Goal: Obtain resource: Download file/media

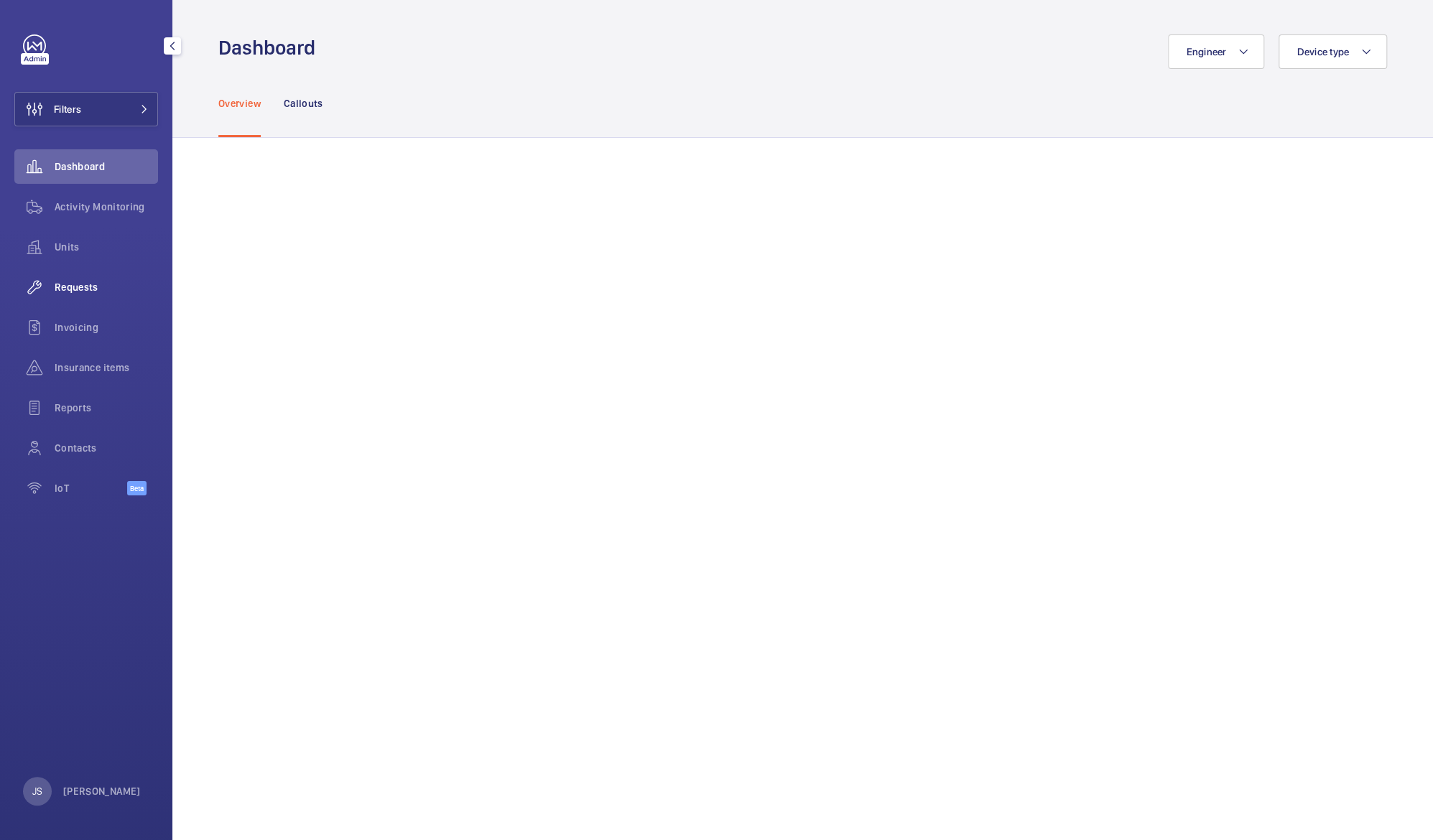
click at [70, 294] on span "Requests" at bounding box center [105, 287] width 103 height 14
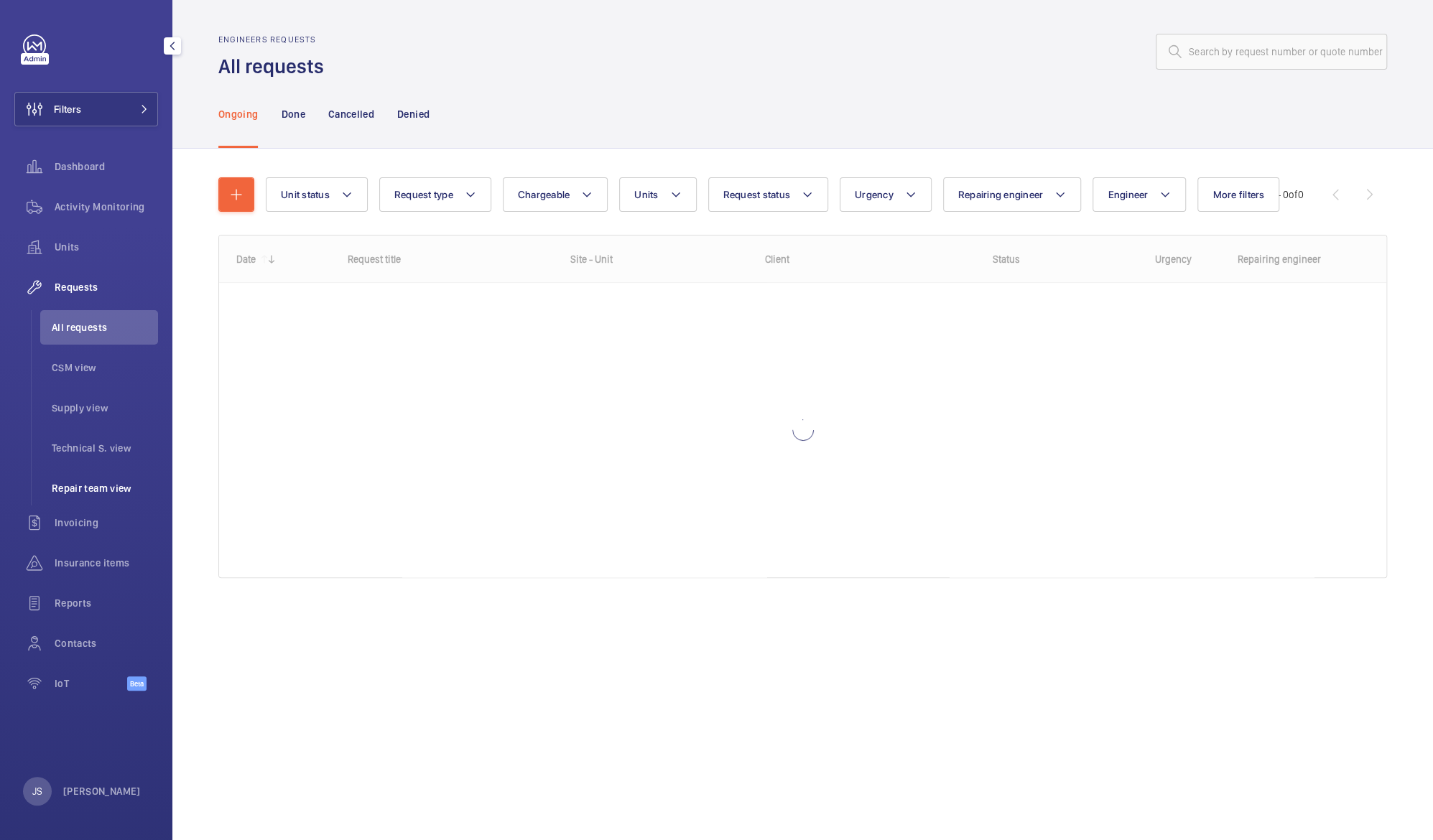
click at [69, 473] on li "Repair team view" at bounding box center [98, 488] width 117 height 34
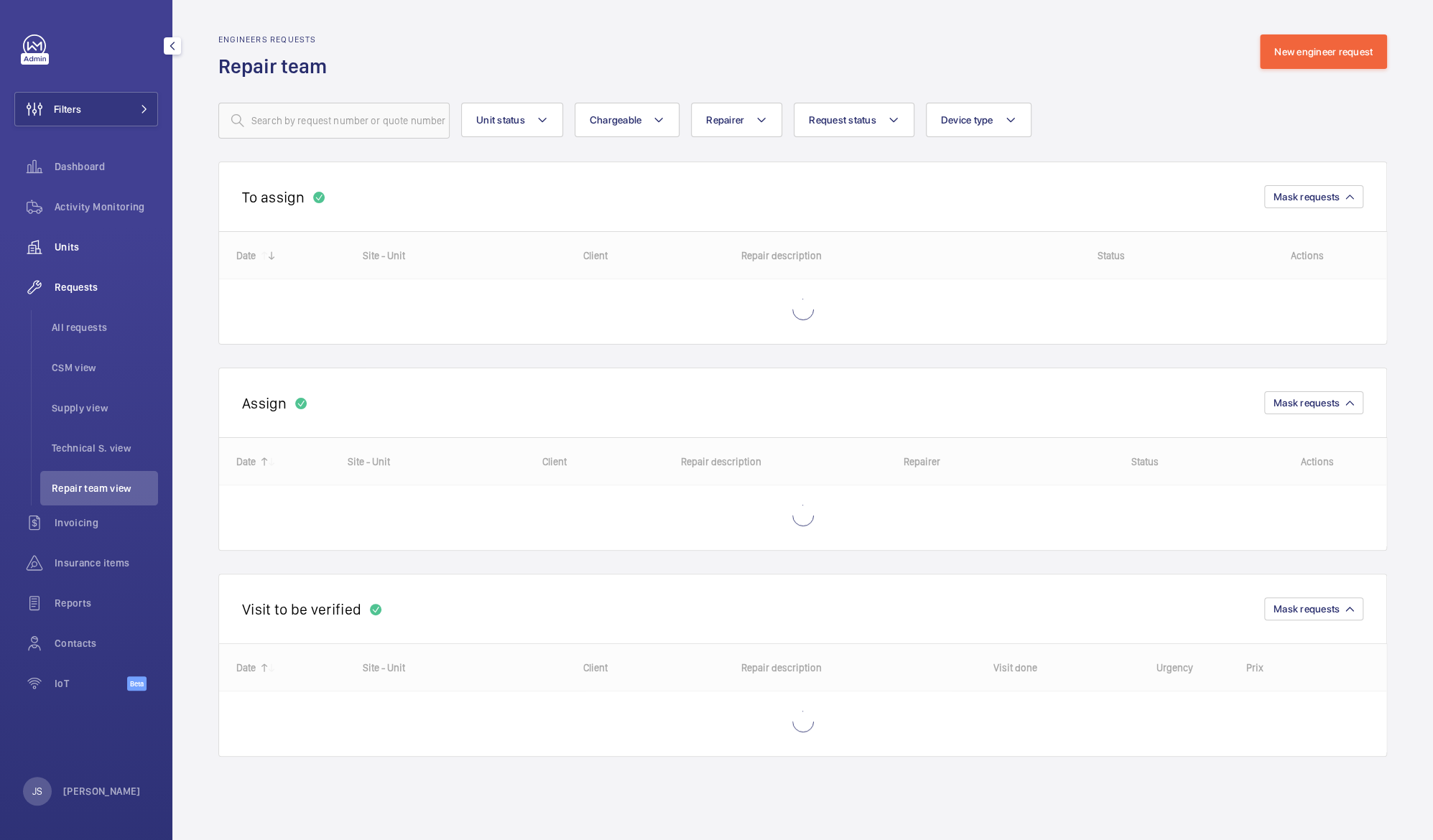
click at [84, 241] on span "Units" at bounding box center [105, 247] width 103 height 14
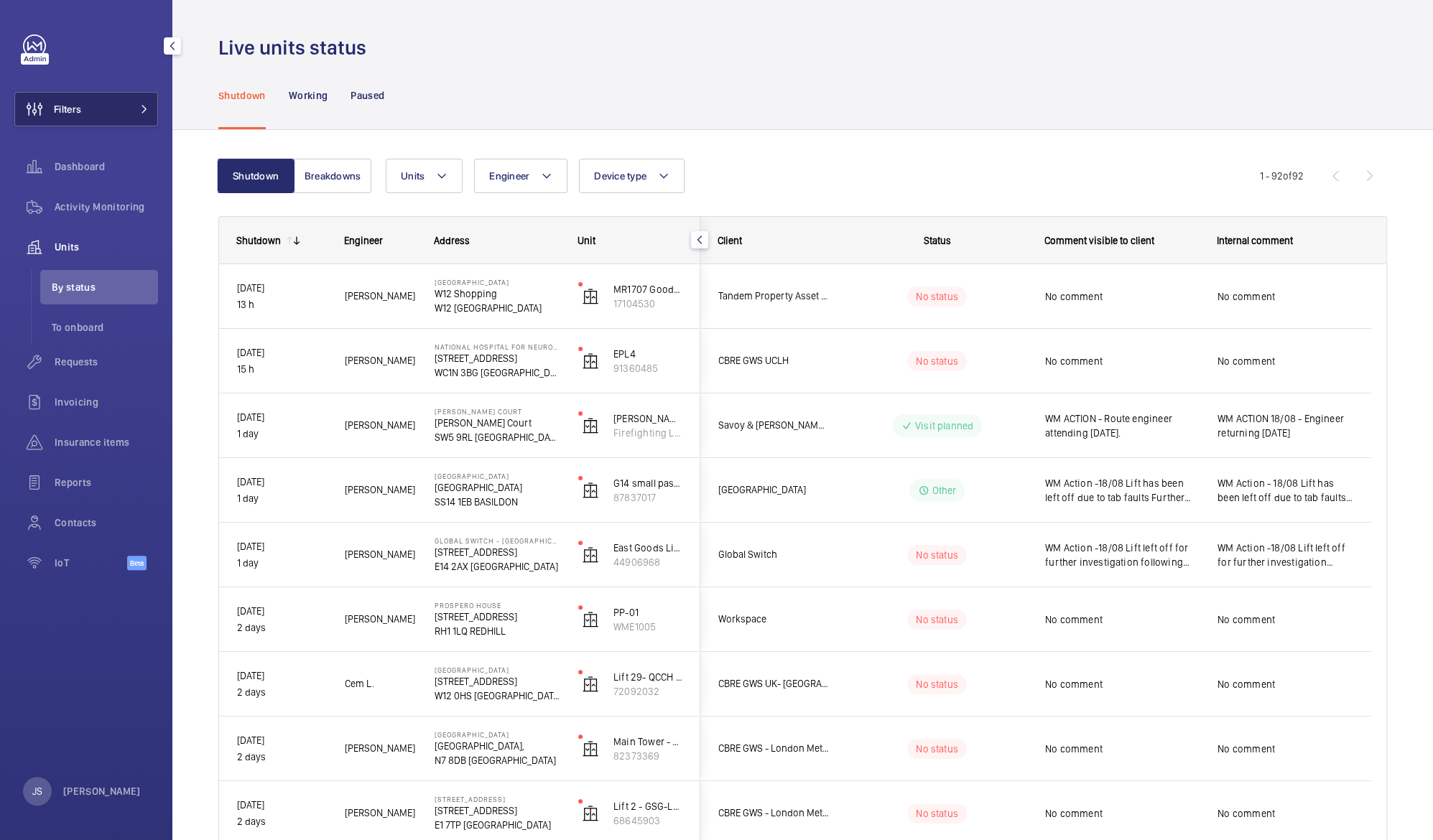
click at [59, 97] on span "Filters" at bounding box center [48, 109] width 66 height 34
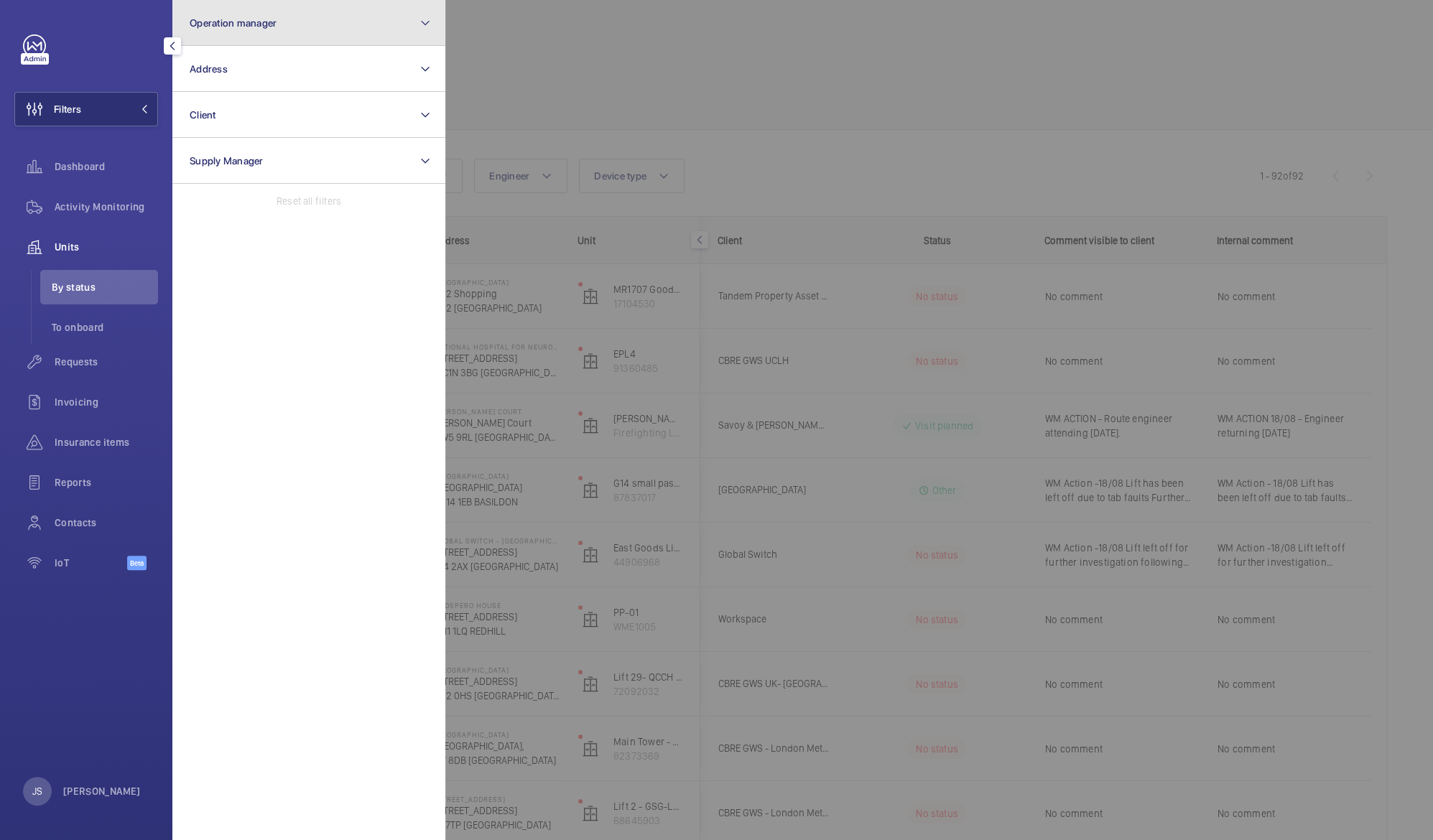
click at [307, 34] on button "Operation manager" at bounding box center [309, 23] width 273 height 46
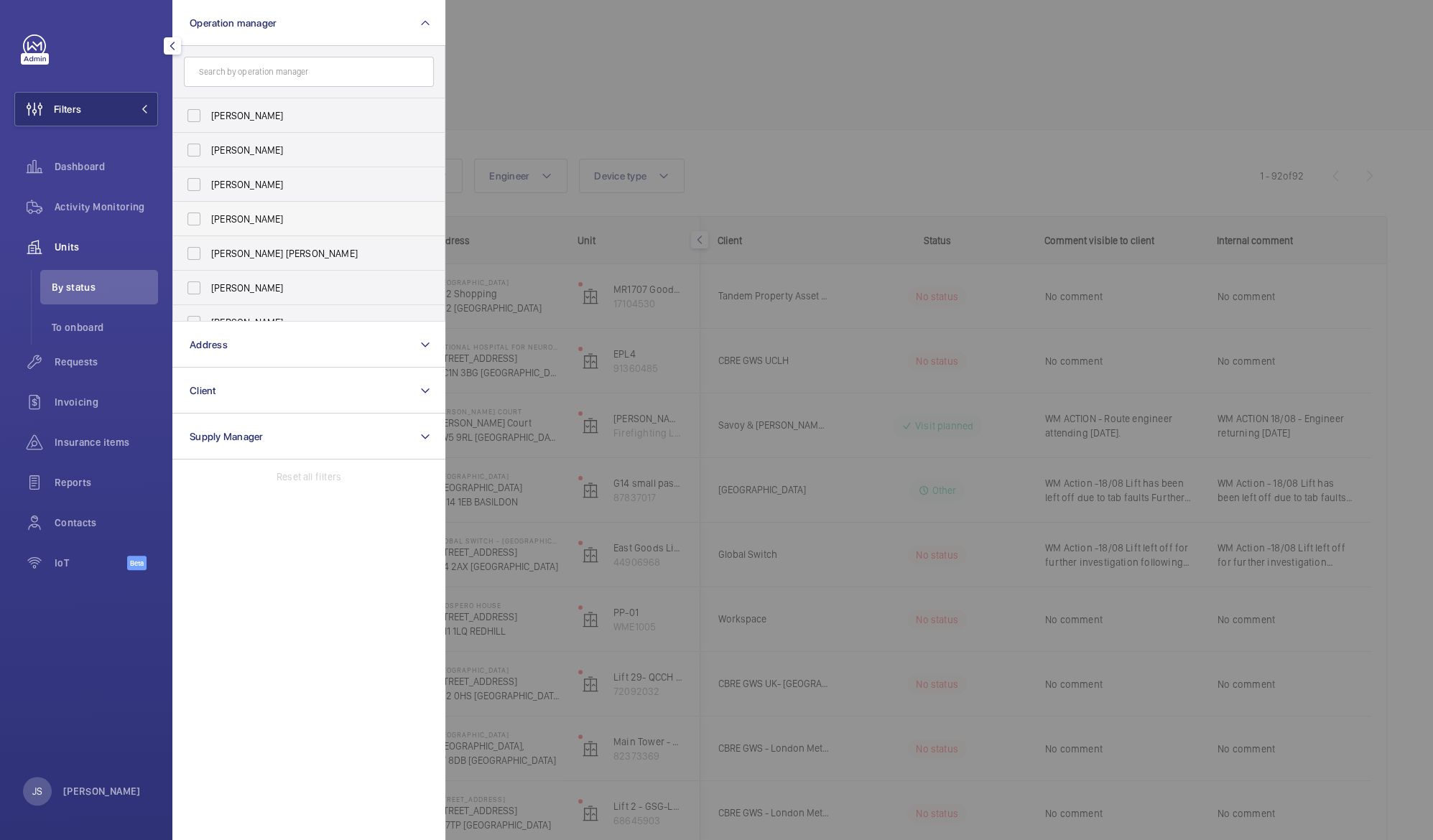
click at [230, 216] on span "[PERSON_NAME]" at bounding box center [309, 219] width 197 height 14
click at [208, 216] on input "[PERSON_NAME]" at bounding box center [194, 219] width 29 height 29
checkbox input "true"
click at [497, 57] on div at bounding box center [1161, 420] width 1433 height 840
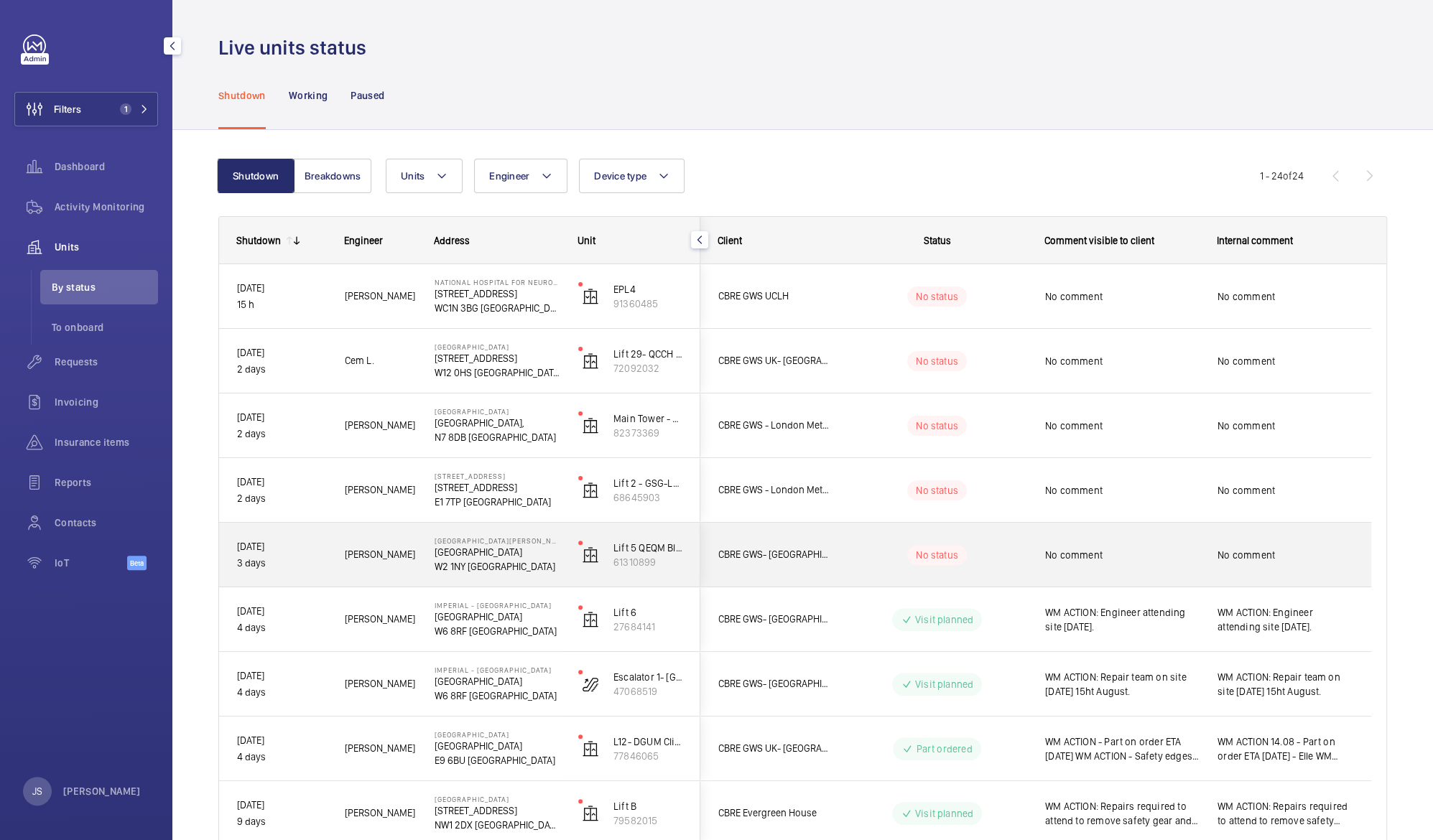
click at [482, 563] on p "W2 1NY [GEOGRAPHIC_DATA]" at bounding box center [497, 566] width 125 height 14
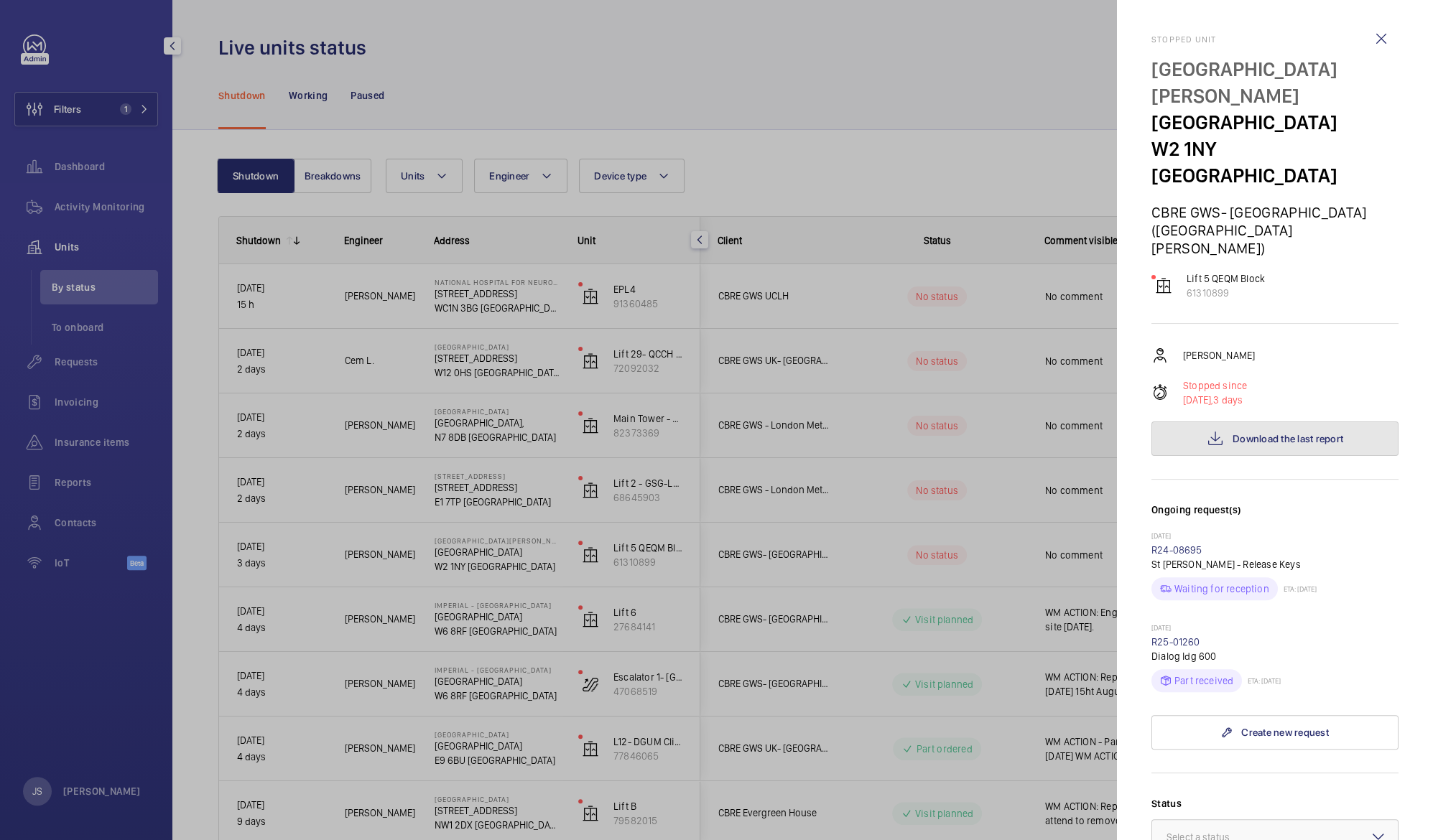
click at [1314, 433] on span "Download the last report" at bounding box center [1288, 438] width 110 height 11
click at [1364, 46] on wm-front-icon-button at bounding box center [1380, 38] width 34 height 34
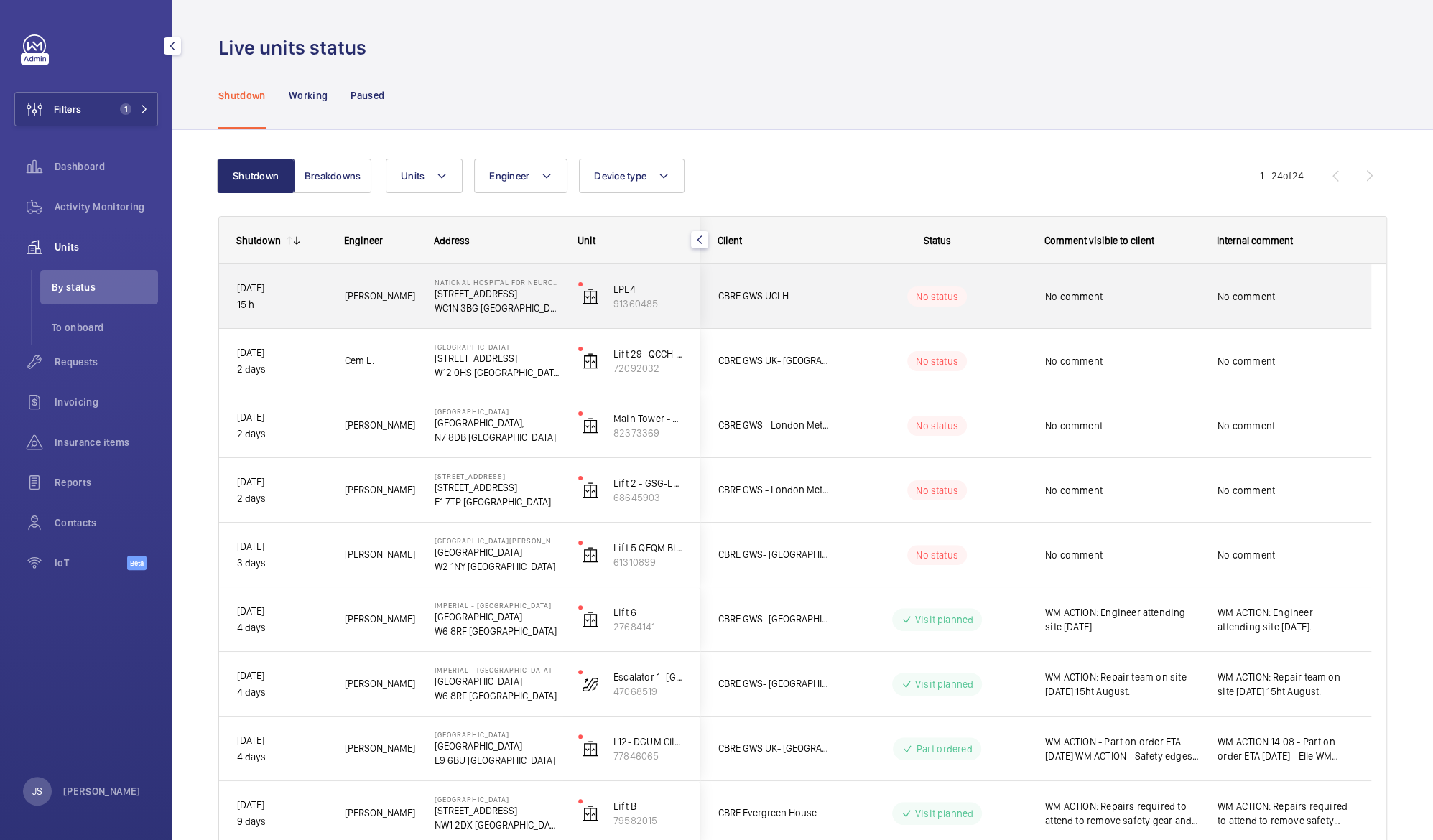
click at [482, 307] on p "WC1N 3BG [GEOGRAPHIC_DATA]" at bounding box center [497, 308] width 125 height 14
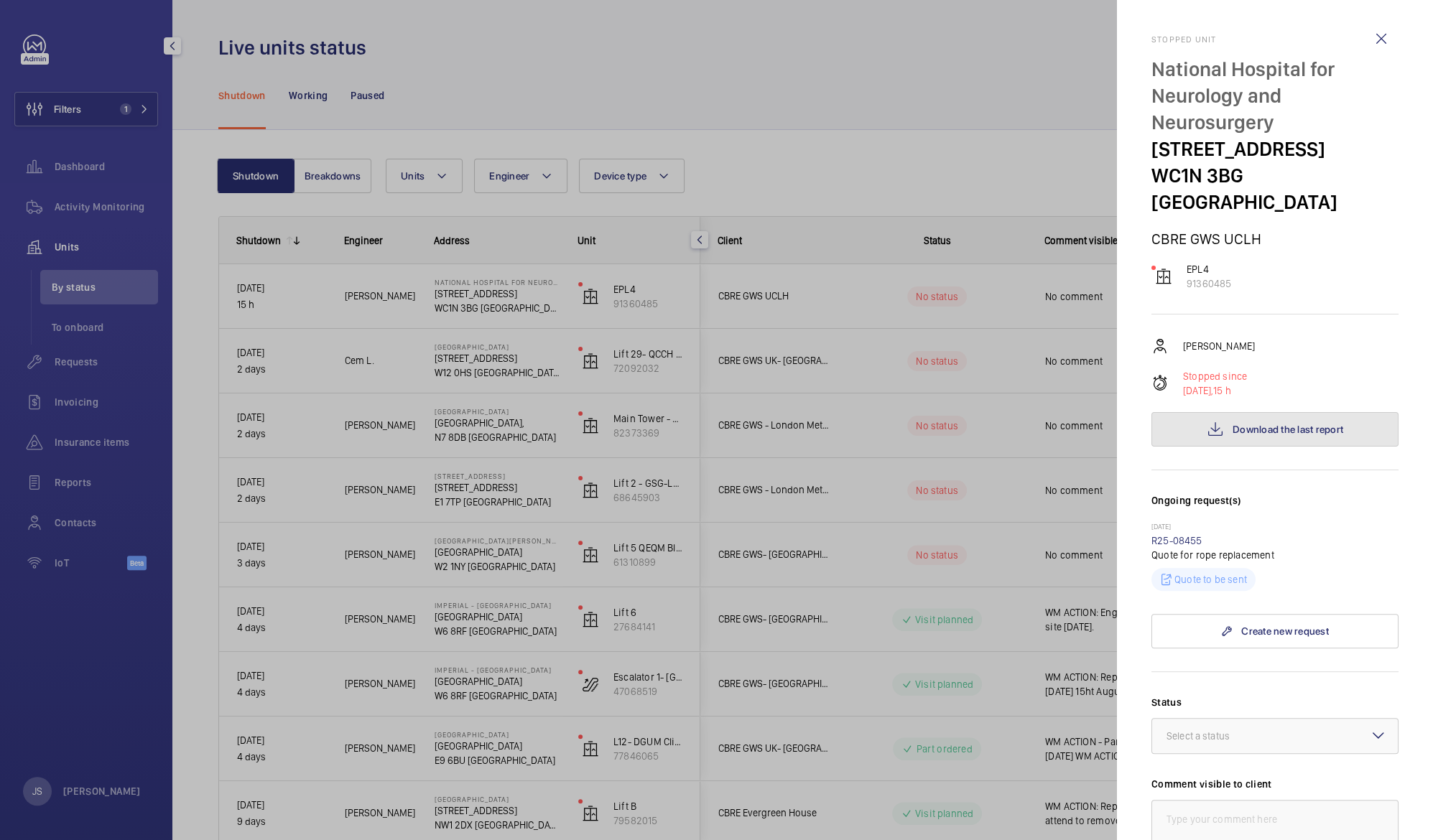
click at [1218, 412] on button "Download the last report" at bounding box center [1274, 429] width 247 height 34
click at [1058, 86] on div at bounding box center [716, 420] width 1433 height 840
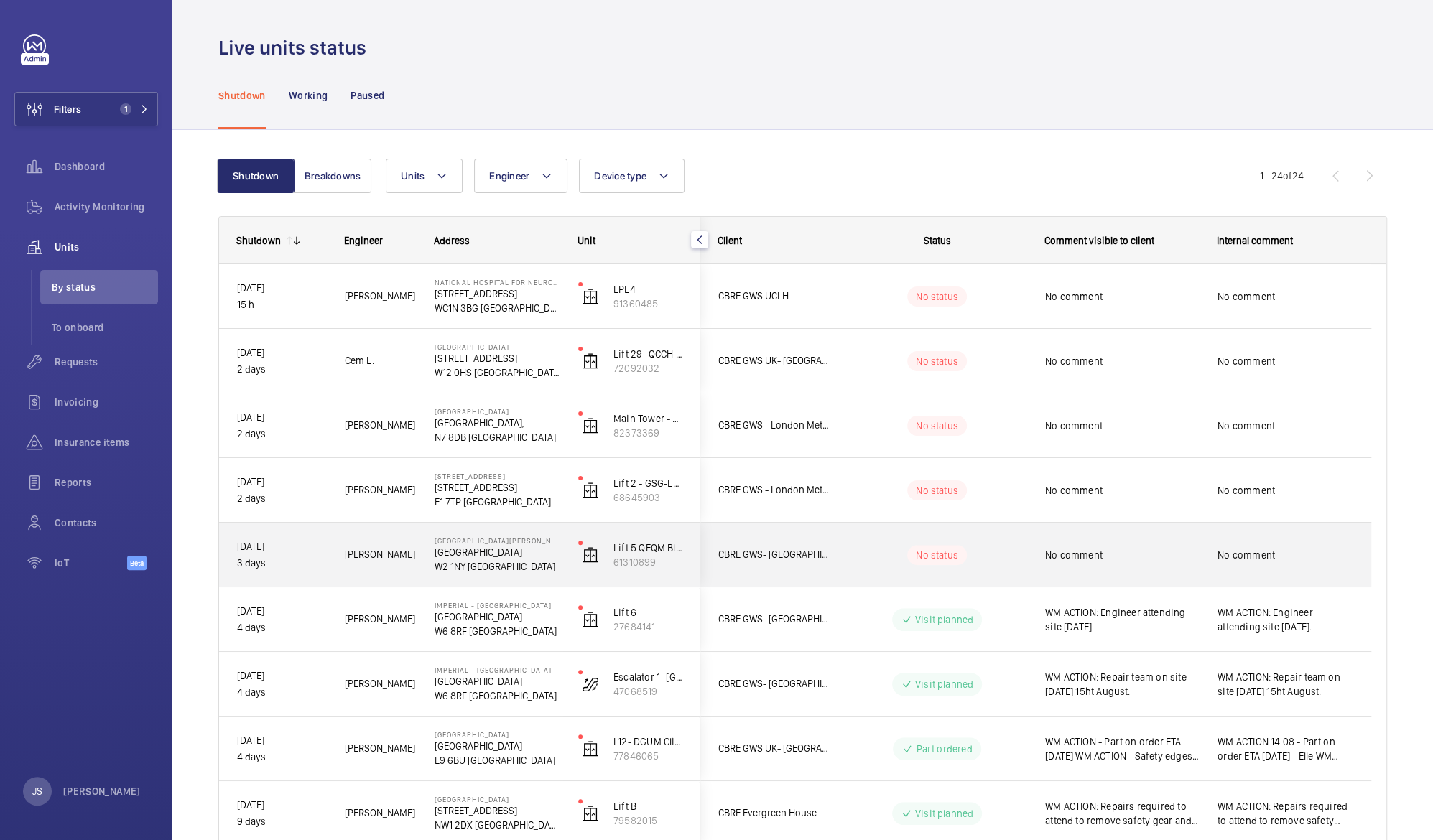
click at [455, 565] on p "W2 1NY [GEOGRAPHIC_DATA]" at bounding box center [497, 566] width 125 height 14
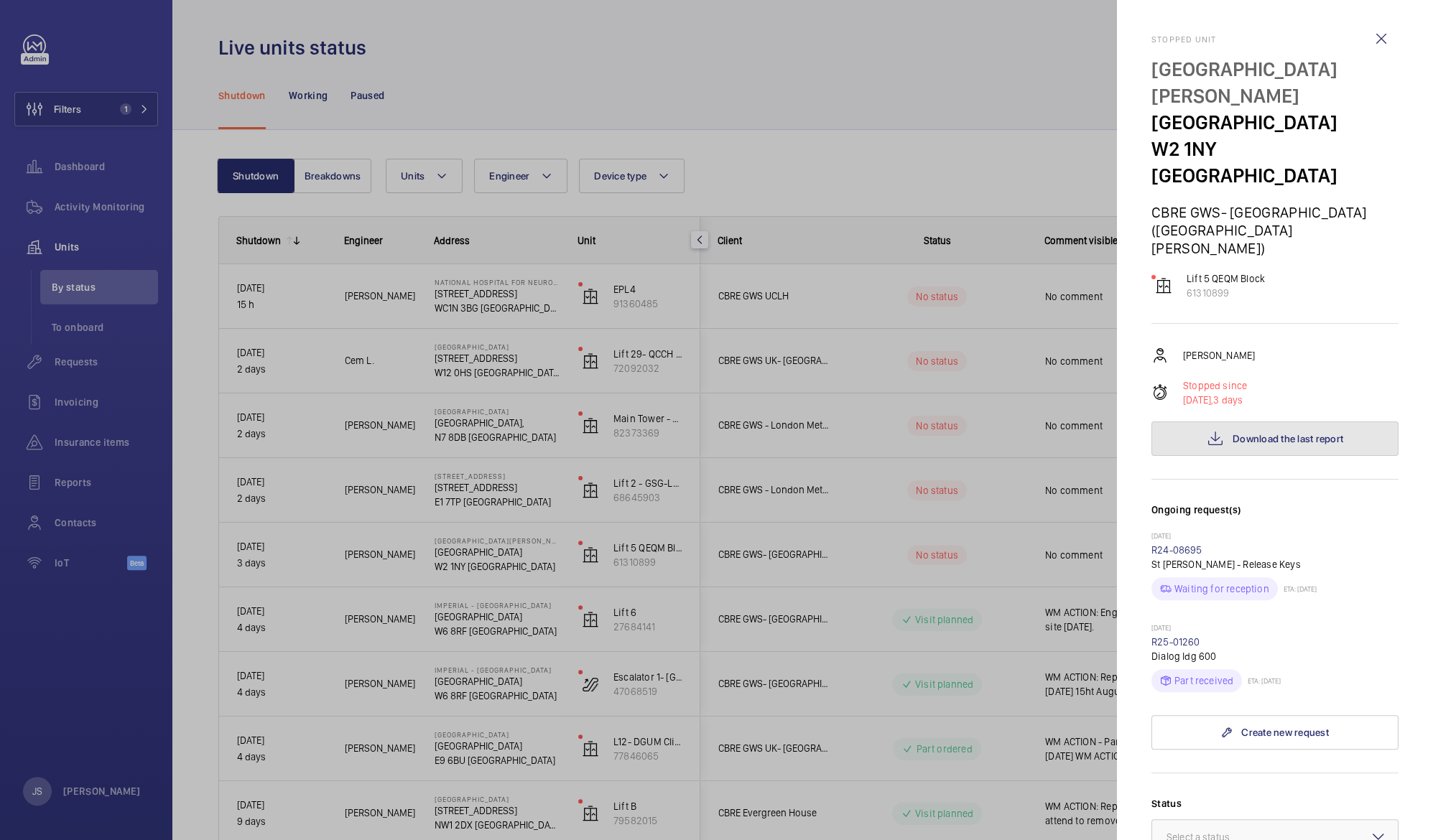
click at [1248, 433] on span "Download the last report" at bounding box center [1288, 438] width 110 height 11
click at [586, 66] on div at bounding box center [716, 420] width 1433 height 840
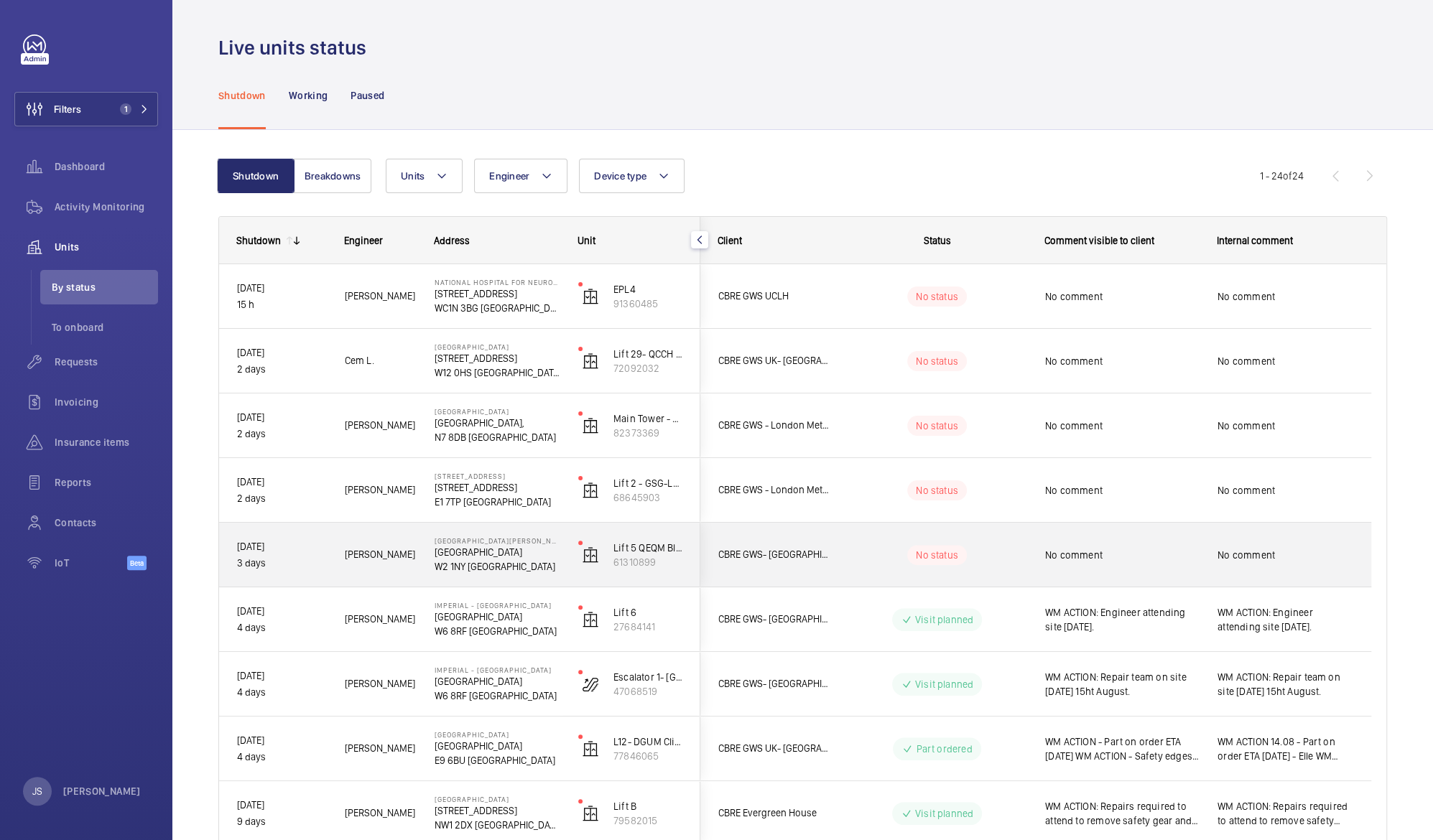
click at [295, 569] on p "3 days" at bounding box center [281, 563] width 89 height 17
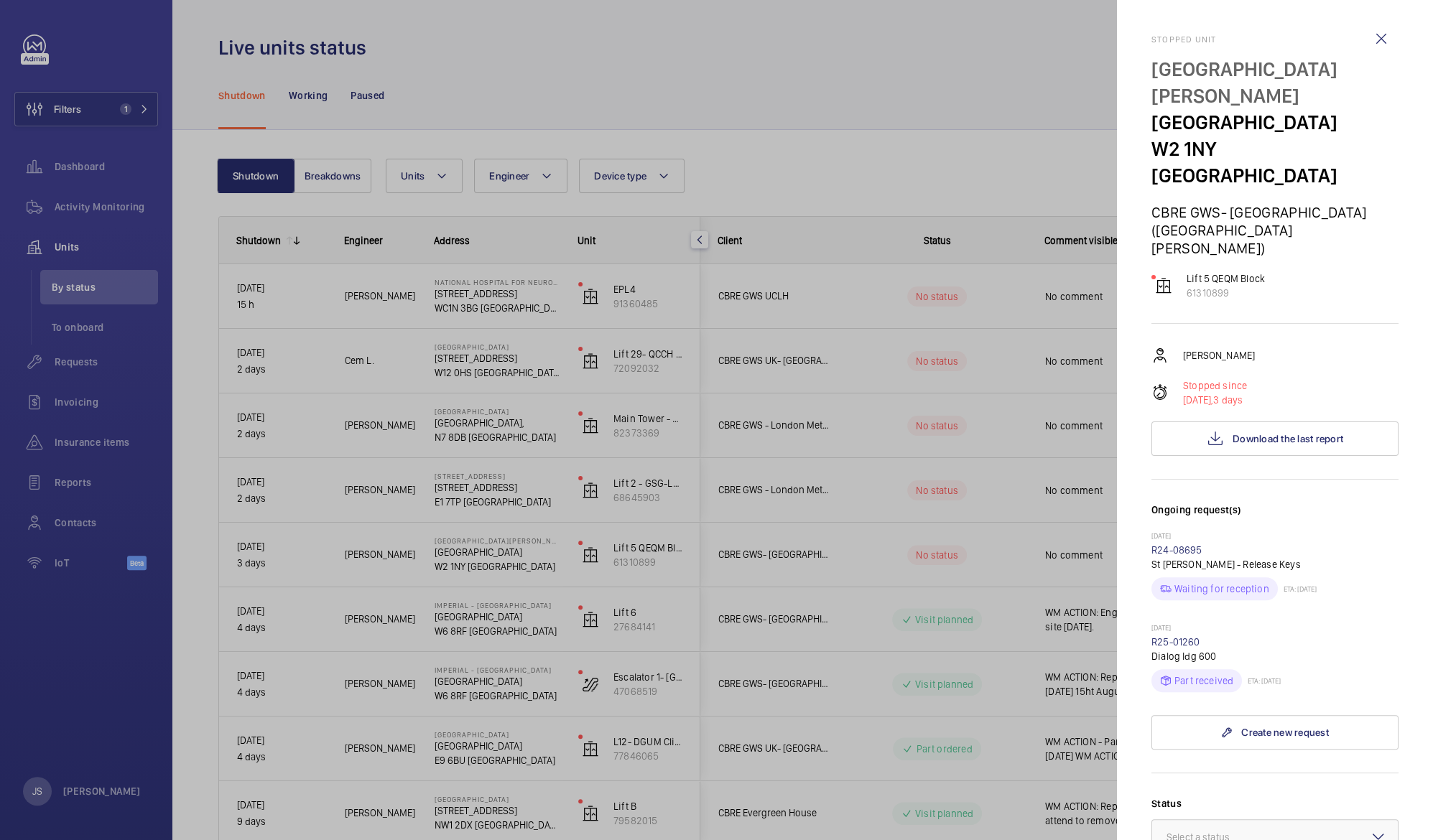
click at [295, 569] on div at bounding box center [716, 420] width 1433 height 840
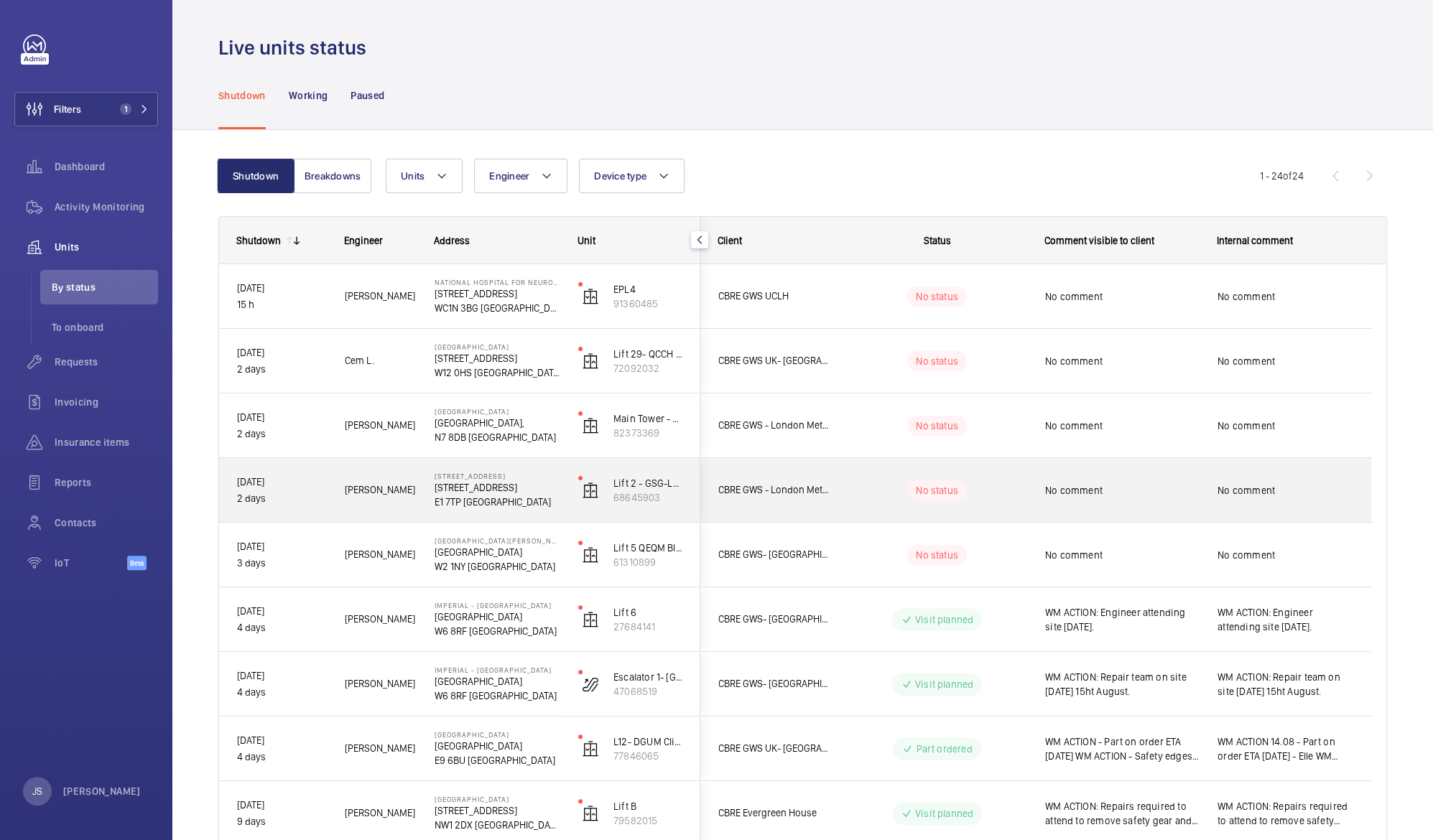
click at [466, 487] on p "[STREET_ADDRESS]" at bounding box center [497, 487] width 125 height 14
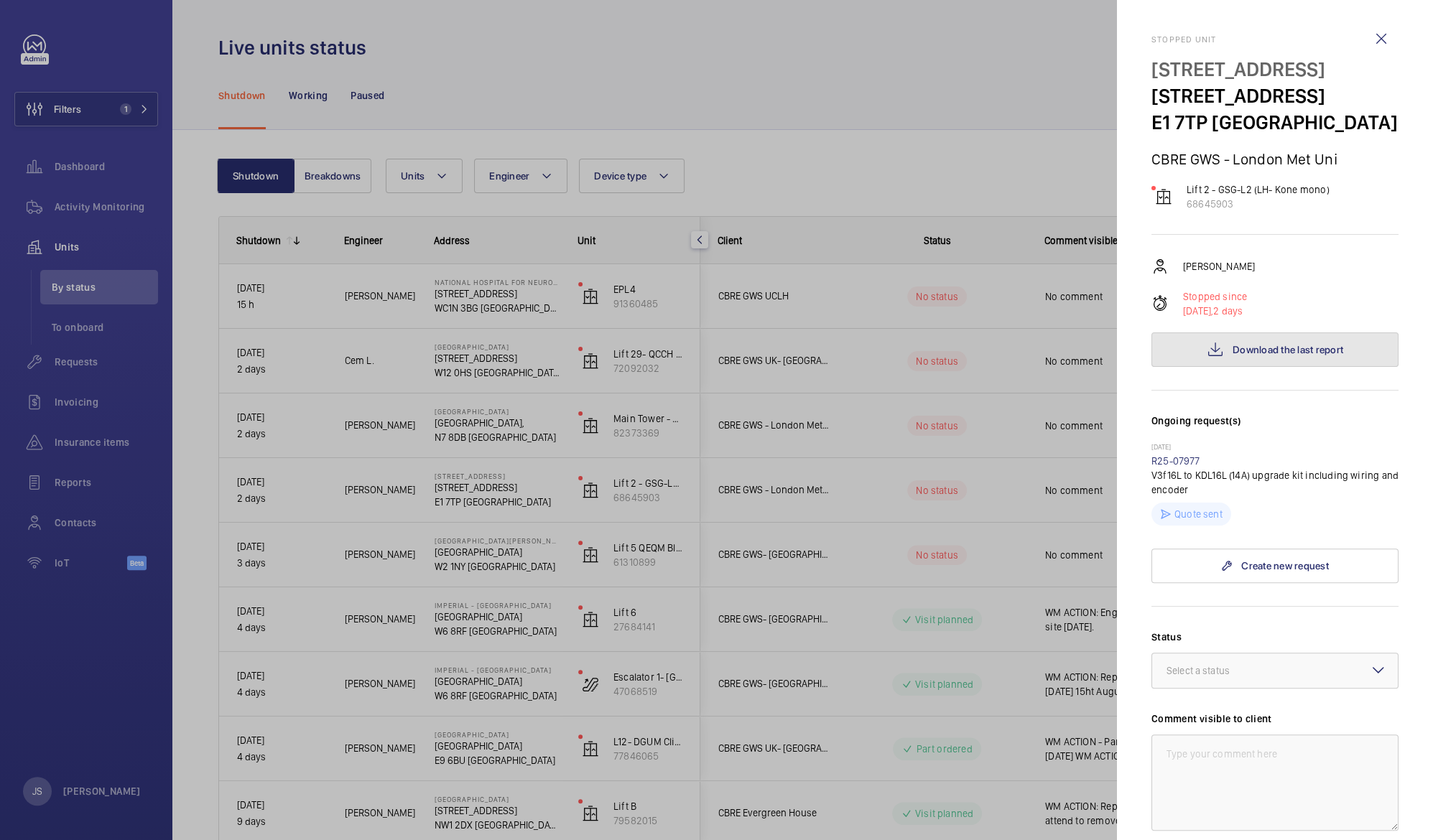
click at [1240, 339] on button "Download the last report" at bounding box center [1274, 349] width 247 height 34
click at [1235, 346] on span "Download the last report" at bounding box center [1288, 350] width 110 height 11
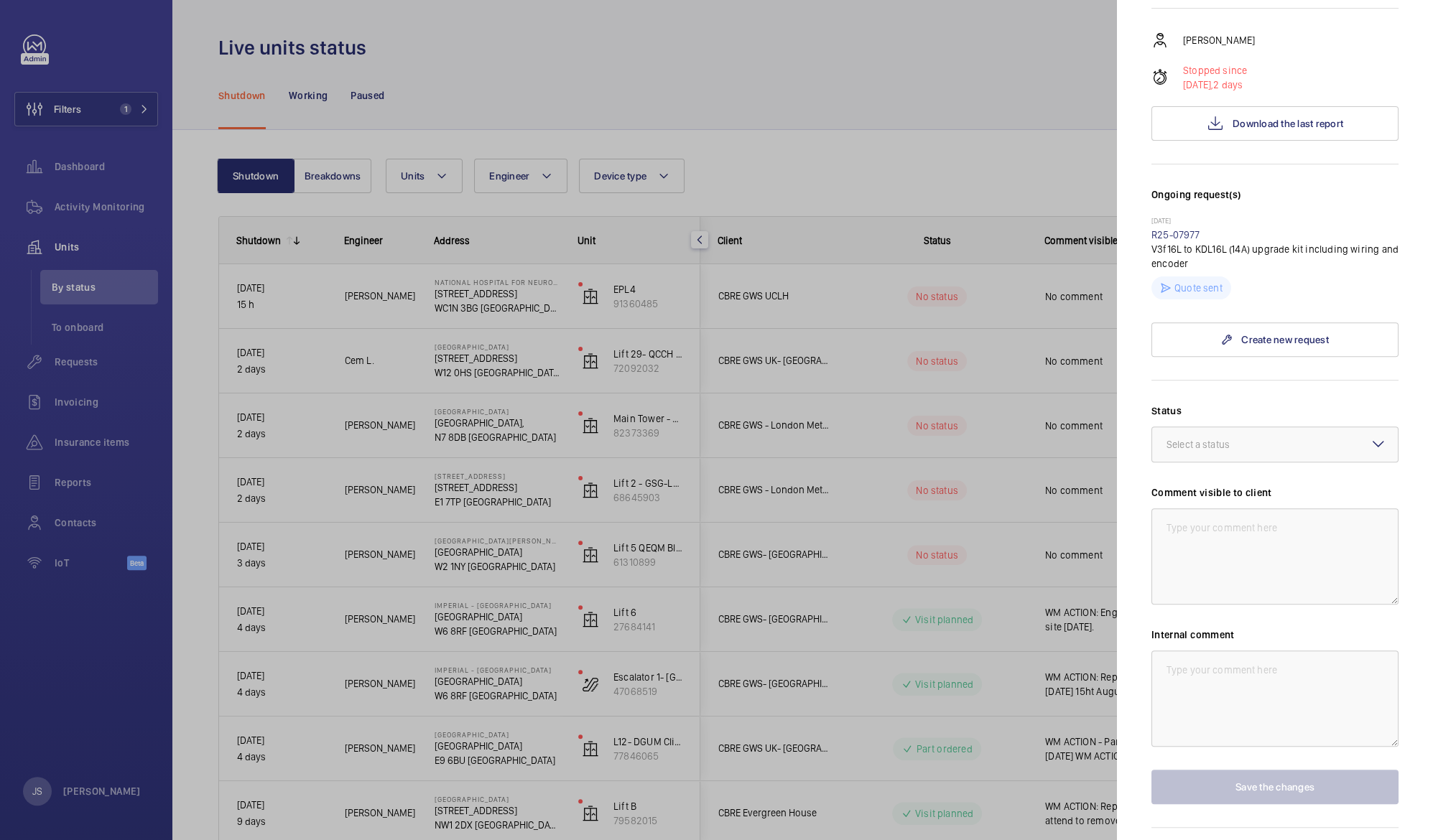
scroll to position [240, 0]
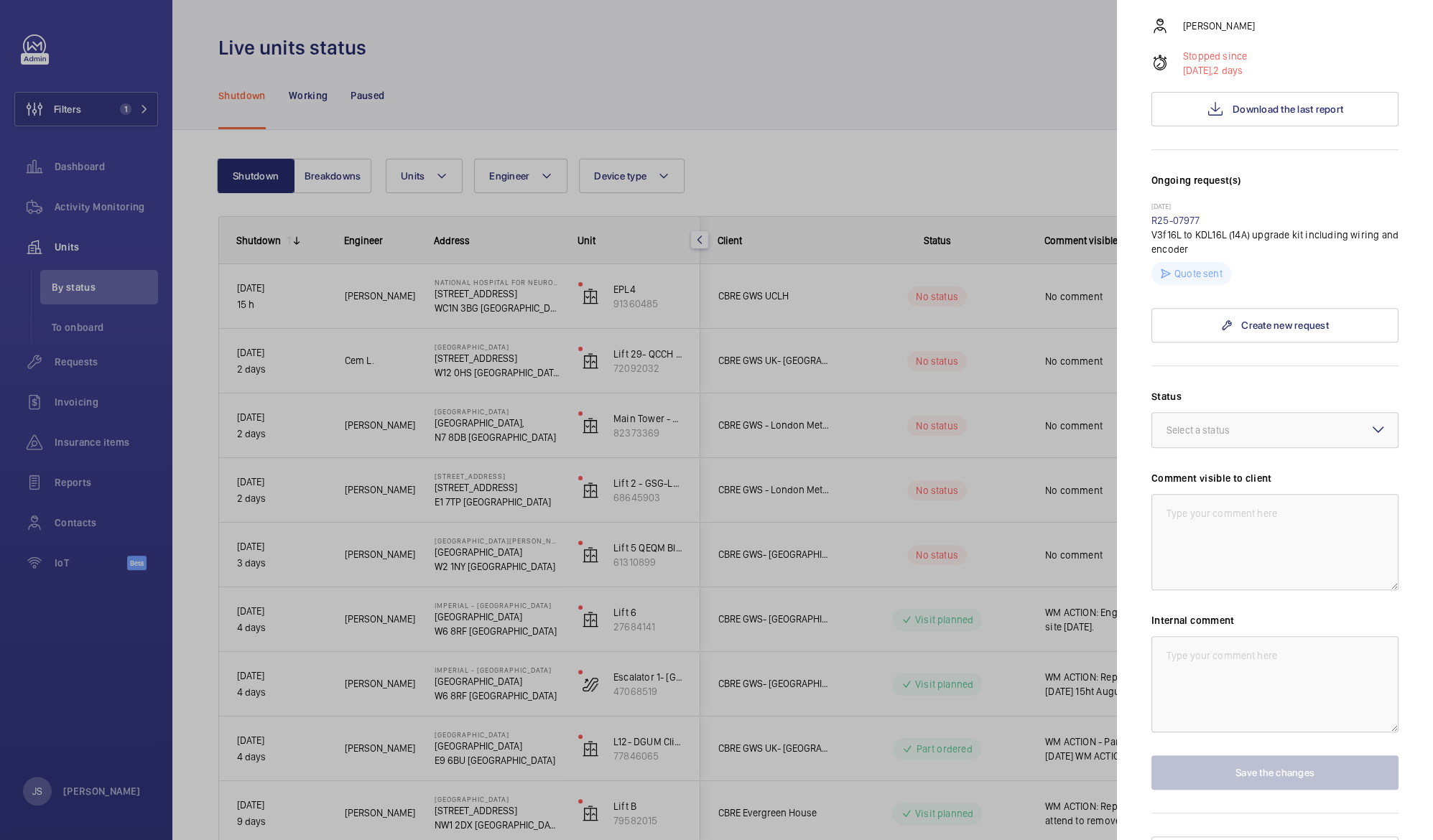
click at [459, 432] on div at bounding box center [716, 420] width 1433 height 840
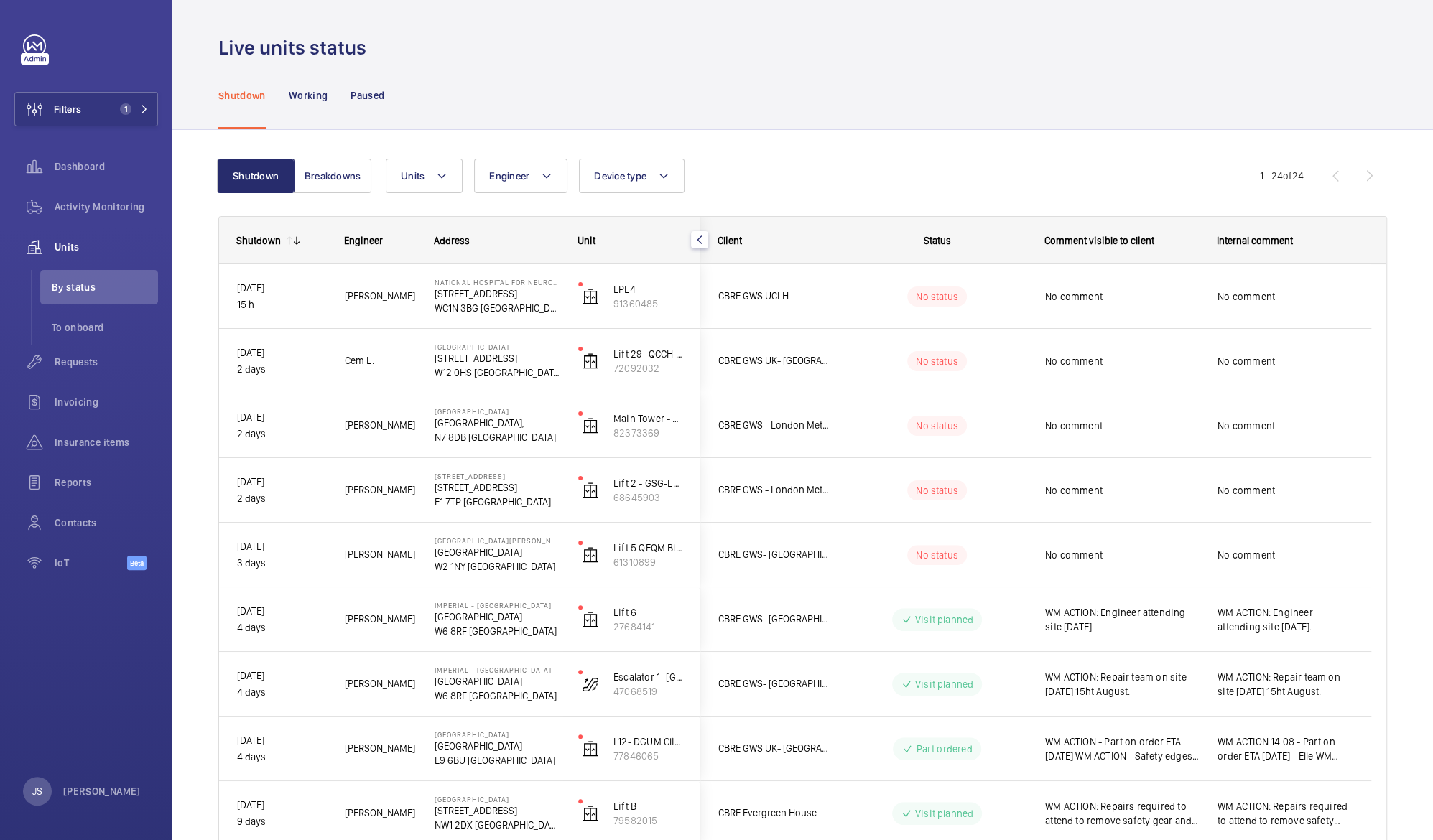
scroll to position [0, 0]
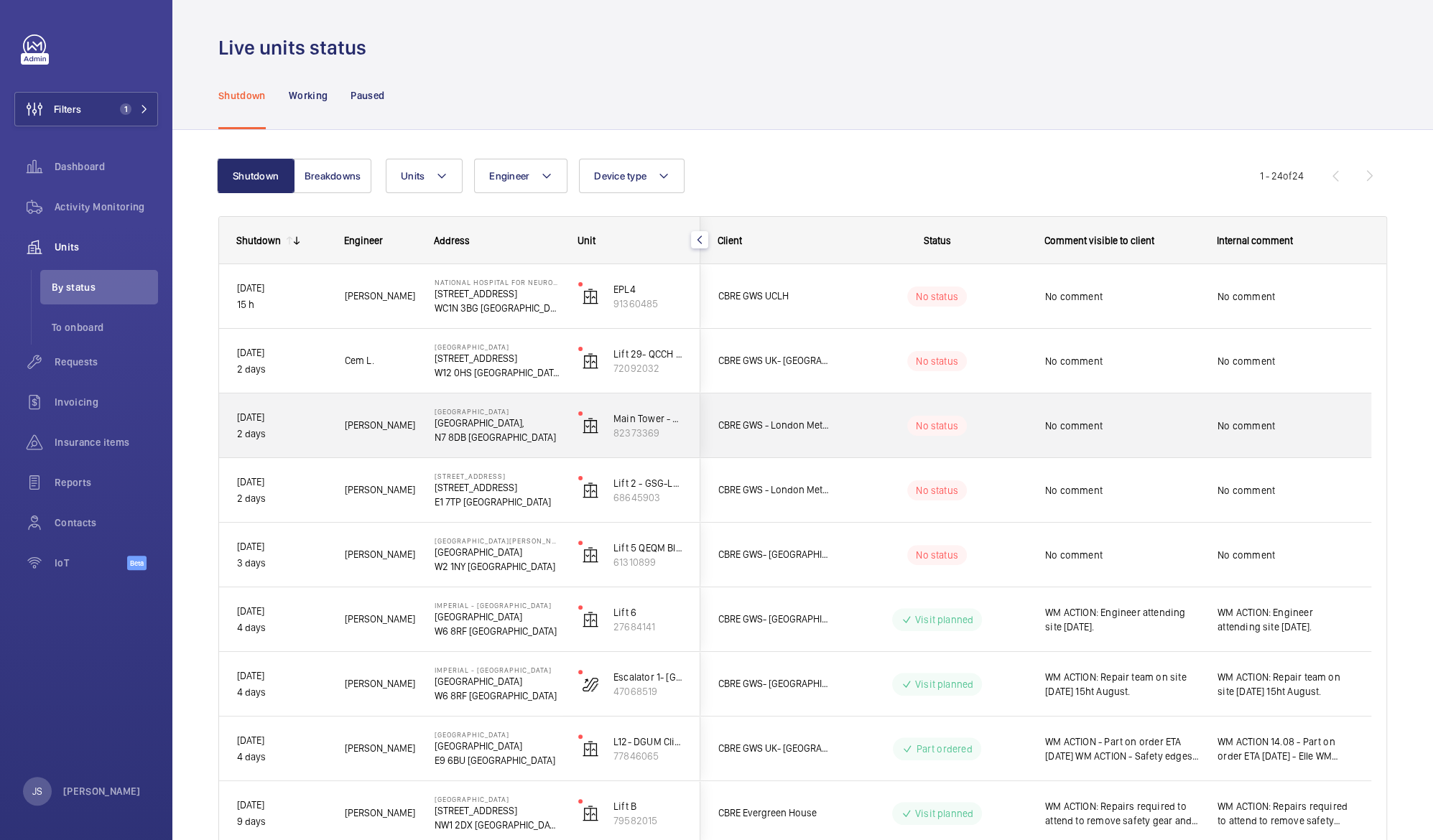
click at [459, 432] on p "N7 8DB [GEOGRAPHIC_DATA]" at bounding box center [497, 438] width 125 height 14
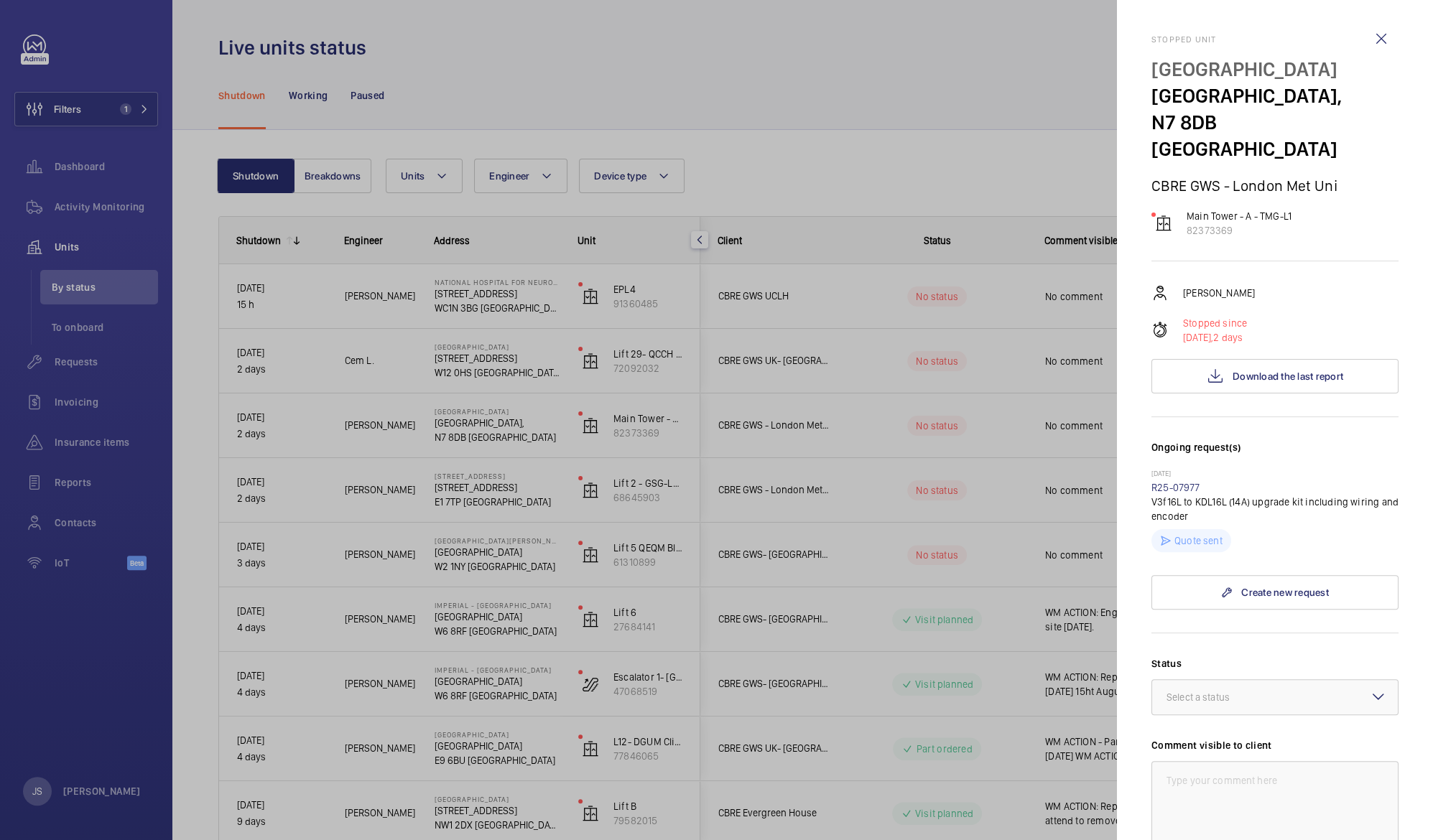
click at [459, 432] on div at bounding box center [716, 420] width 1433 height 840
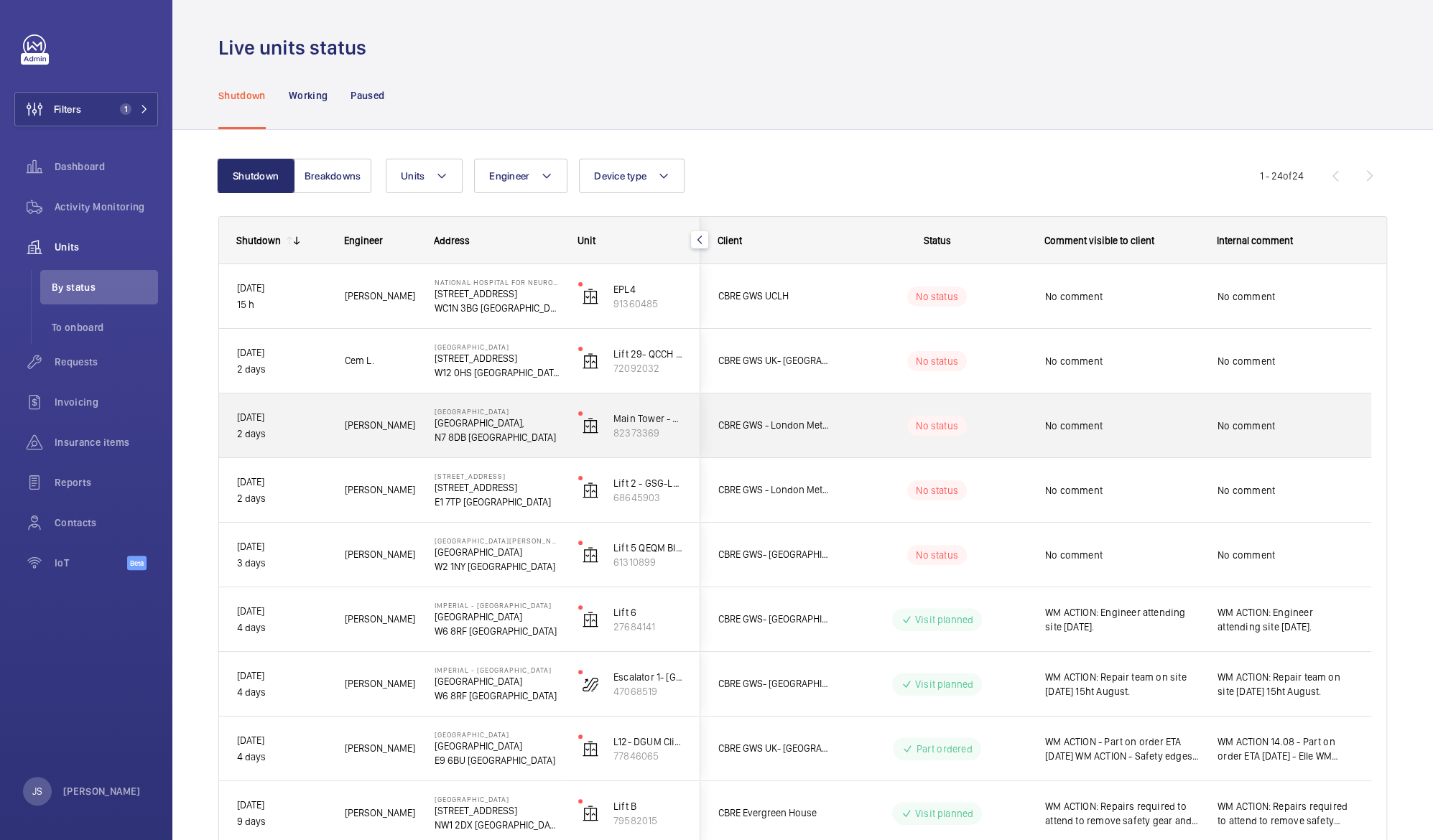
click at [475, 430] on p "N7 8DB [GEOGRAPHIC_DATA]" at bounding box center [497, 438] width 125 height 14
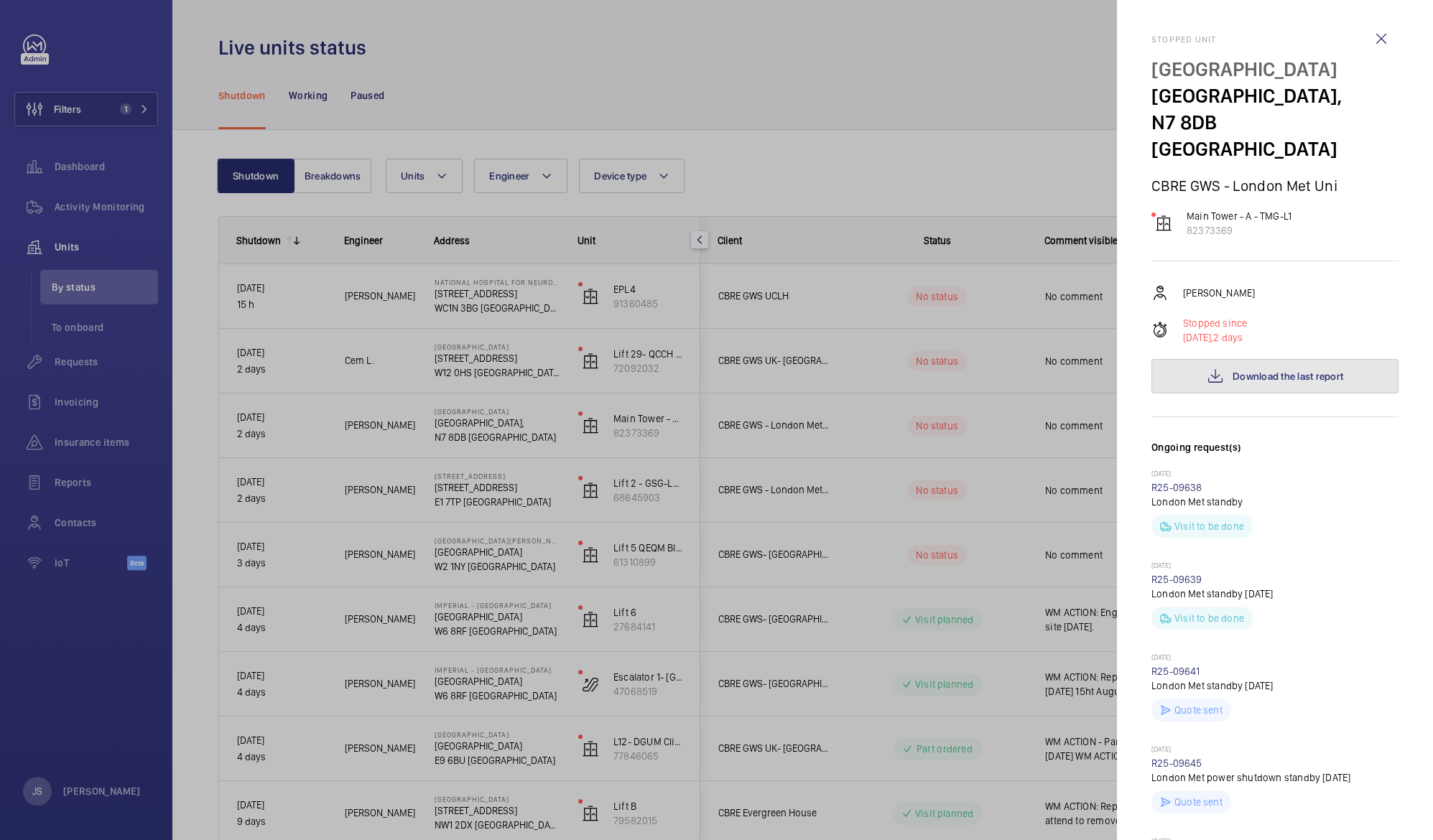
click at [1268, 359] on button "Download the last report" at bounding box center [1274, 376] width 247 height 34
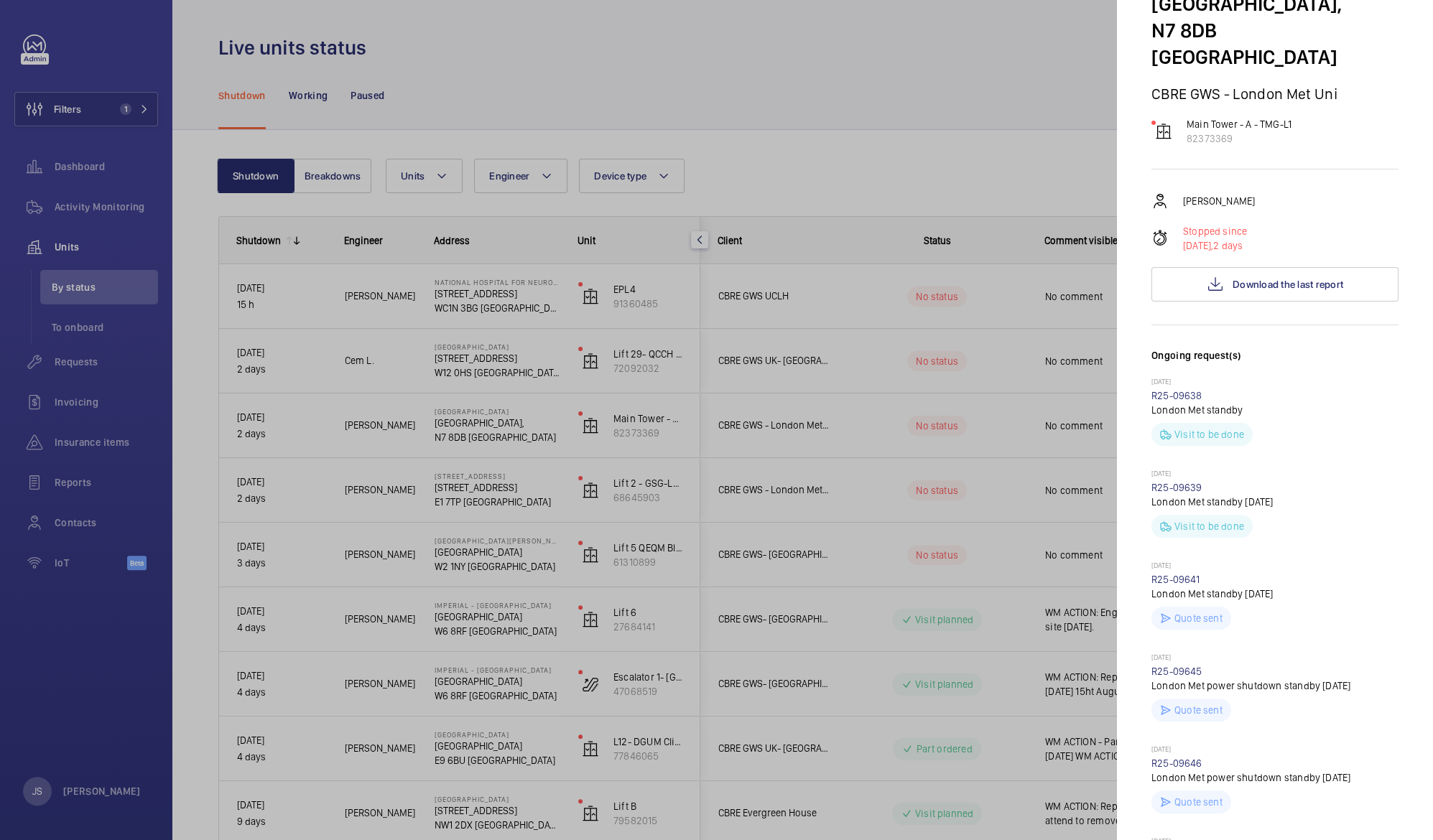
scroll to position [102, 0]
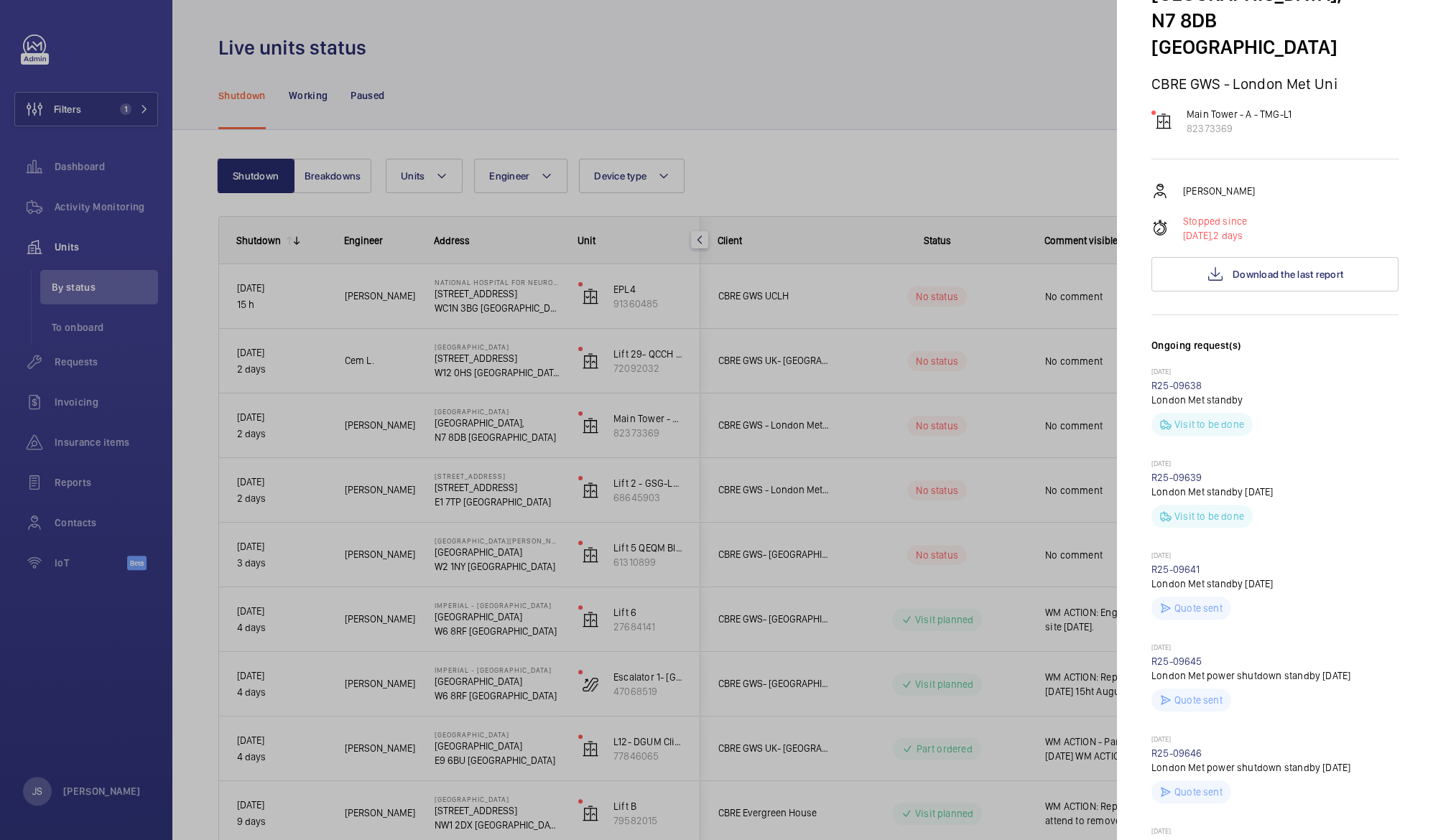
click at [447, 370] on div at bounding box center [716, 420] width 1433 height 840
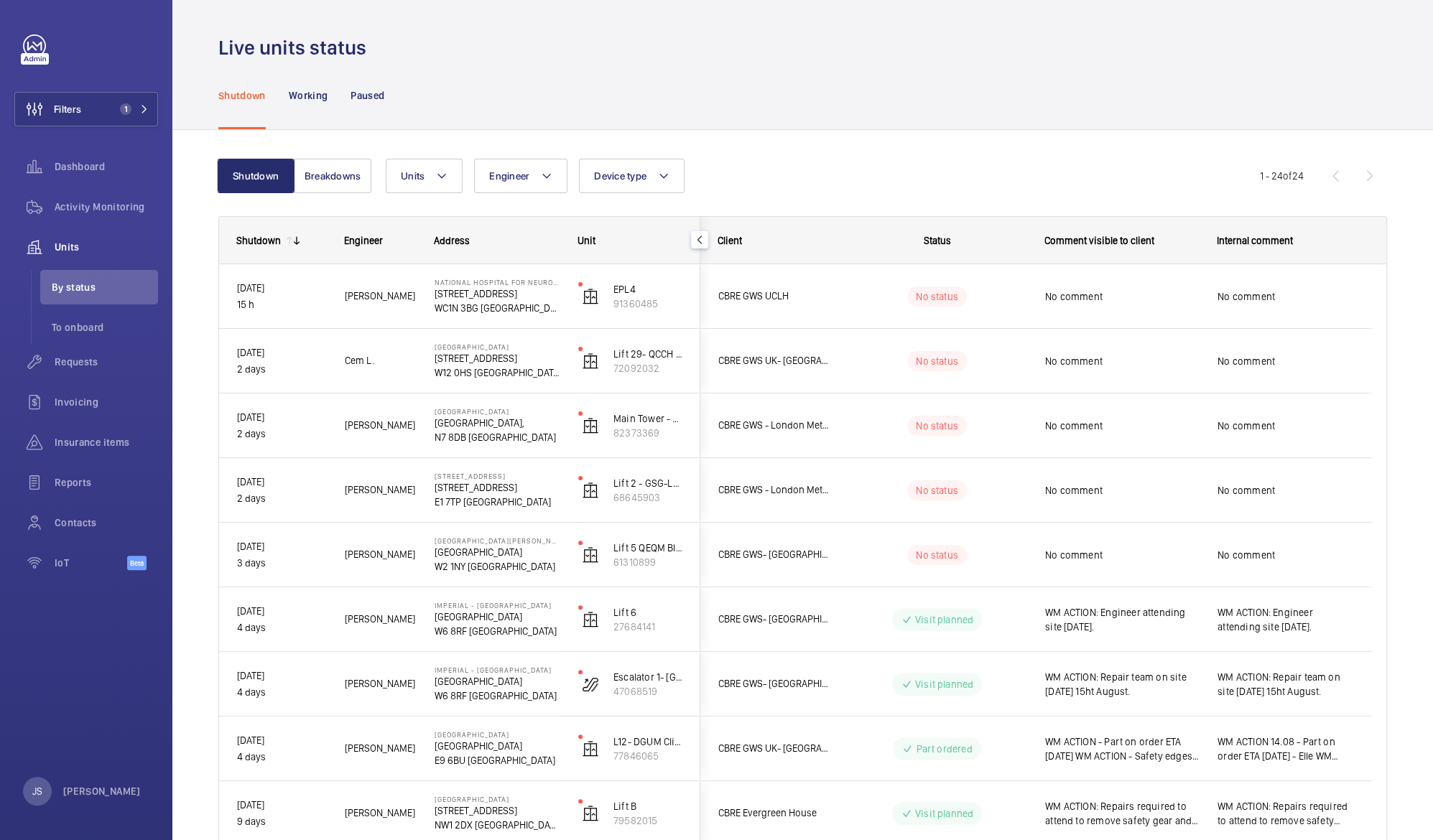
scroll to position [0, 0]
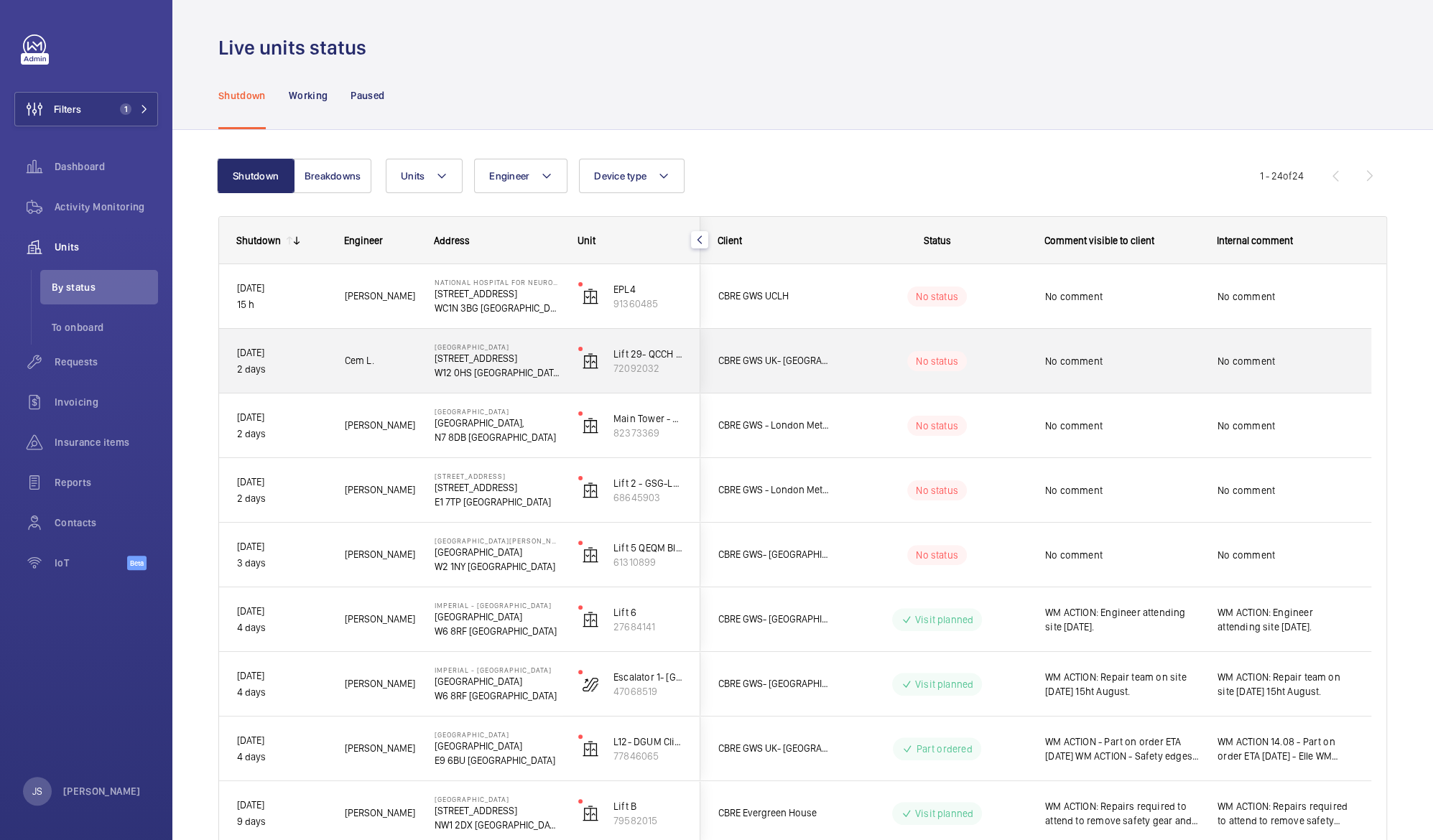
click at [447, 370] on p "W12 0HS [GEOGRAPHIC_DATA]" at bounding box center [497, 373] width 125 height 14
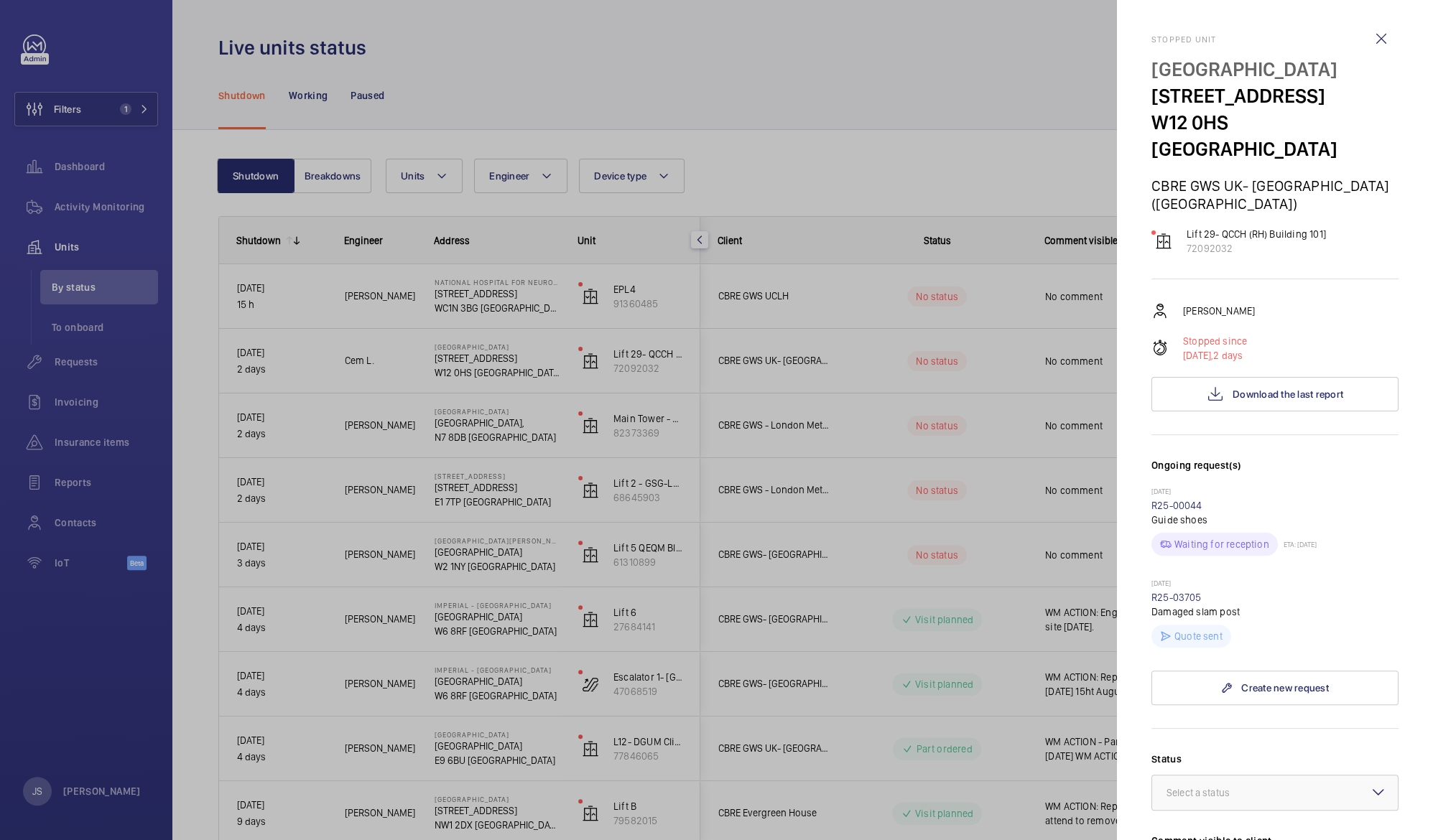
click at [447, 370] on div at bounding box center [716, 420] width 1433 height 840
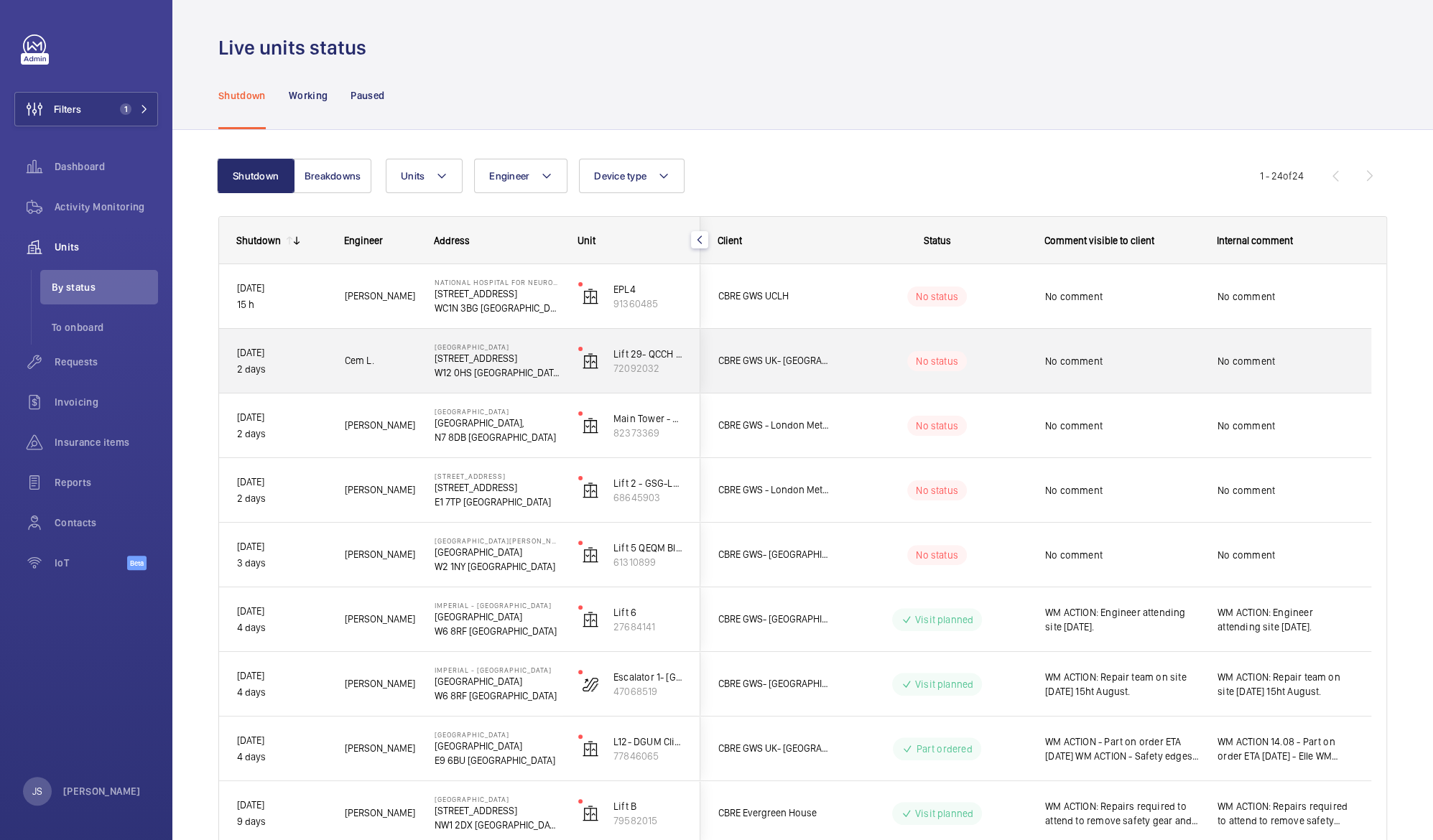
click at [447, 370] on p "W12 0HS [GEOGRAPHIC_DATA]" at bounding box center [497, 373] width 125 height 14
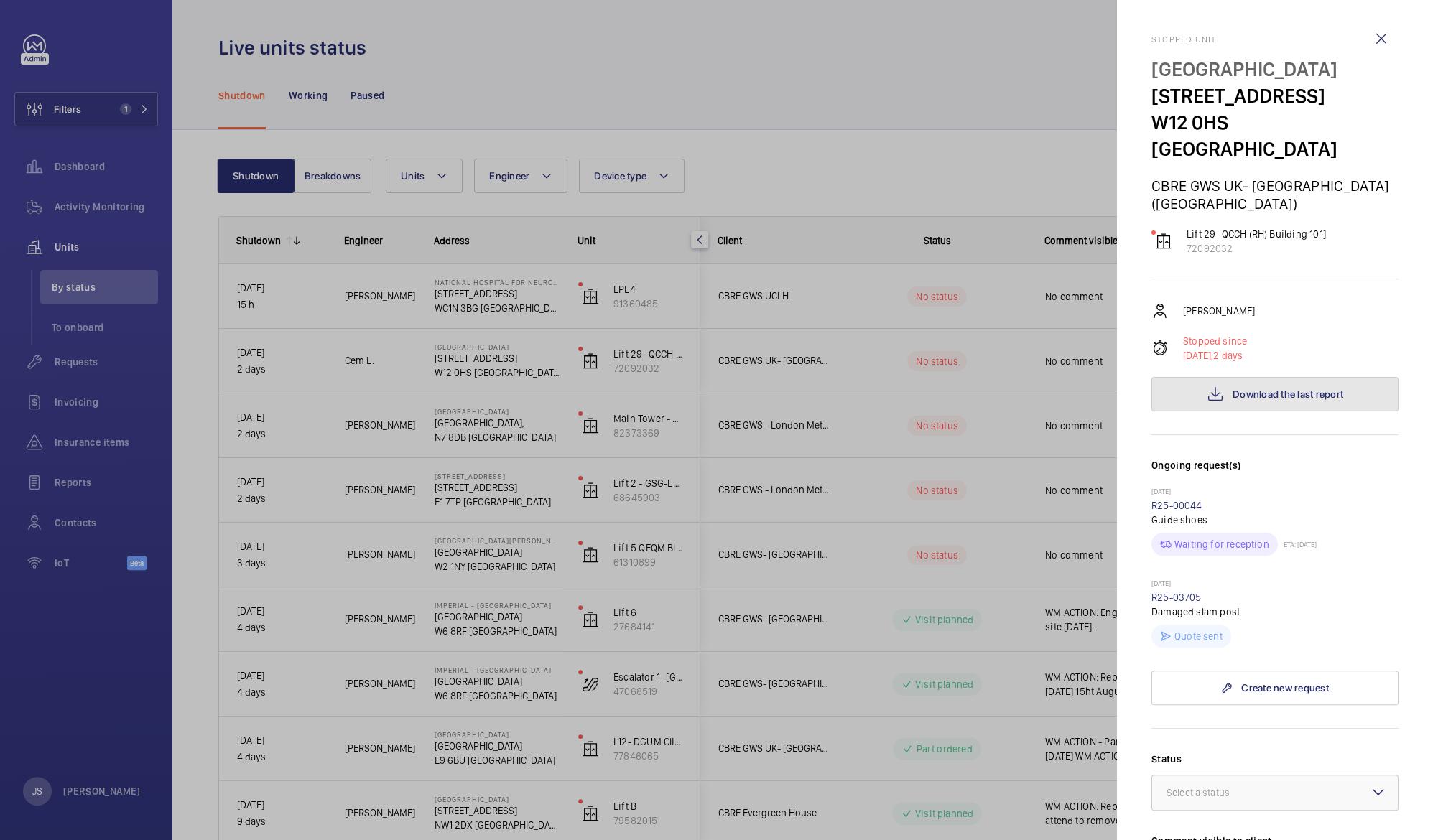
click at [1260, 388] on span "Download the last report" at bounding box center [1288, 394] width 110 height 11
click at [471, 299] on div at bounding box center [716, 420] width 1433 height 840
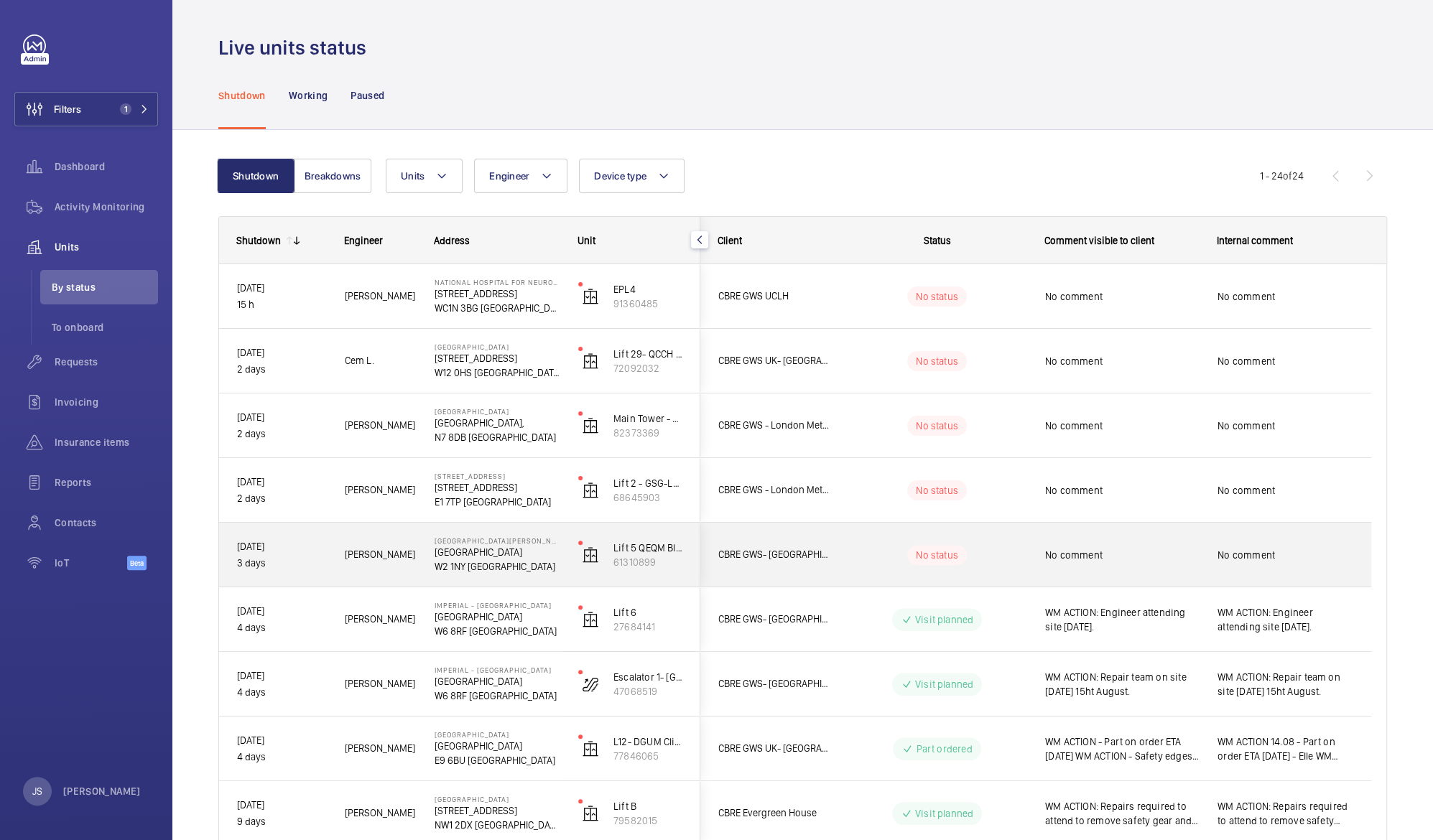
click at [443, 561] on p "W2 1NY [GEOGRAPHIC_DATA]" at bounding box center [497, 566] width 125 height 14
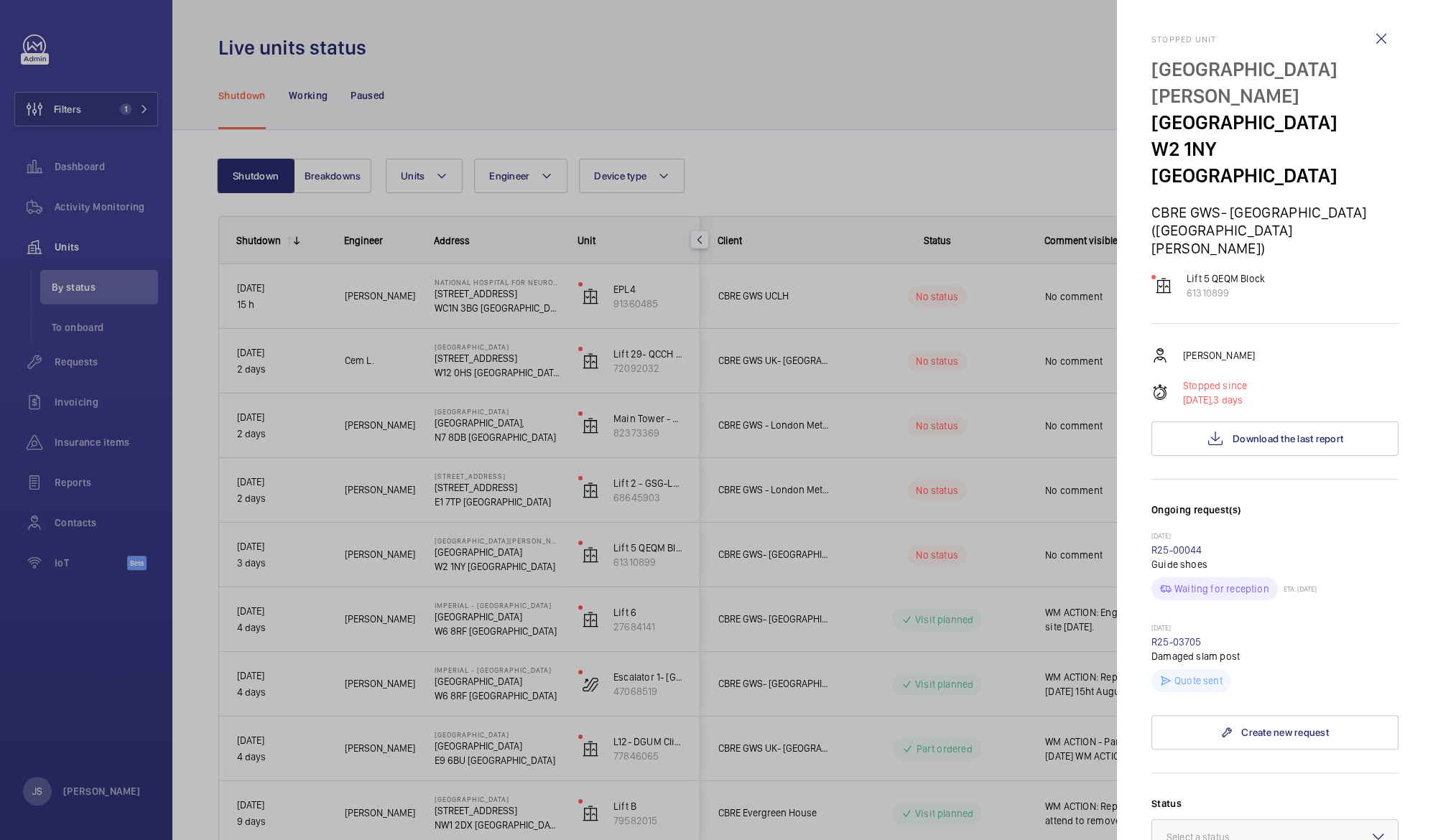
click at [443, 561] on div at bounding box center [716, 420] width 1433 height 840
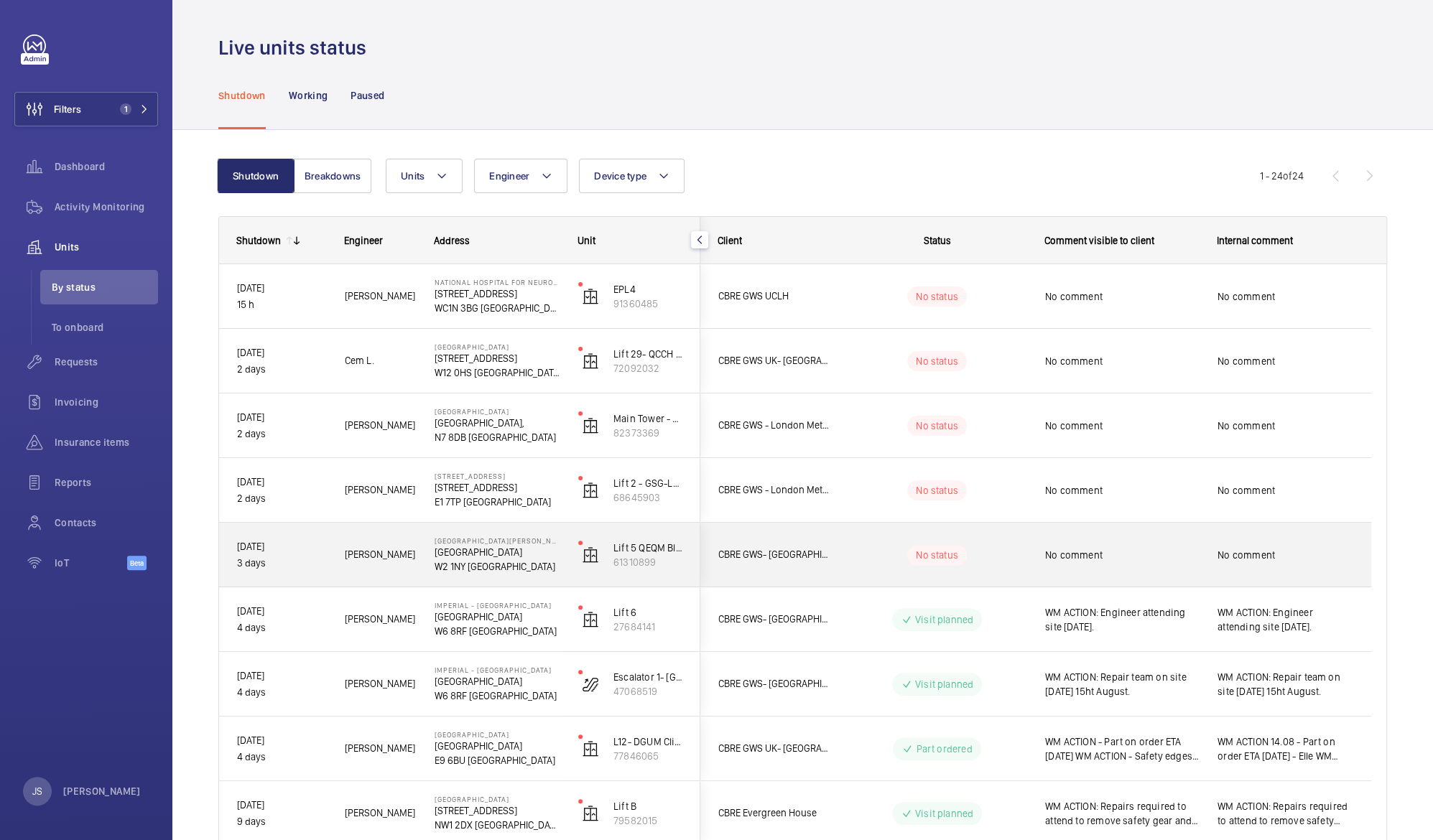
click at [443, 561] on p "W2 1NY [GEOGRAPHIC_DATA]" at bounding box center [497, 566] width 125 height 14
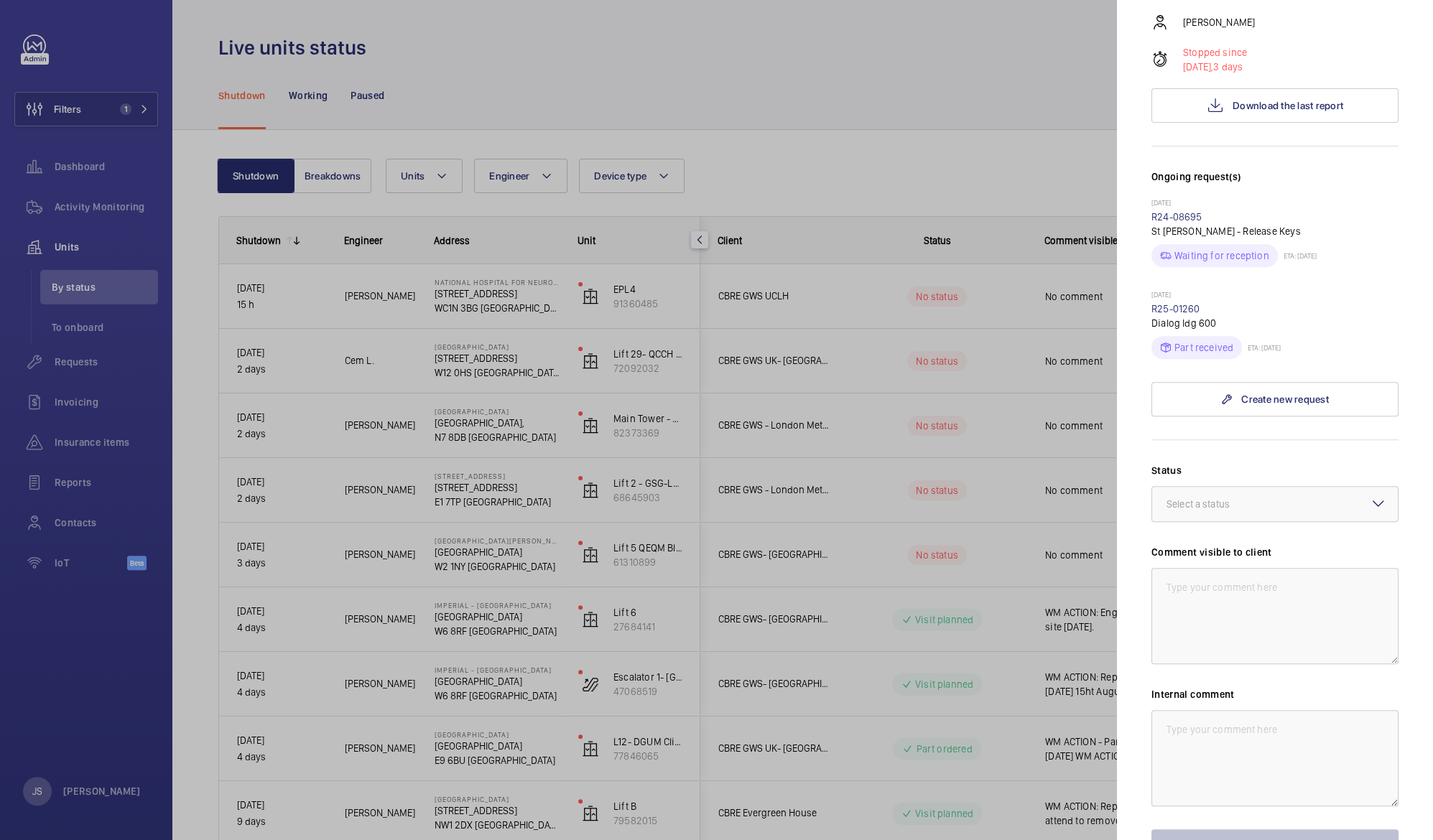
scroll to position [339, 0]
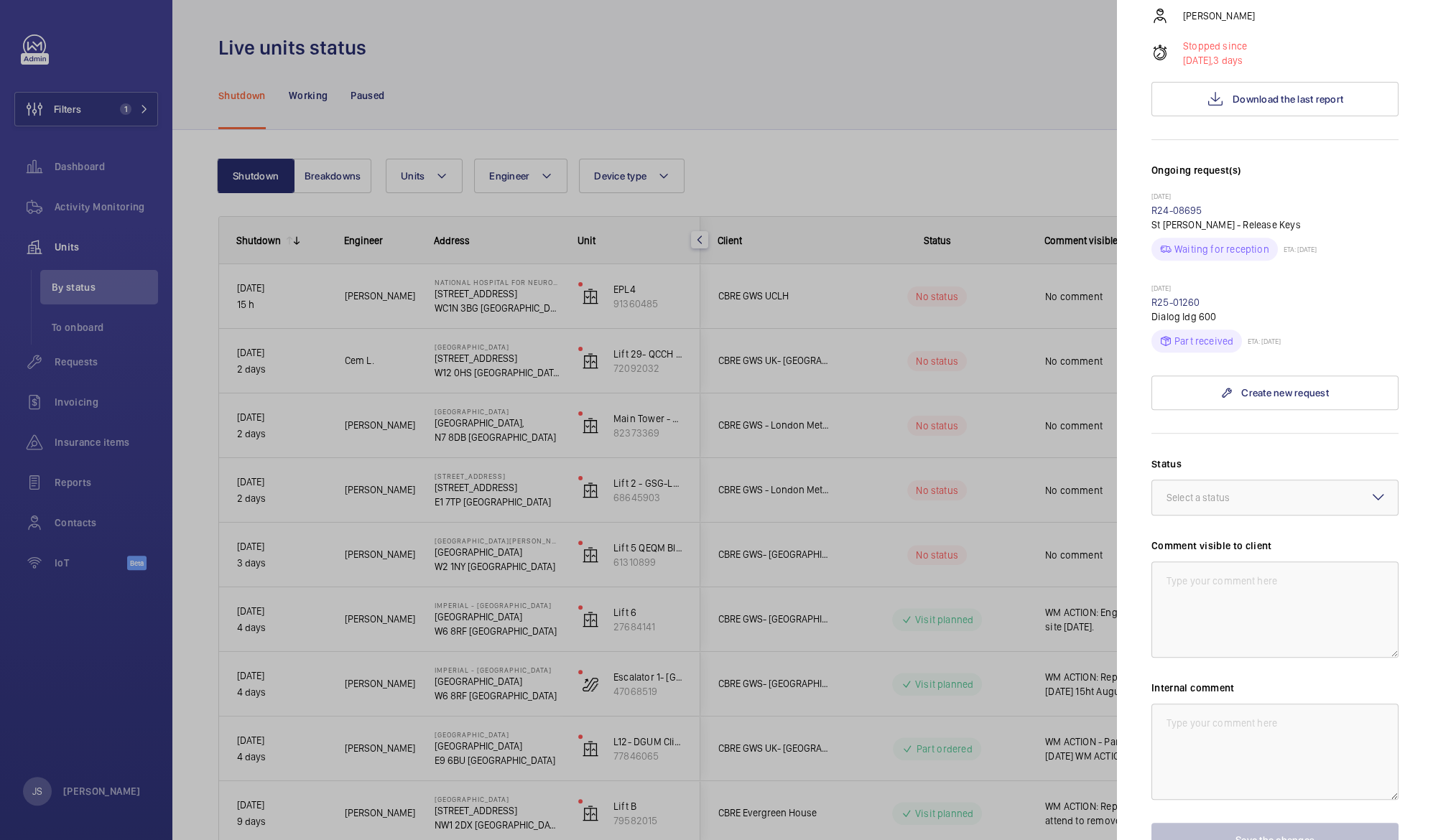
click at [996, 74] on div at bounding box center [716, 420] width 1433 height 840
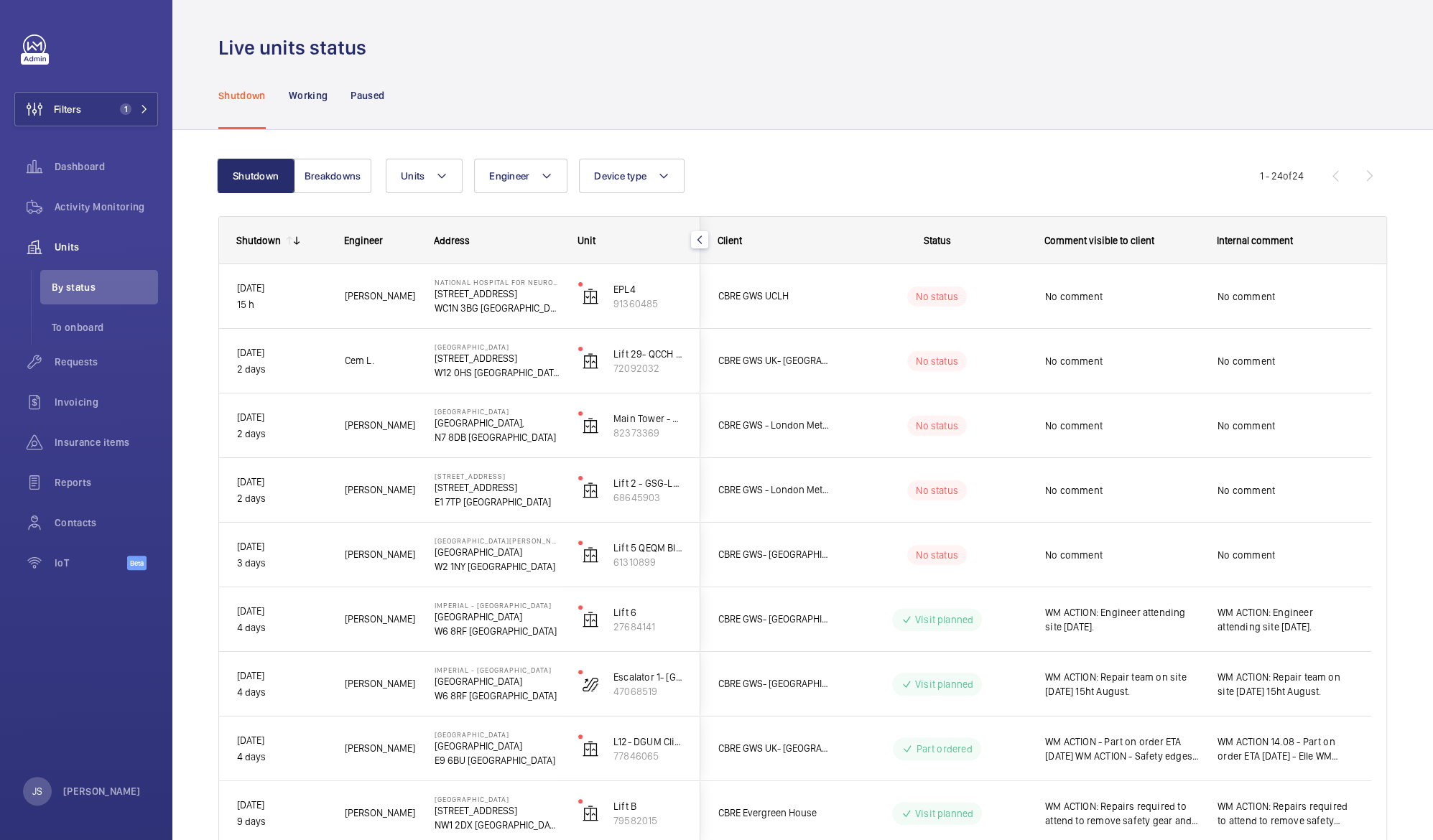
scroll to position [0, 0]
click at [66, 281] on span "By status" at bounding box center [105, 287] width 106 height 14
click at [316, 171] on button "Breakdowns" at bounding box center [332, 176] width 77 height 34
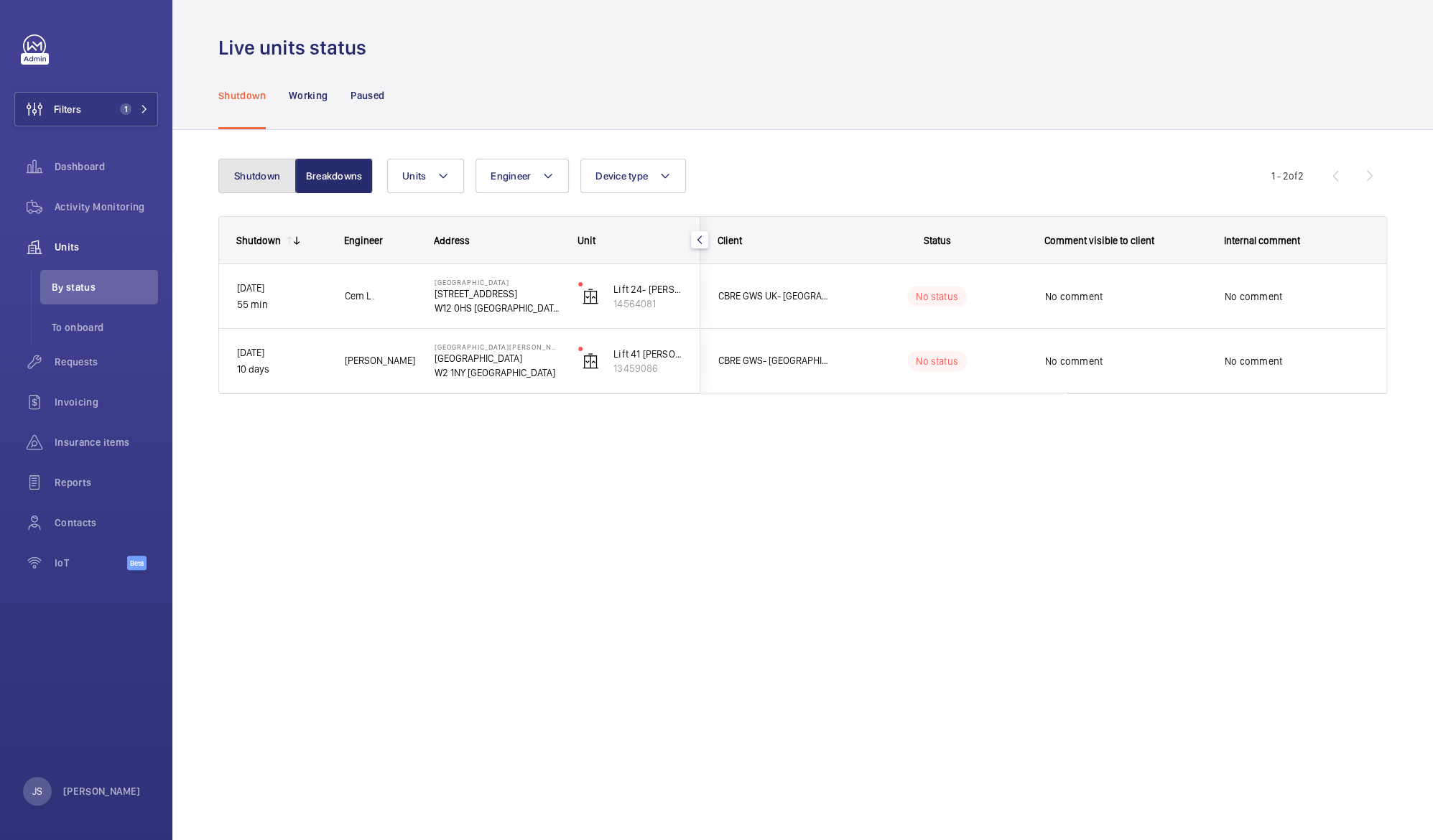
click at [265, 172] on button "Shutdown" at bounding box center [256, 176] width 77 height 34
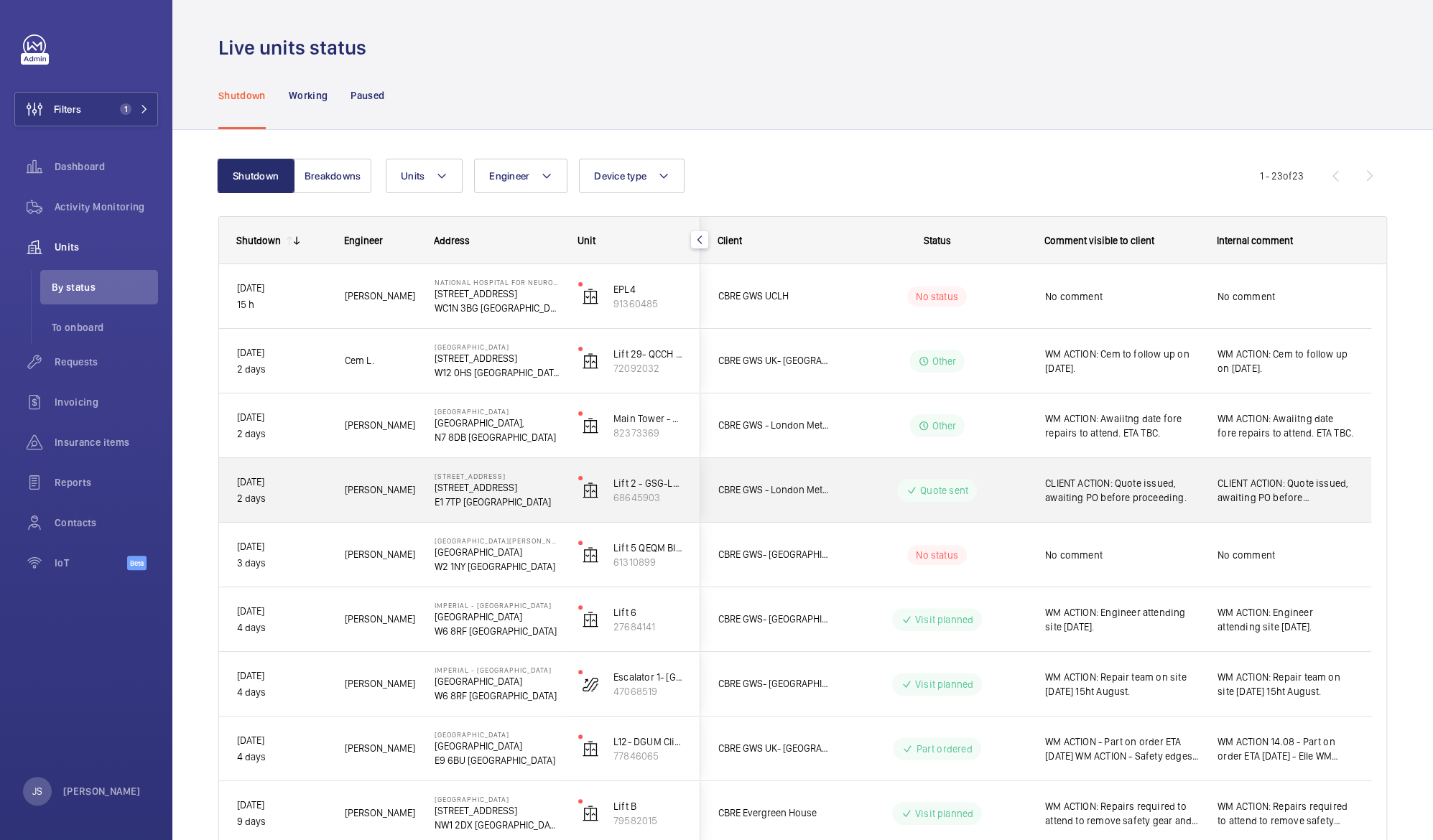
click at [466, 488] on p "[STREET_ADDRESS]" at bounding box center [497, 487] width 125 height 14
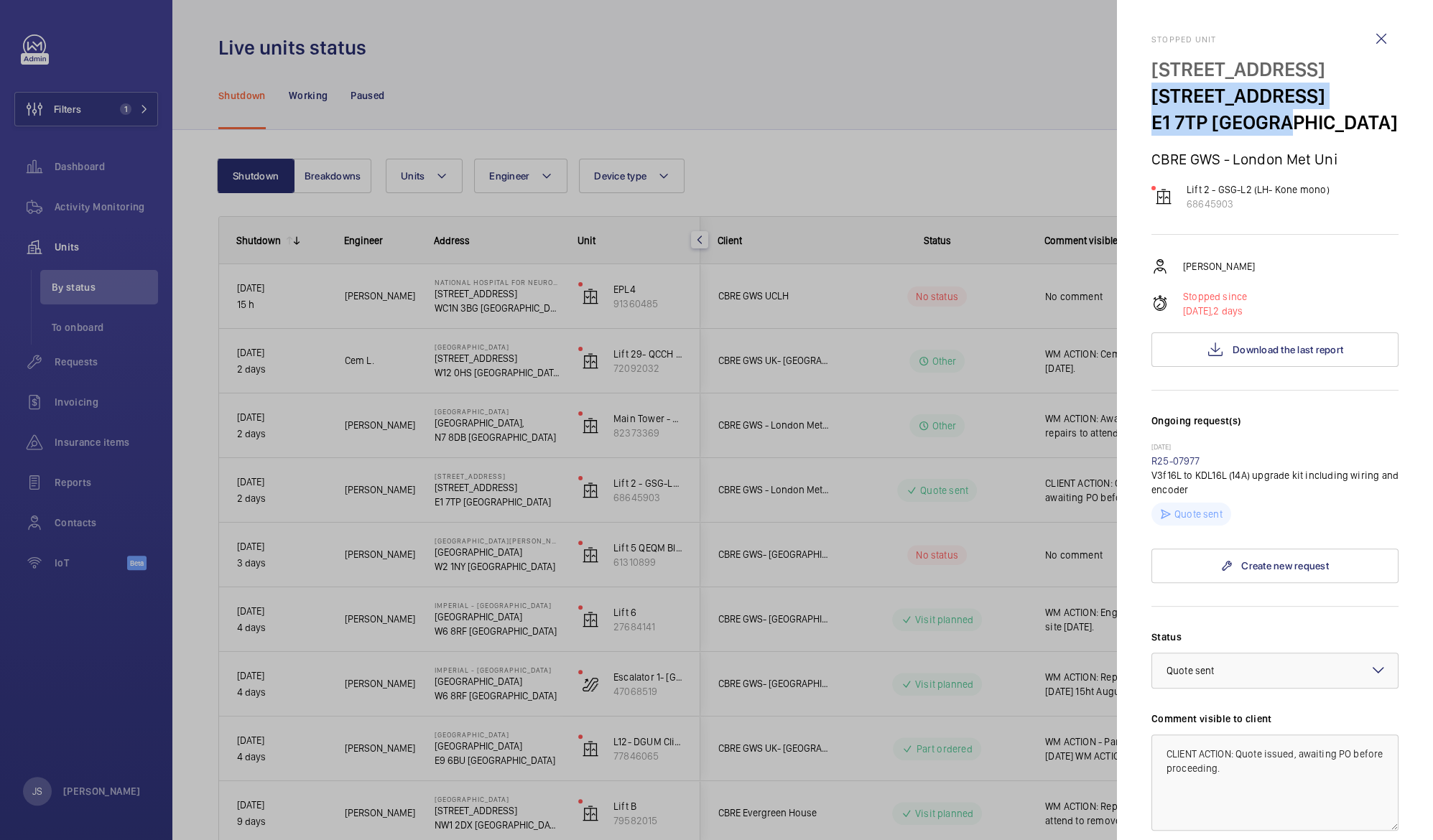
drag, startPoint x: 1150, startPoint y: 93, endPoint x: 1287, endPoint y: 117, distance: 139.1
click at [1287, 117] on div "[STREET_ADDRESS]" at bounding box center [1274, 96] width 247 height 80
drag, startPoint x: 1287, startPoint y: 117, endPoint x: 1259, endPoint y: 111, distance: 28.6
copy div "[STREET_ADDRESS]"
click at [462, 434] on div at bounding box center [716, 420] width 1433 height 840
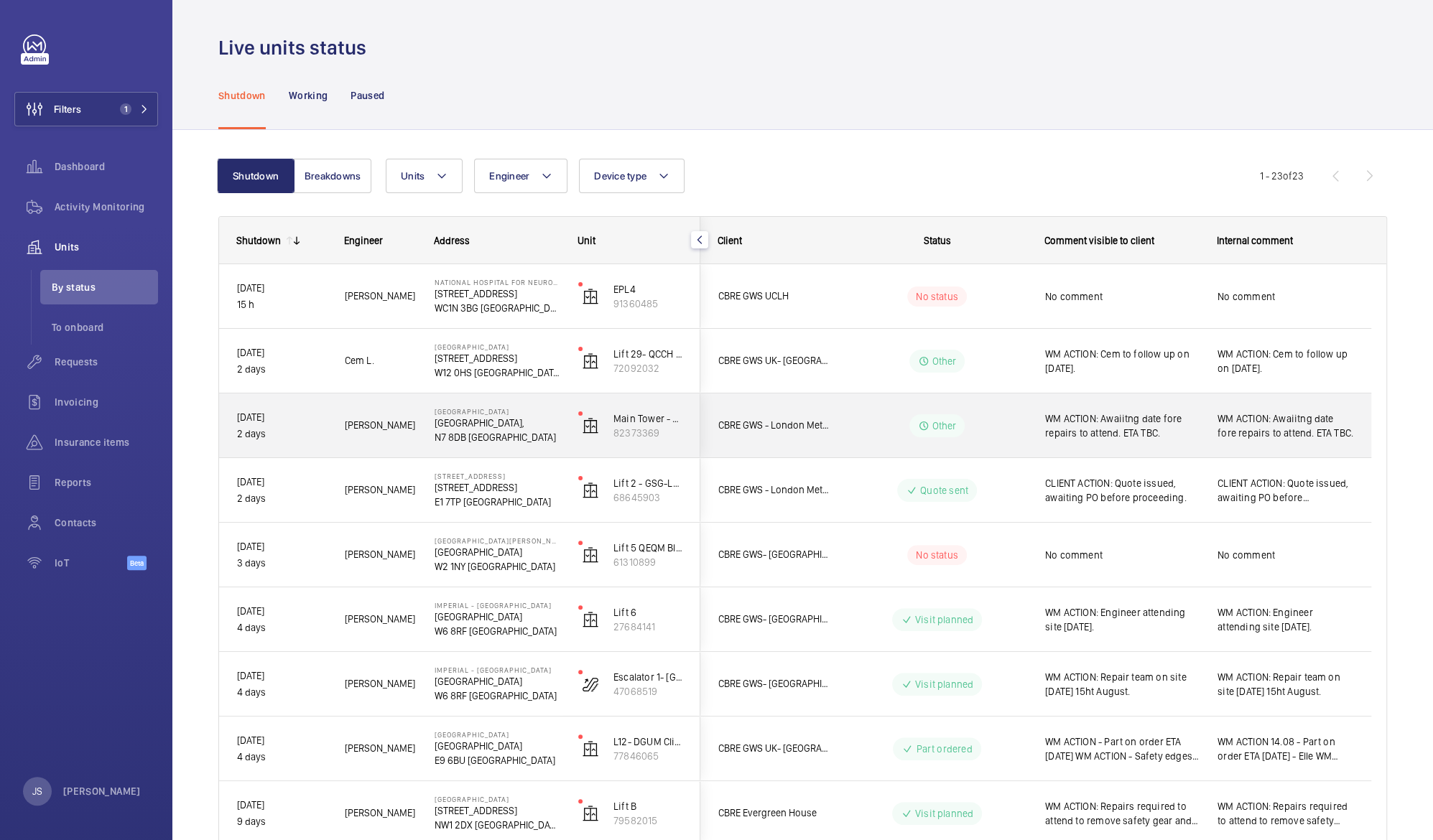
click at [462, 434] on mat-sidenav-container "Filters 1 Dashboard Activity Monitoring Units By status To onboard Requests Inv…" at bounding box center [716, 420] width 1433 height 840
click at [462, 434] on p "N7 8DB [GEOGRAPHIC_DATA]" at bounding box center [497, 438] width 125 height 14
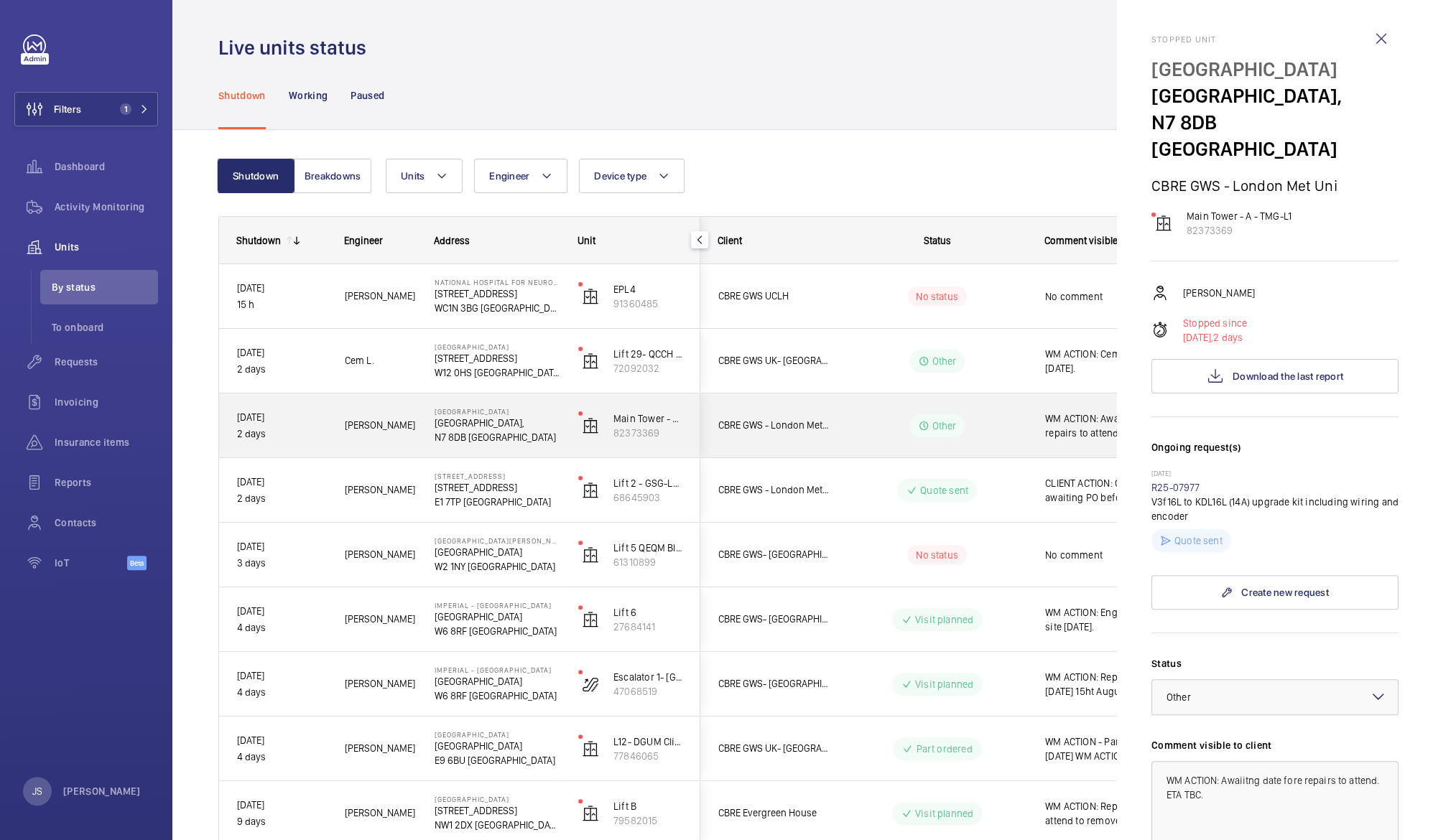
click at [462, 434] on div at bounding box center [716, 420] width 1433 height 840
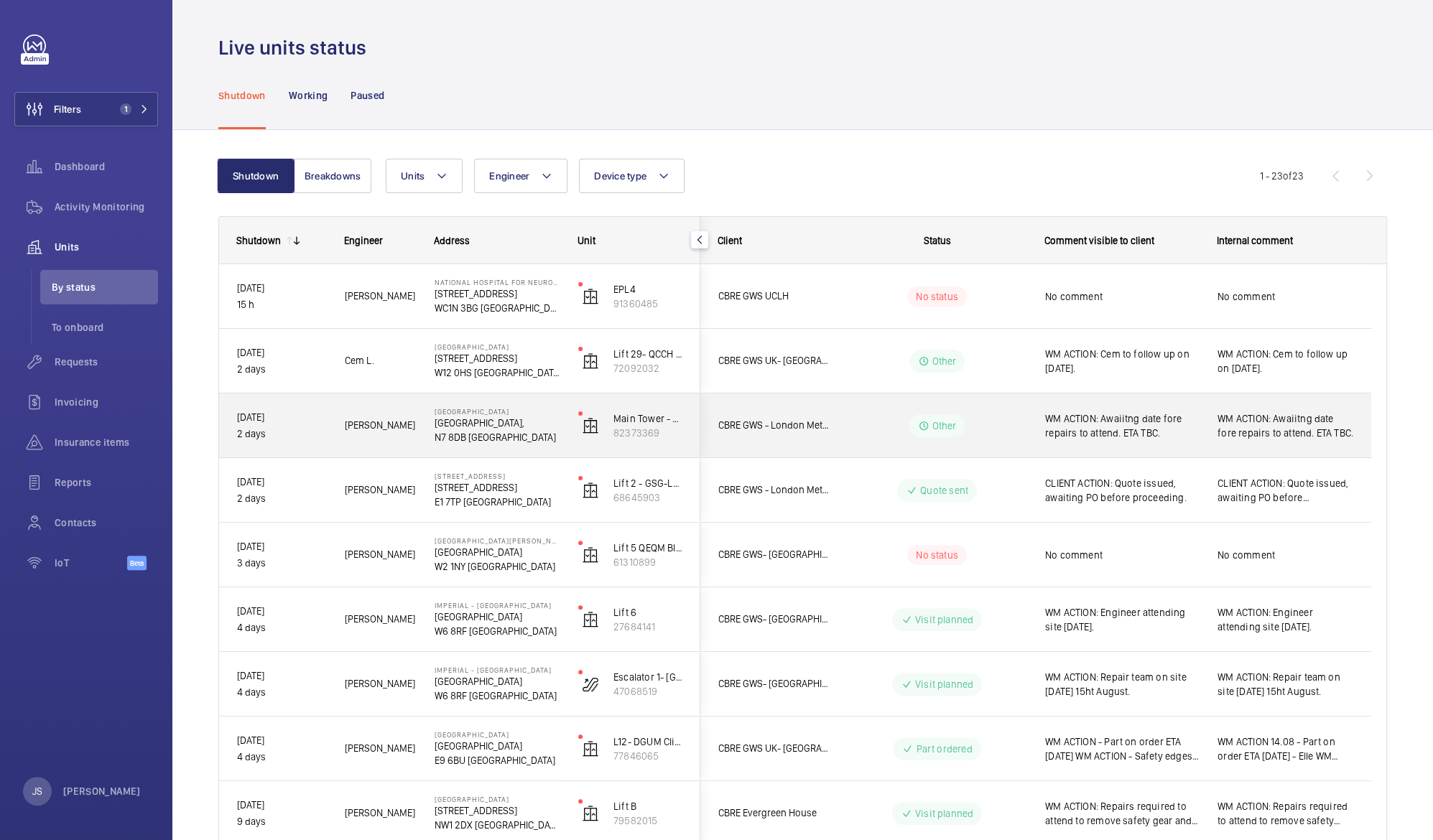
click at [450, 436] on p "N7 8DB [GEOGRAPHIC_DATA]" at bounding box center [497, 438] width 125 height 14
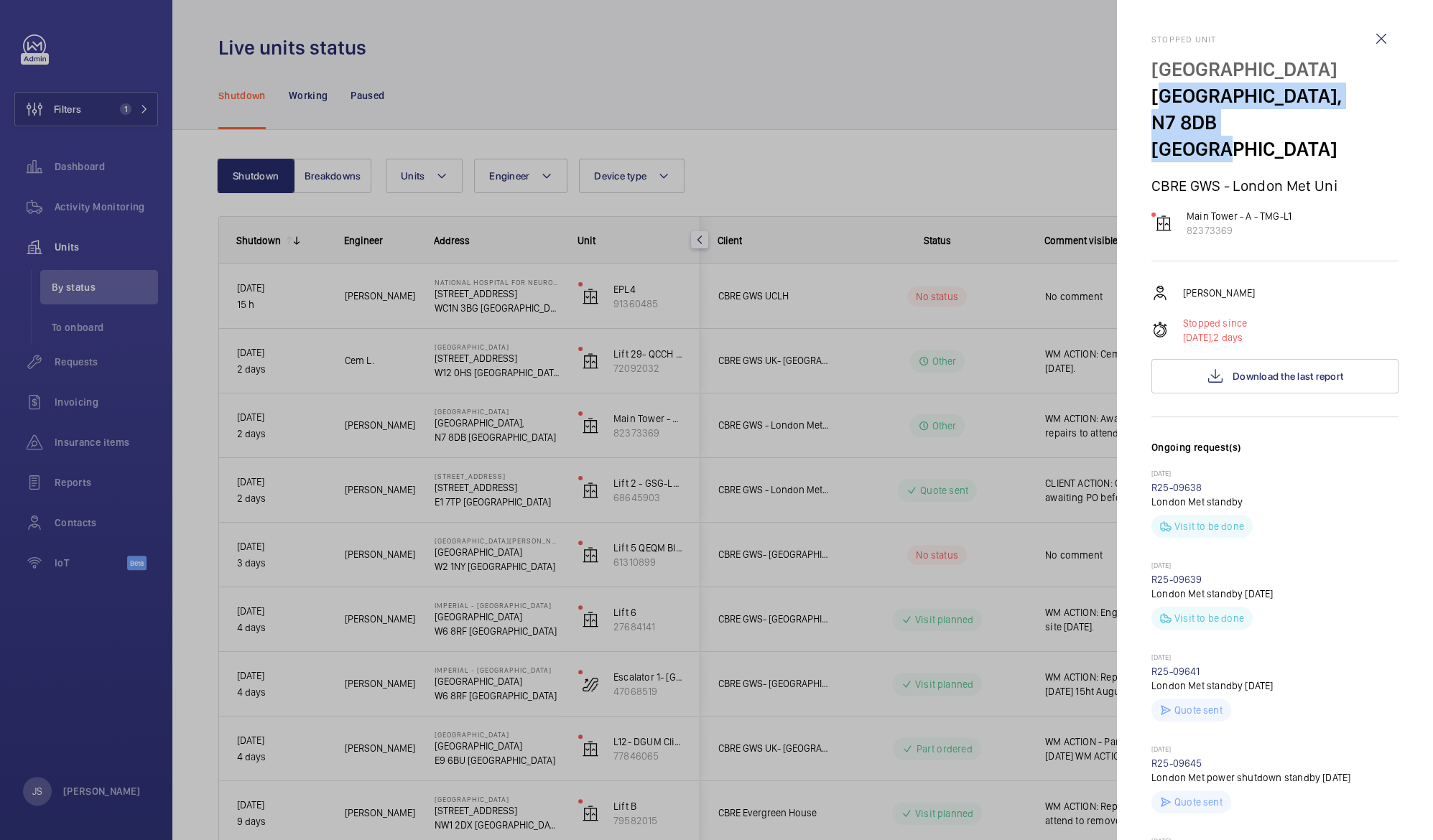
drag, startPoint x: 1157, startPoint y: 103, endPoint x: 1304, endPoint y: 119, distance: 147.9
click at [1304, 119] on div "[STREET_ADDRESS]" at bounding box center [1274, 109] width 247 height 106
drag, startPoint x: 1304, startPoint y: 119, endPoint x: 1270, endPoint y: 121, distance: 34.1
copy div "[STREET_ADDRESS]"
drag, startPoint x: 1294, startPoint y: 188, endPoint x: 1181, endPoint y: 181, distance: 113.2
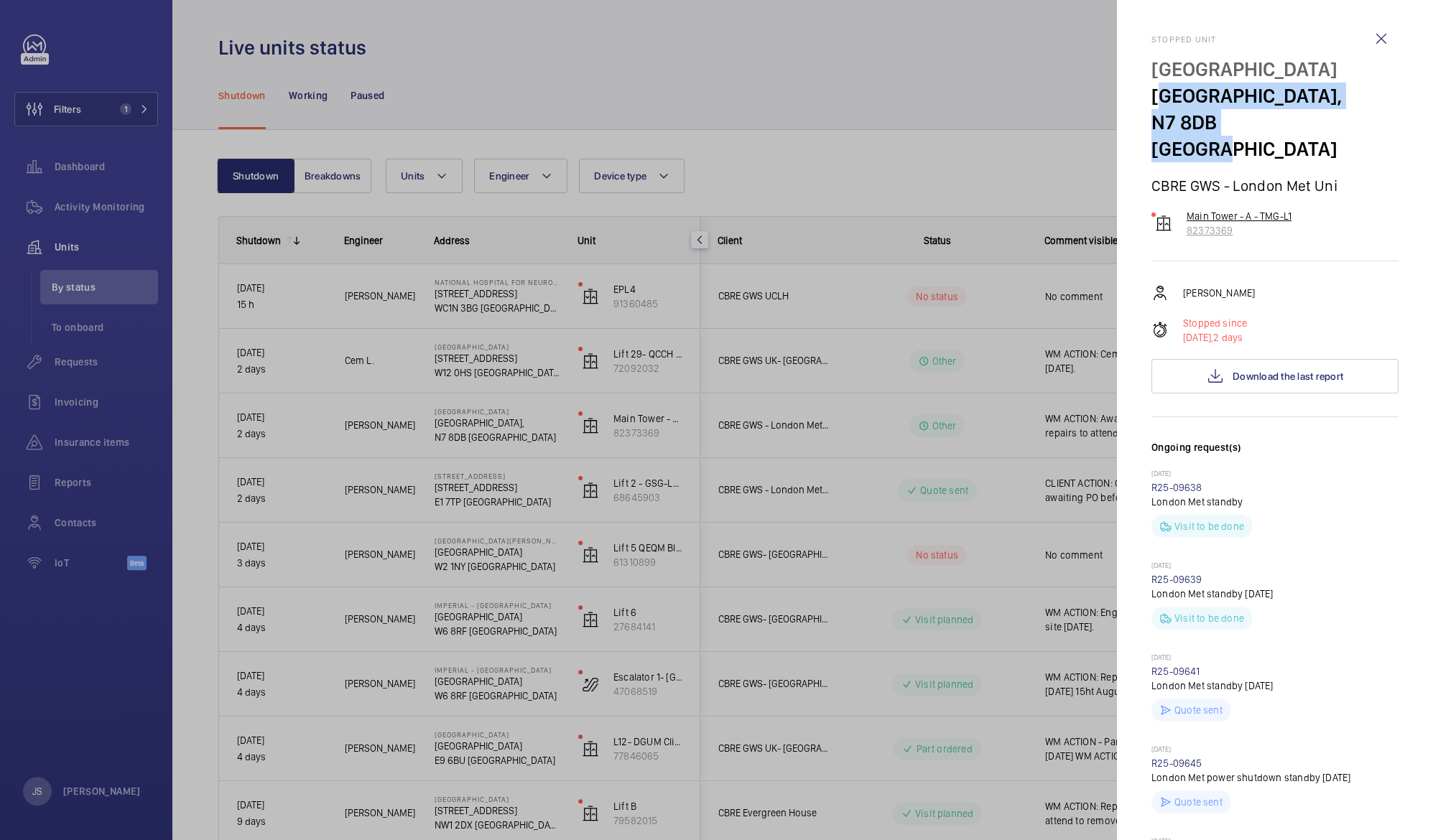
click at [1181, 209] on div "Main Tower - A - TMG-L1 82373369" at bounding box center [1274, 224] width 247 height 29
drag, startPoint x: 1181, startPoint y: 181, endPoint x: 1192, endPoint y: 188, distance: 13.0
copy p "Main Tower - A - TMG-L1"
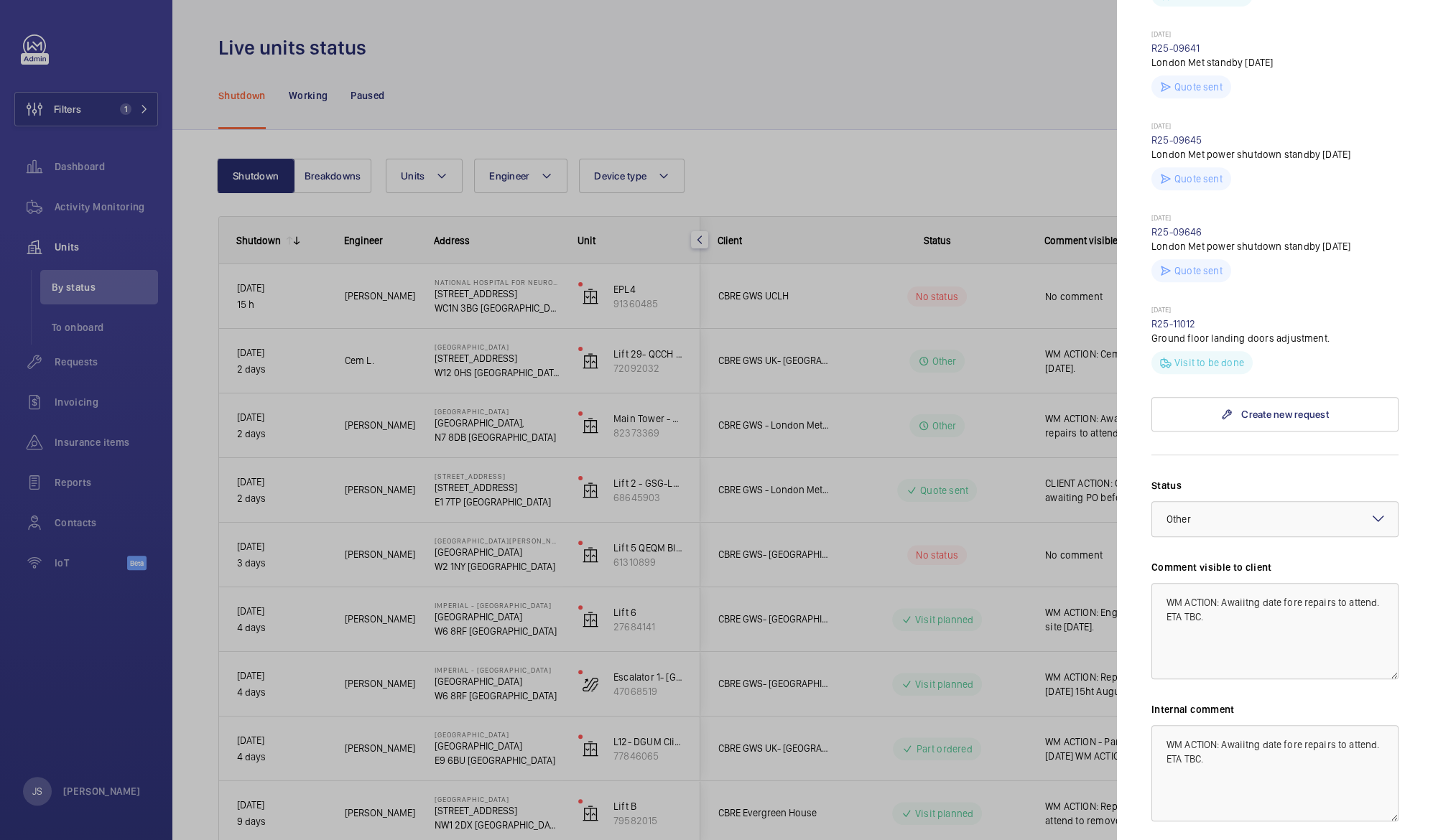
scroll to position [626, 0]
drag, startPoint x: 1219, startPoint y: 587, endPoint x: 1242, endPoint y: 608, distance: 31.1
click at [1242, 608] on textarea "WM ACTION: Awaiitng date fore repairs to attend. ETA TBC." at bounding box center [1274, 628] width 247 height 96
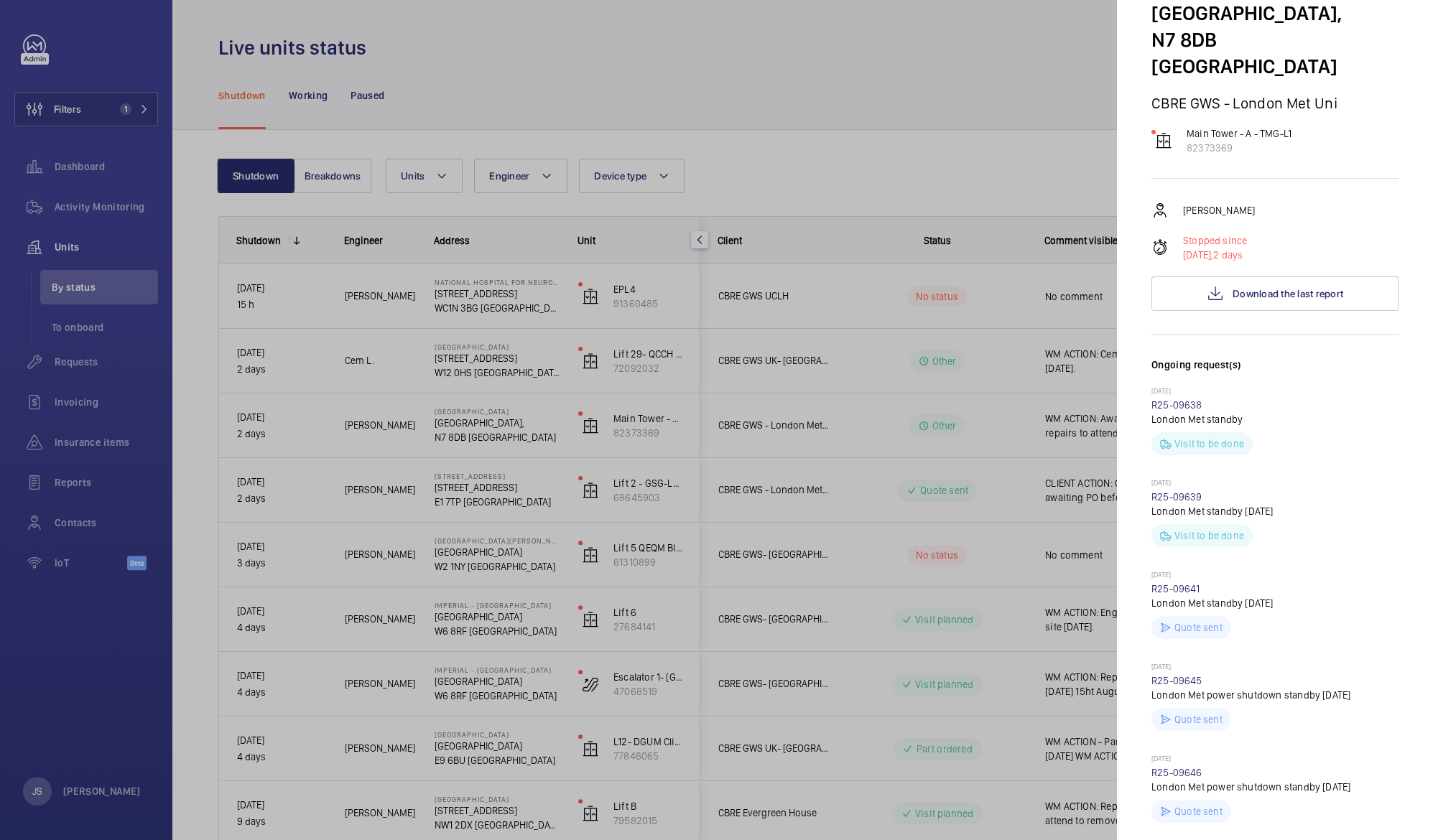
scroll to position [46, 0]
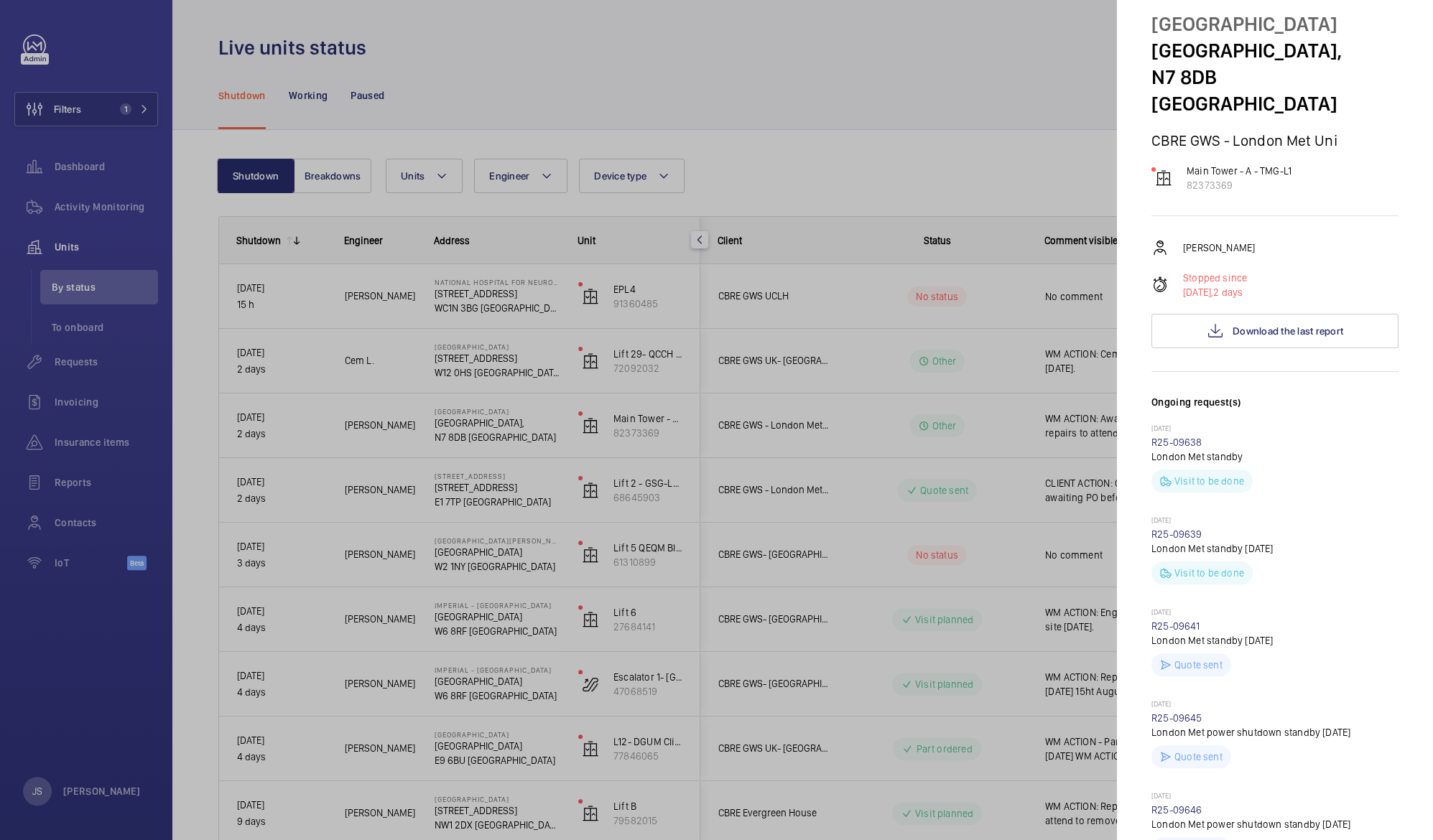
click at [454, 473] on div at bounding box center [716, 420] width 1433 height 840
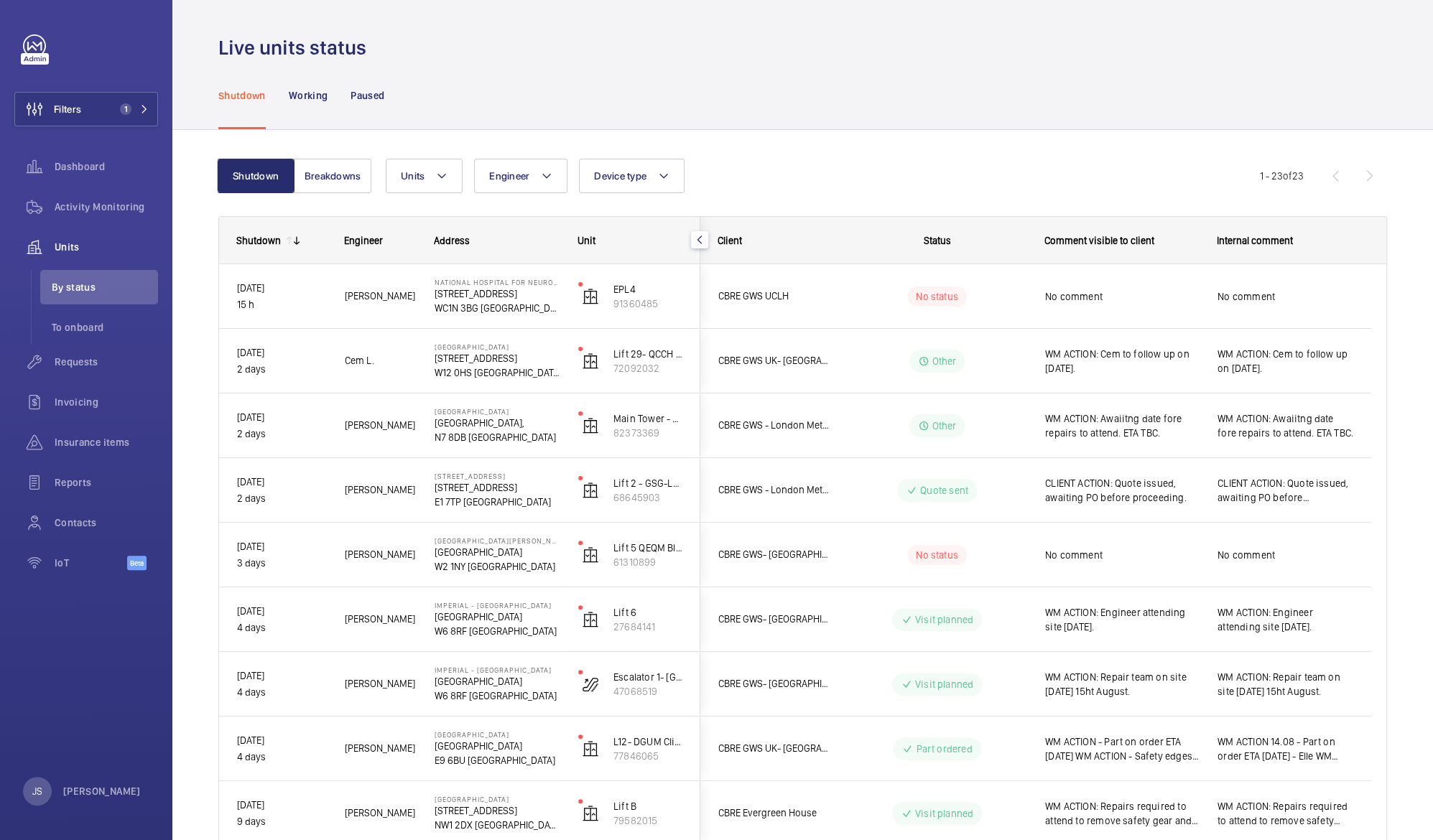
scroll to position [0, 0]
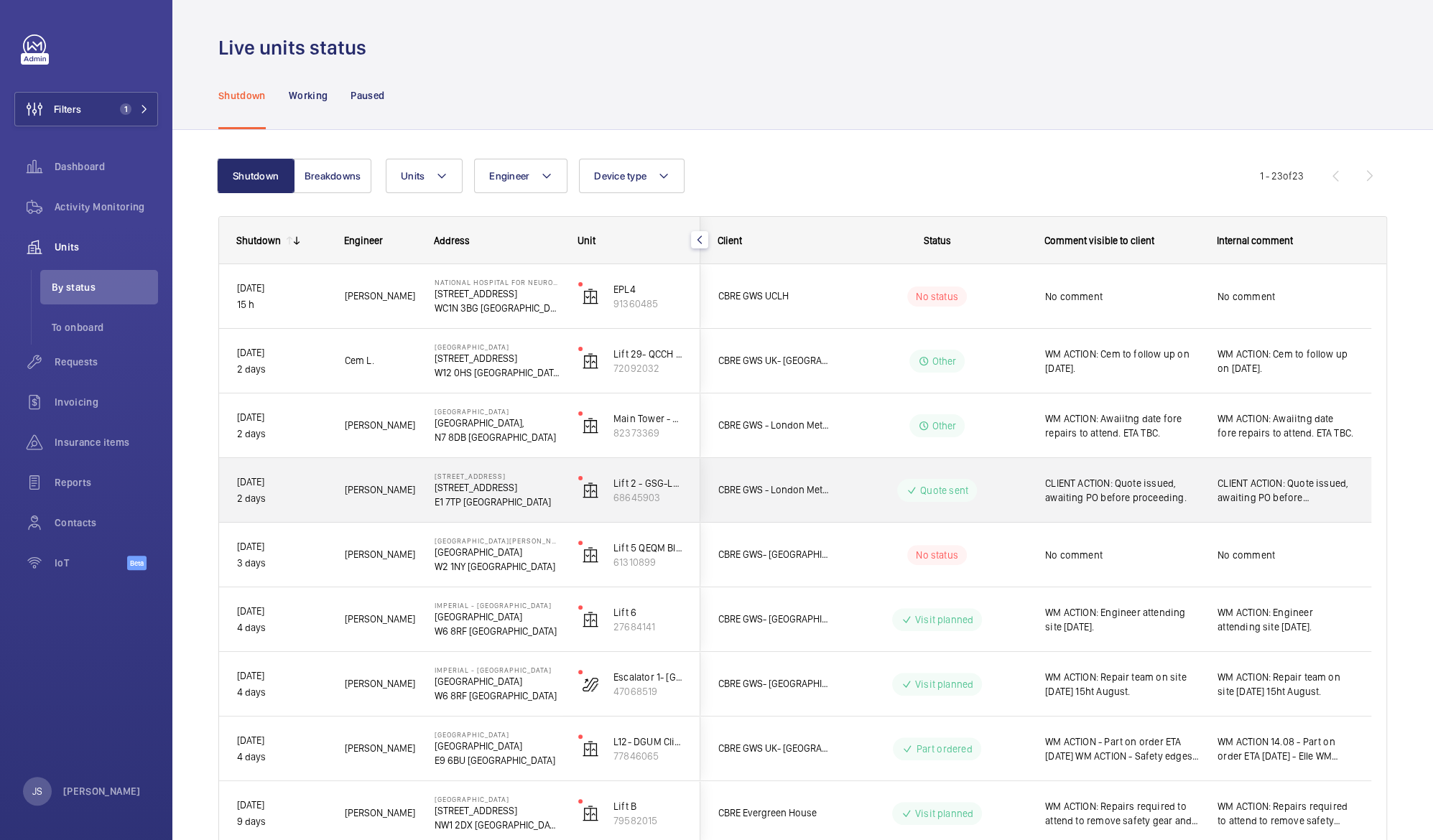
click at [445, 487] on p "[STREET_ADDRESS]" at bounding box center [497, 487] width 125 height 14
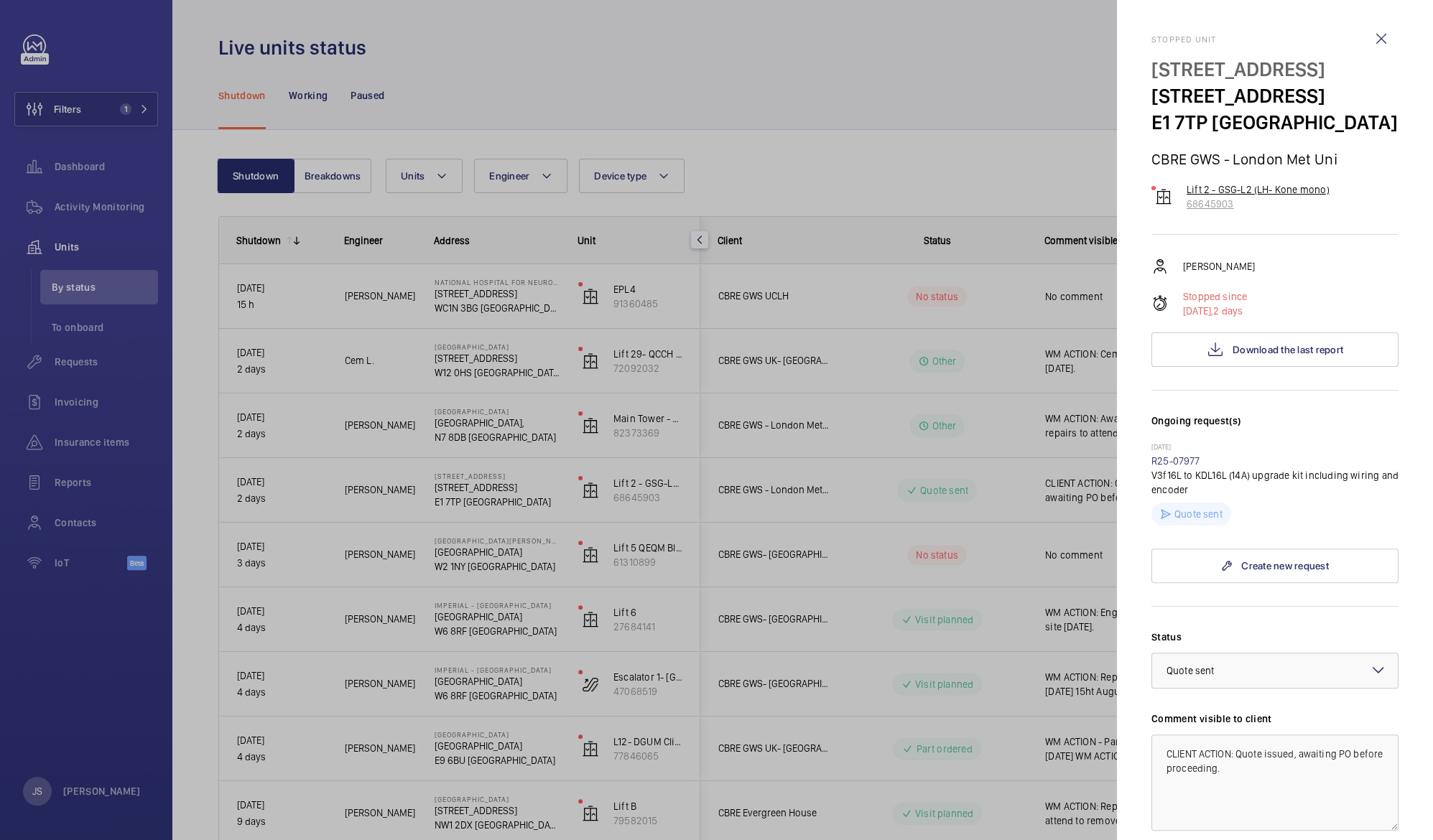
drag, startPoint x: 1328, startPoint y: 186, endPoint x: 1179, endPoint y: 189, distance: 149.0
click at [1179, 189] on div "Lift 2 - GSG-L2 (LH- Kone mono) 68645903" at bounding box center [1274, 196] width 247 height 29
drag, startPoint x: 1179, startPoint y: 189, endPoint x: 1201, endPoint y: 188, distance: 22.0
copy p "Lift 2 - GSG-L2 (LH- Kone mono)"
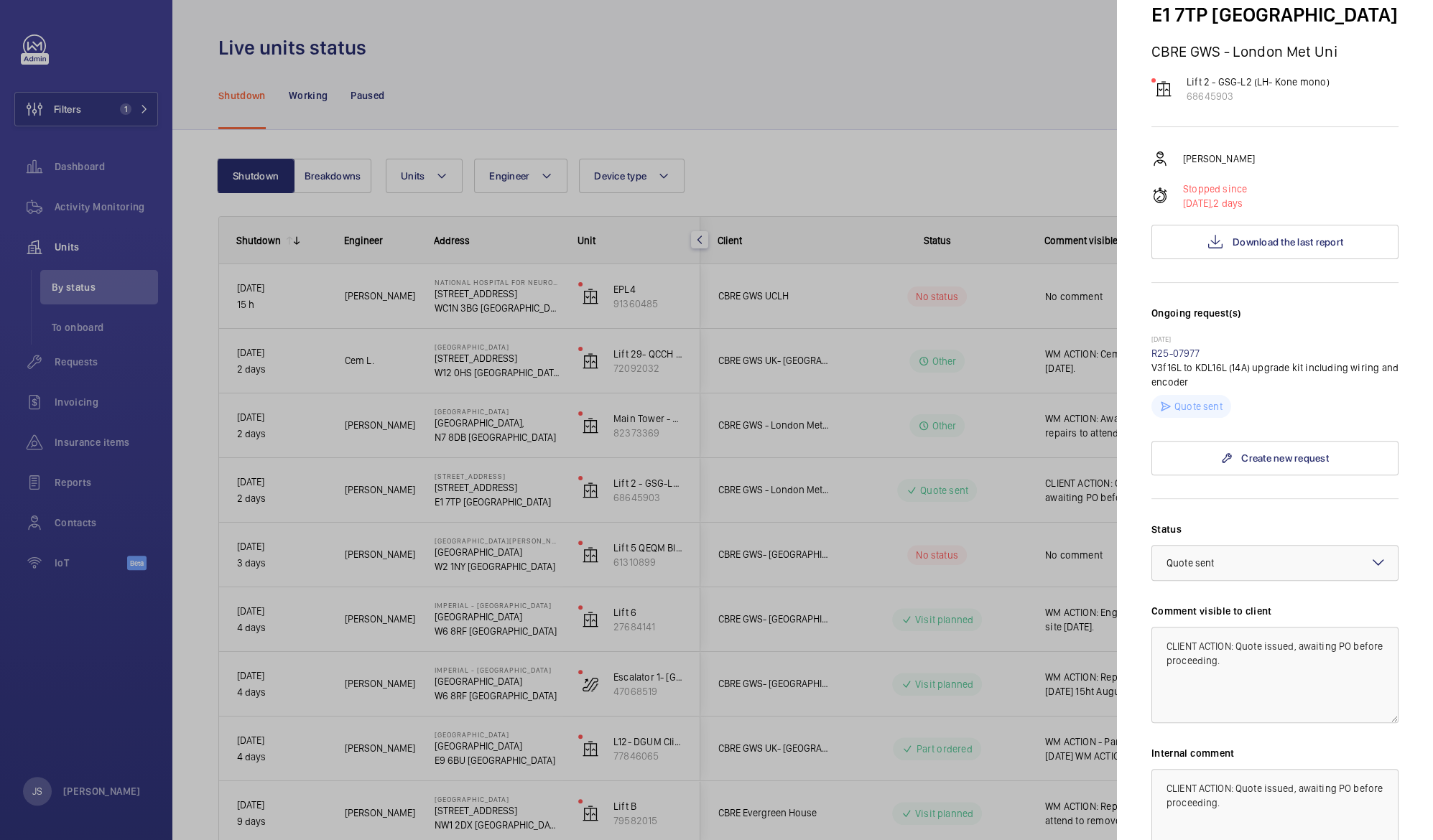
scroll to position [137, 0]
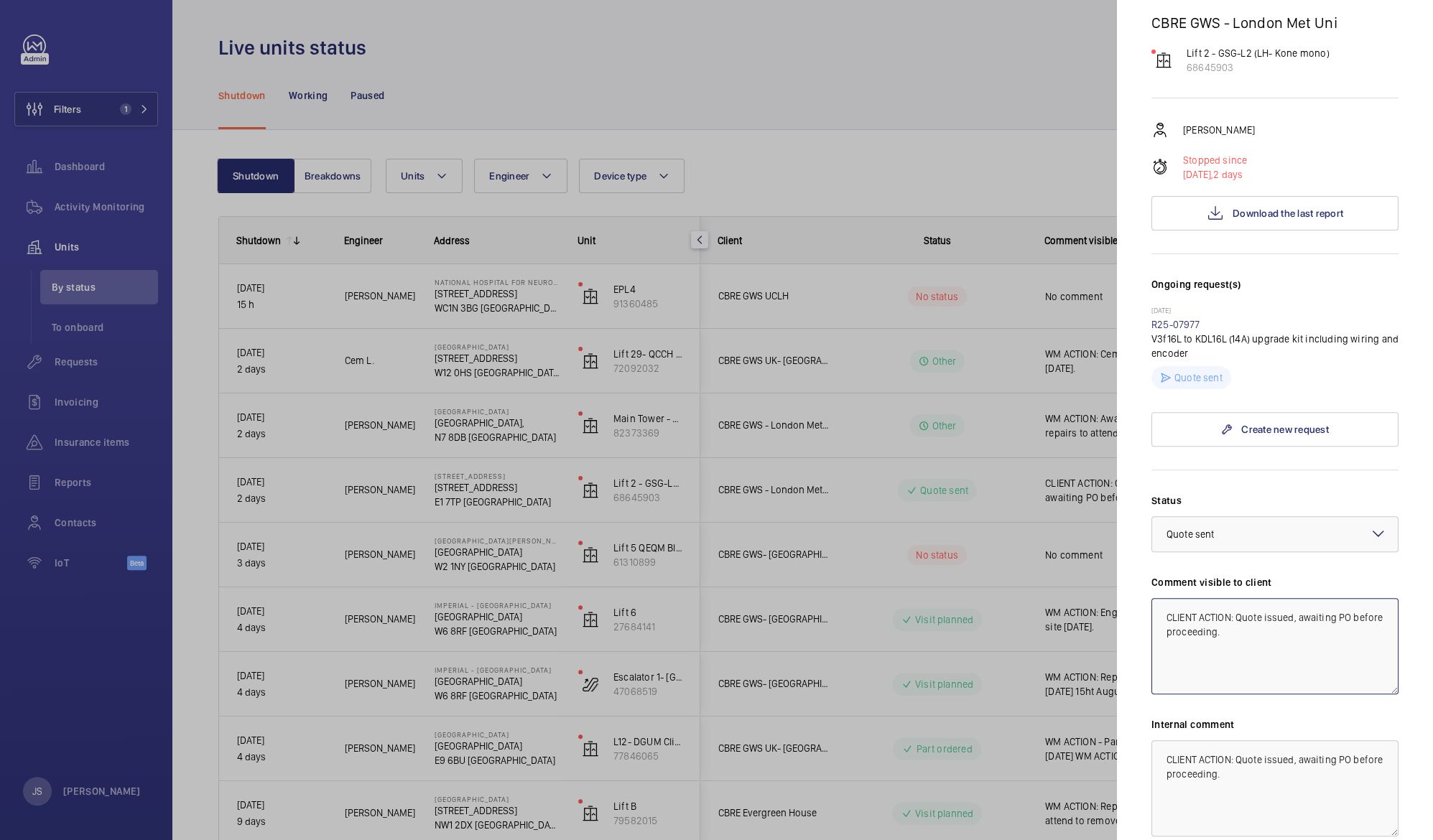
drag, startPoint x: 1240, startPoint y: 619, endPoint x: 1276, endPoint y: 635, distance: 39.4
click at [1276, 635] on textarea "CLIENT ACTION: Quote issued, awaiting PO before proceeding." at bounding box center [1274, 646] width 247 height 96
click at [551, 293] on div at bounding box center [716, 420] width 1433 height 840
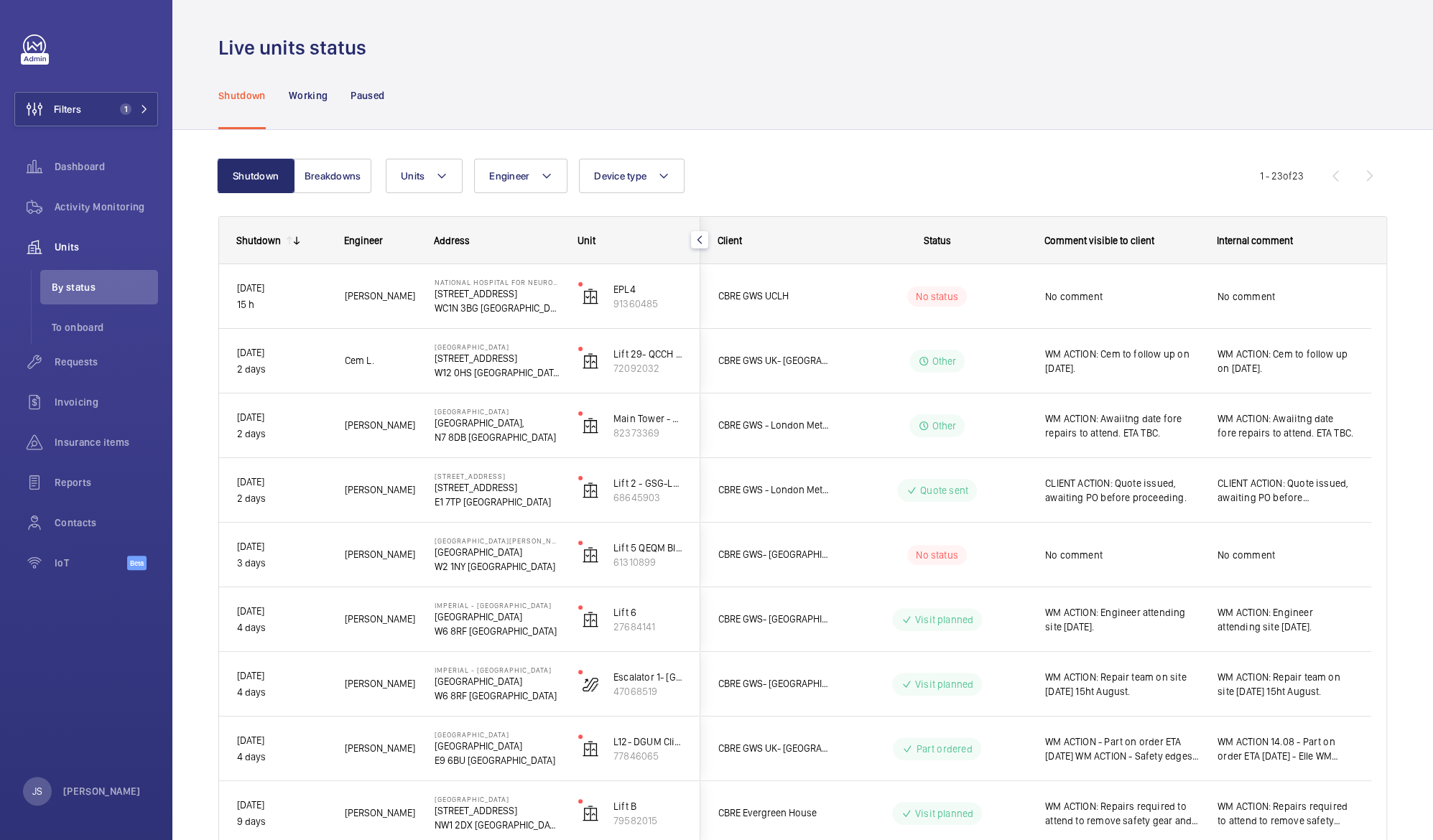
scroll to position [0, 0]
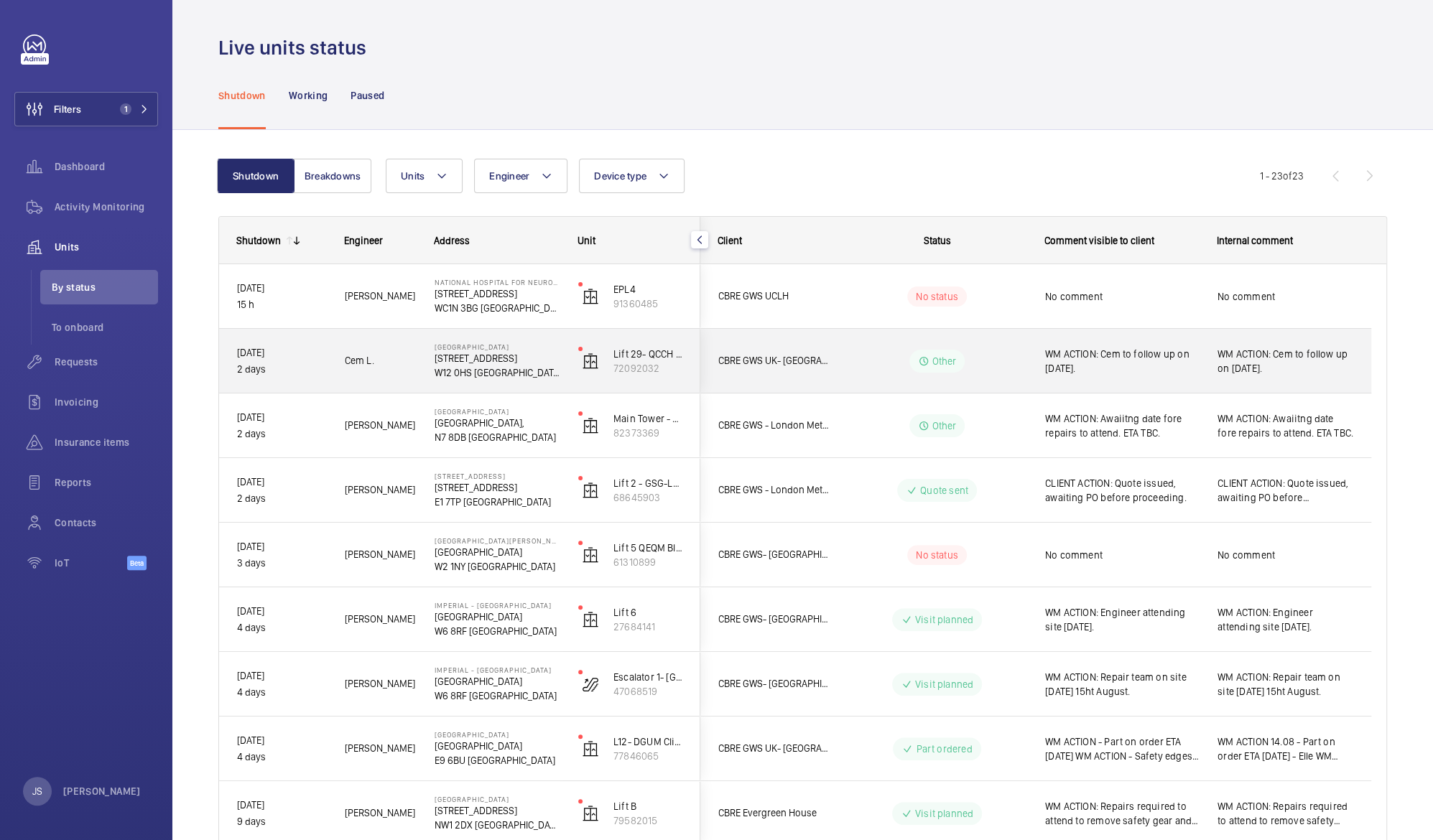
click at [482, 363] on p "[STREET_ADDRESS]" at bounding box center [497, 359] width 125 height 14
click at [482, 363] on div at bounding box center [716, 420] width 1433 height 840
click at [482, 363] on p "[STREET_ADDRESS]" at bounding box center [497, 359] width 125 height 14
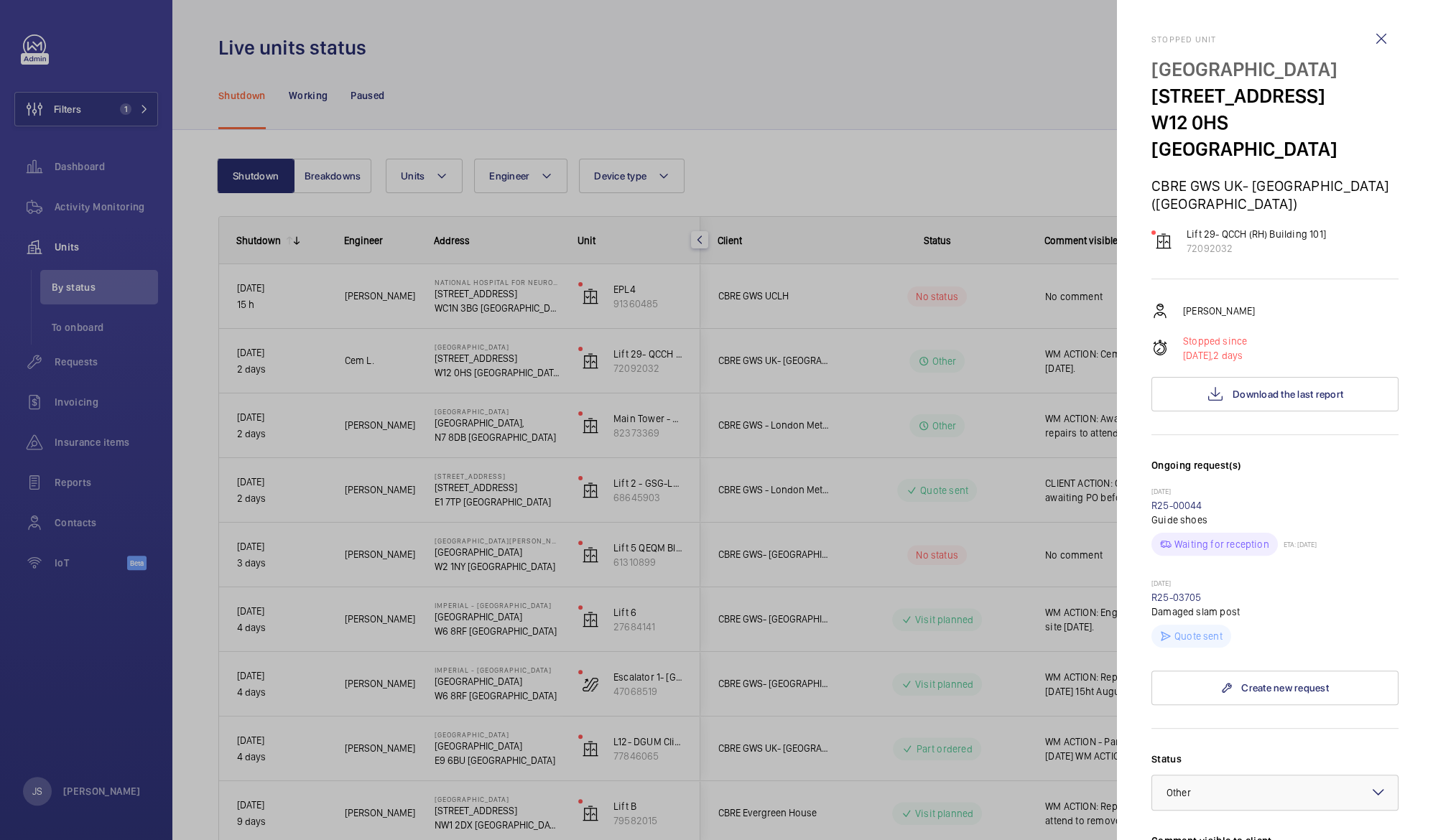
drag, startPoint x: 1330, startPoint y: 203, endPoint x: 1183, endPoint y: 198, distance: 147.1
click at [1183, 198] on div "Stopped unit [GEOGRAPHIC_DATA] [STREET_ADDRESS][GEOGRAPHIC_DATA] GWS UK- [GEOGR…" at bounding box center [1274, 633] width 247 height 1199
drag, startPoint x: 1183, startPoint y: 198, endPoint x: 1192, endPoint y: 207, distance: 12.7
copy p "Lift 29- QCCH (RH) Building 101]"
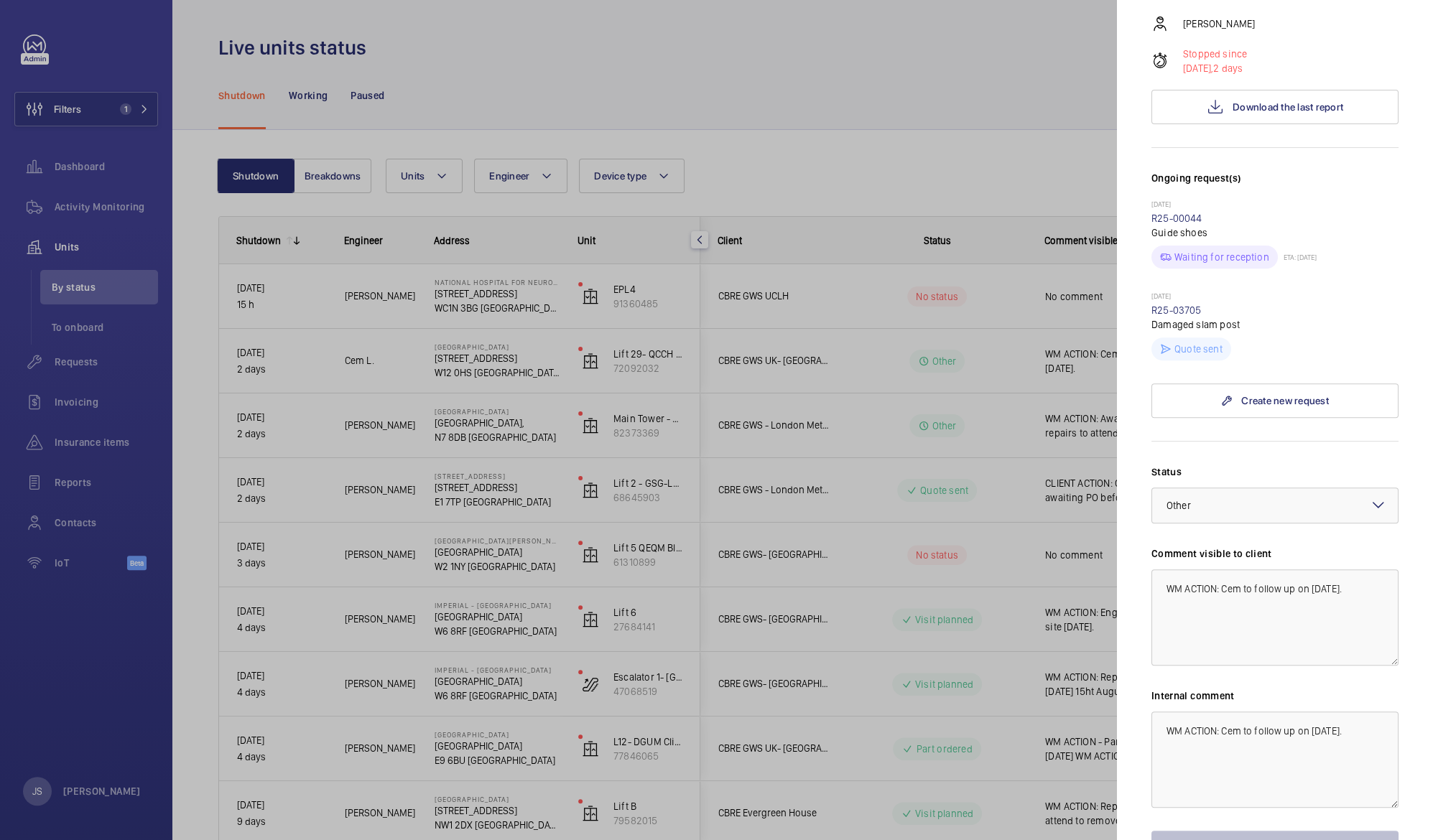
scroll to position [288, 0]
drag, startPoint x: 1222, startPoint y: 558, endPoint x: 1362, endPoint y: 565, distance: 140.2
click at [1362, 568] on textarea "WM ACTION: Cem to follow up on [DATE]." at bounding box center [1274, 616] width 247 height 96
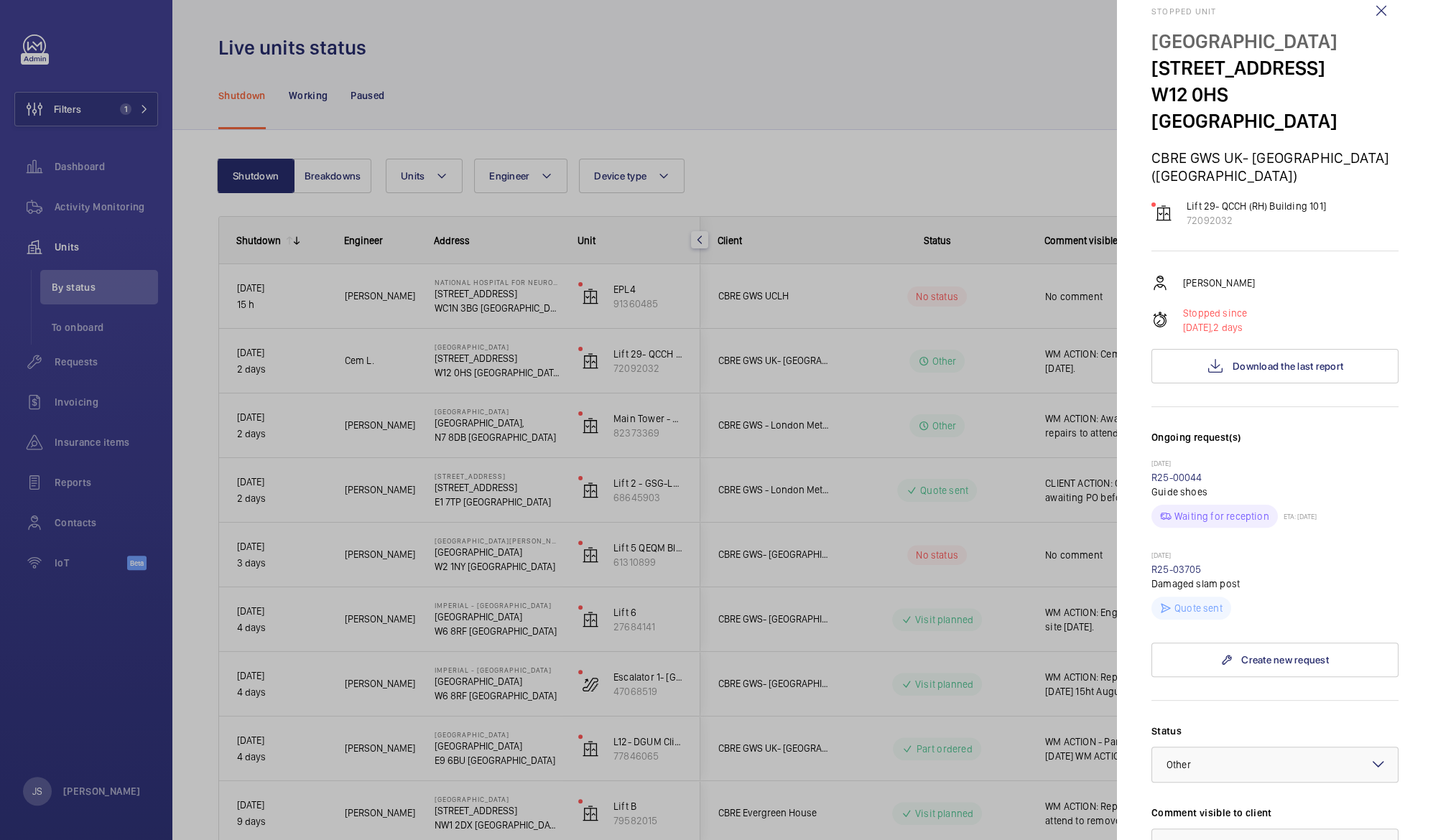
scroll to position [21, 0]
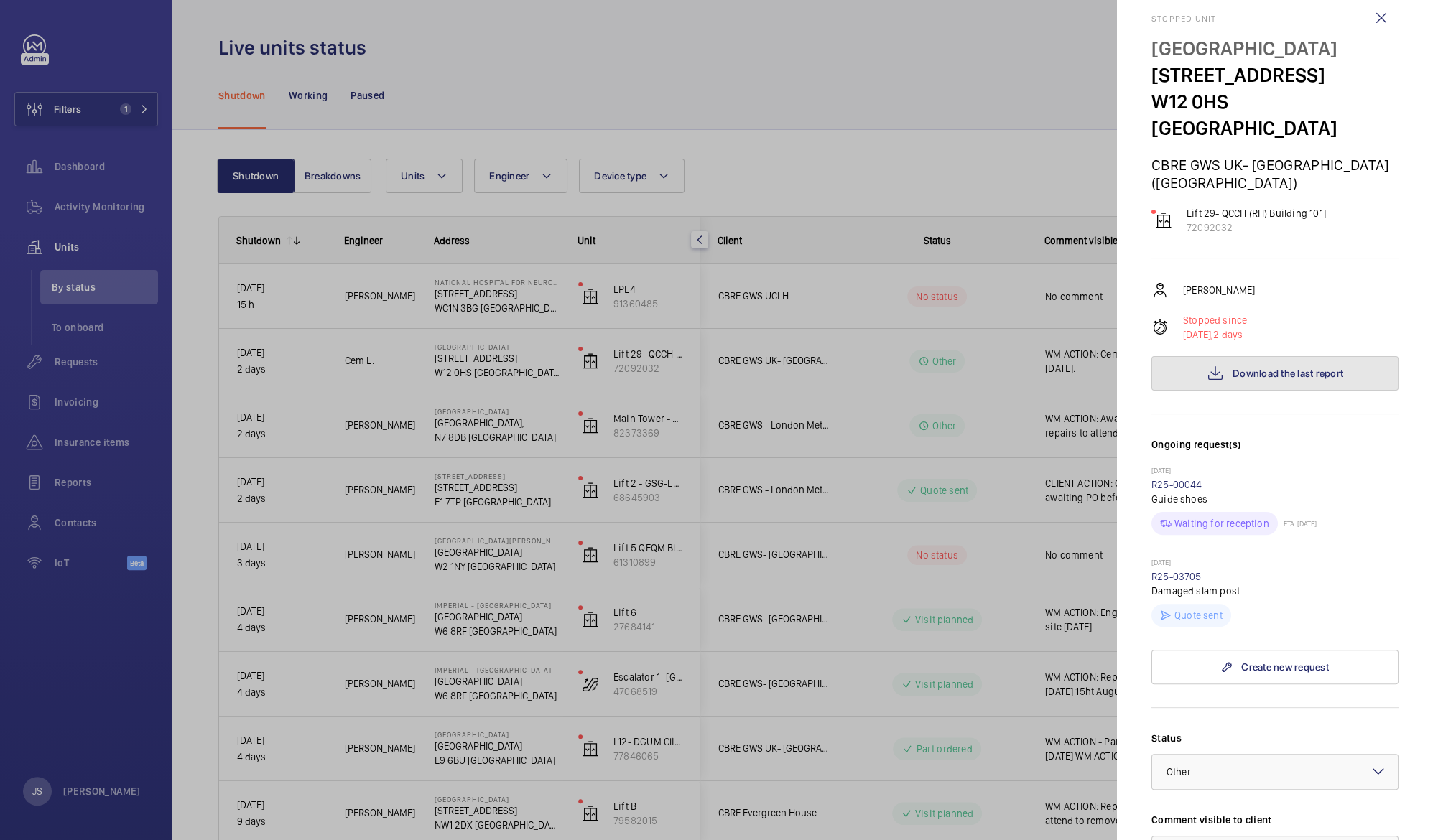
click at [1246, 367] on span "Download the last report" at bounding box center [1288, 373] width 110 height 11
